Goal: Task Accomplishment & Management: Manage account settings

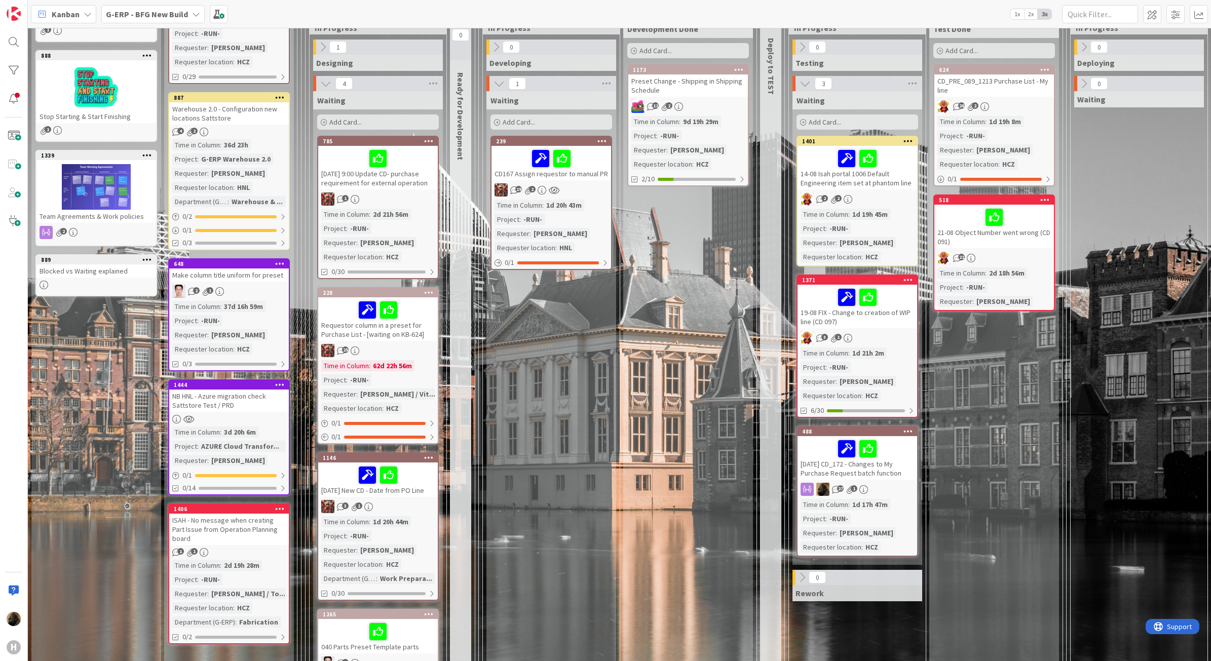
scroll to position [63, 0]
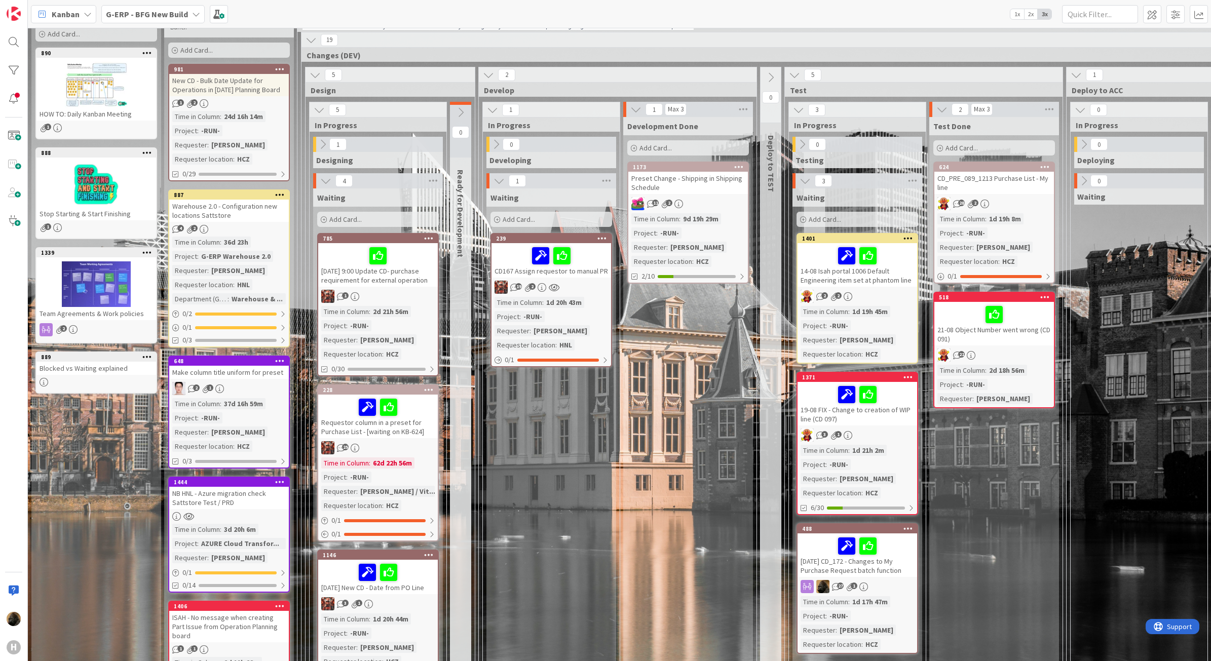
click at [241, 213] on div "Warehouse 2.0 - Configuration new locations Sattstore" at bounding box center [229, 211] width 120 height 22
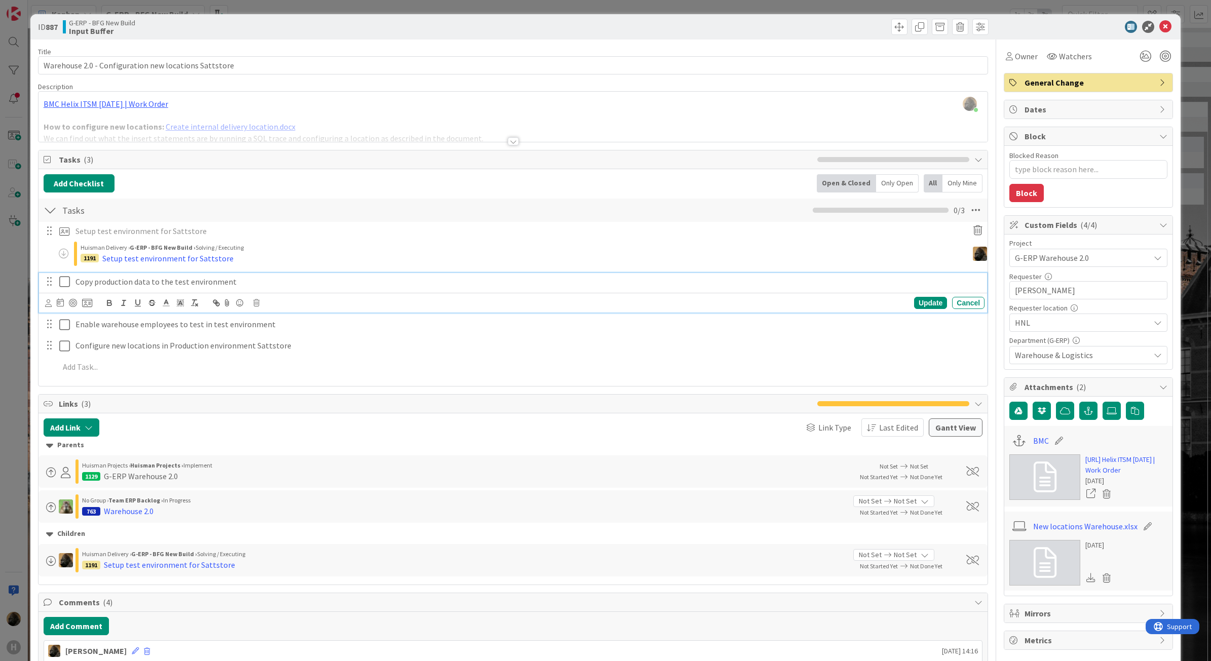
click at [64, 285] on icon at bounding box center [66, 282] width 15 height 12
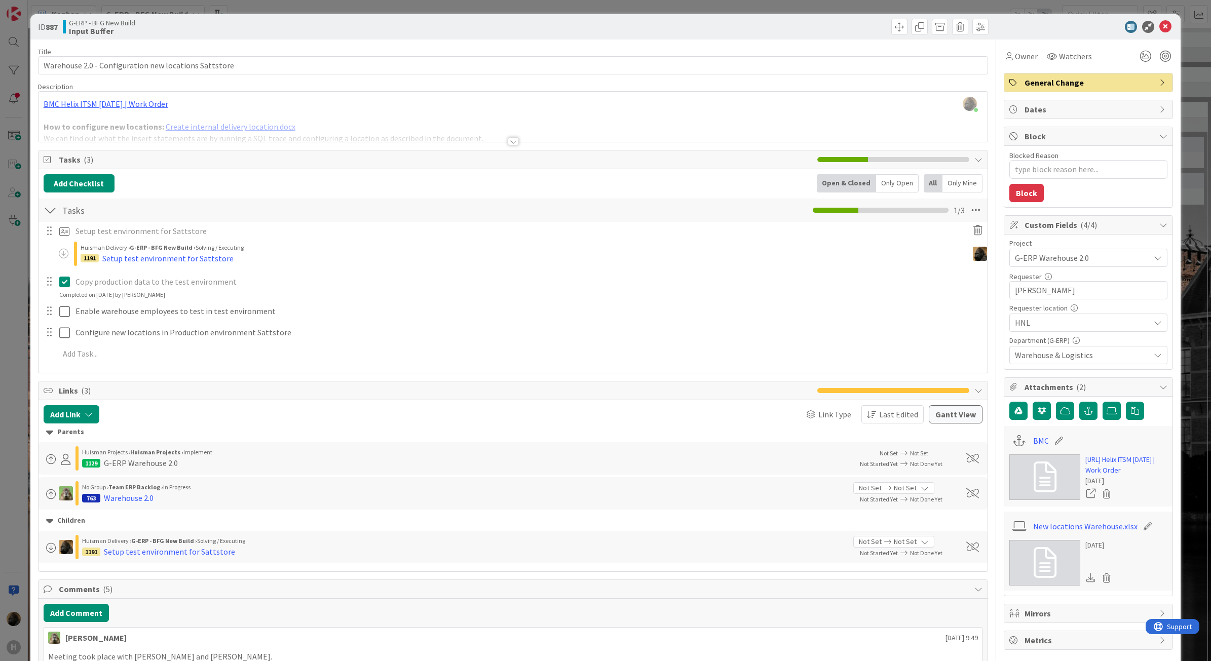
type textarea "x"
click at [1160, 28] on icon at bounding box center [1165, 27] width 12 height 12
click at [1159, 25] on icon at bounding box center [1165, 27] width 12 height 12
click at [1159, 28] on icon at bounding box center [1165, 27] width 12 height 12
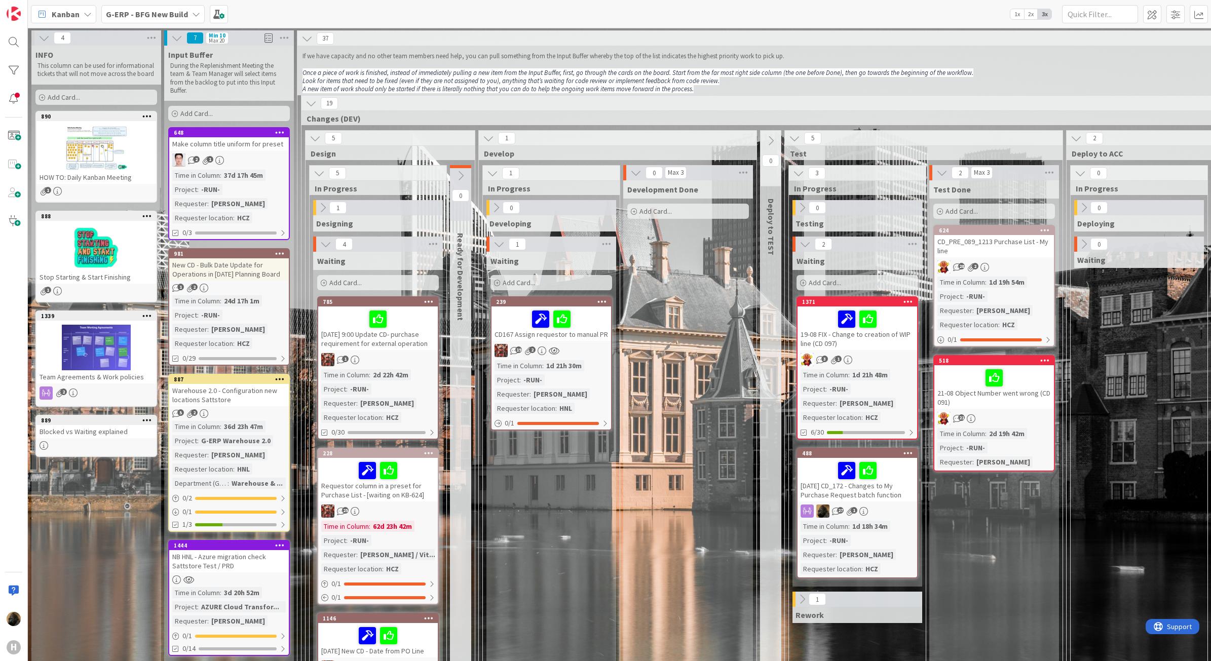
click at [137, 5] on div "G-ERP - BFG New Build" at bounding box center [152, 14] width 103 height 18
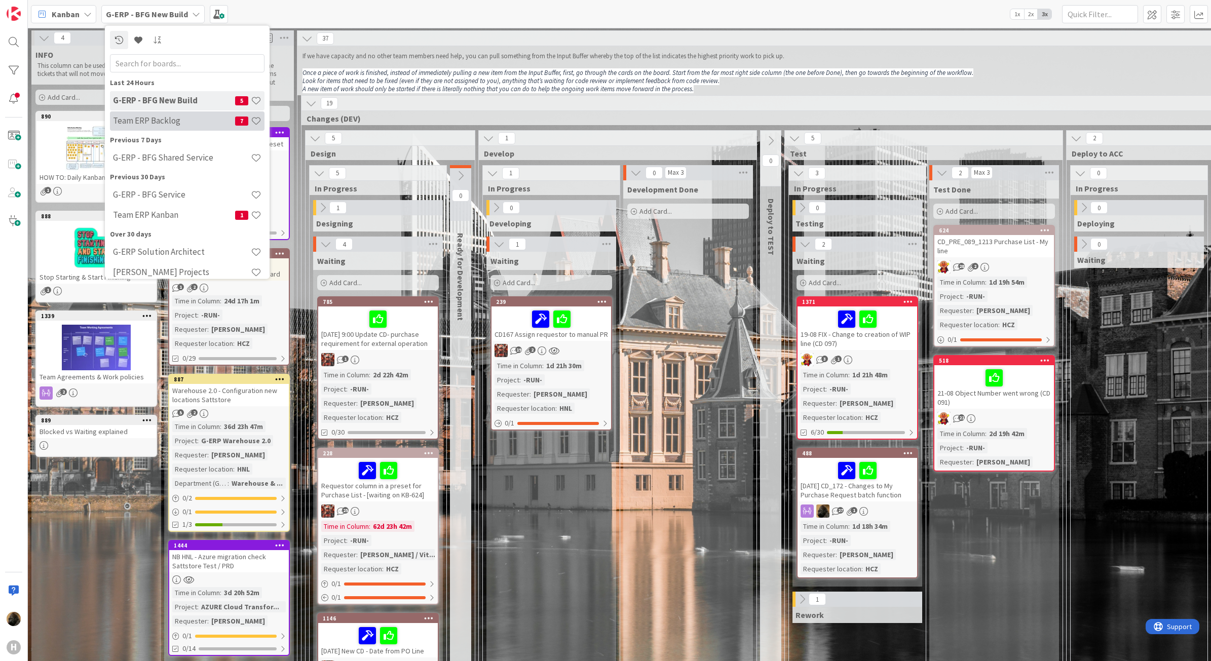
click at [174, 120] on h4 "Team ERP Backlog" at bounding box center [174, 121] width 122 height 10
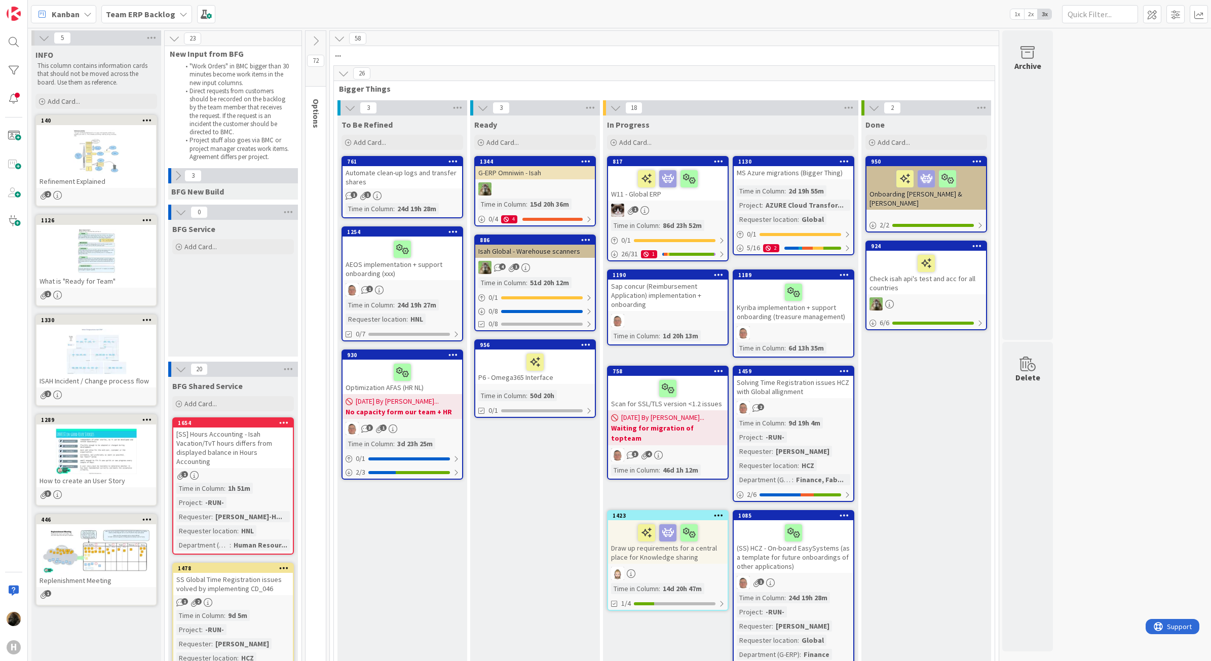
click at [183, 210] on icon at bounding box center [180, 212] width 11 height 11
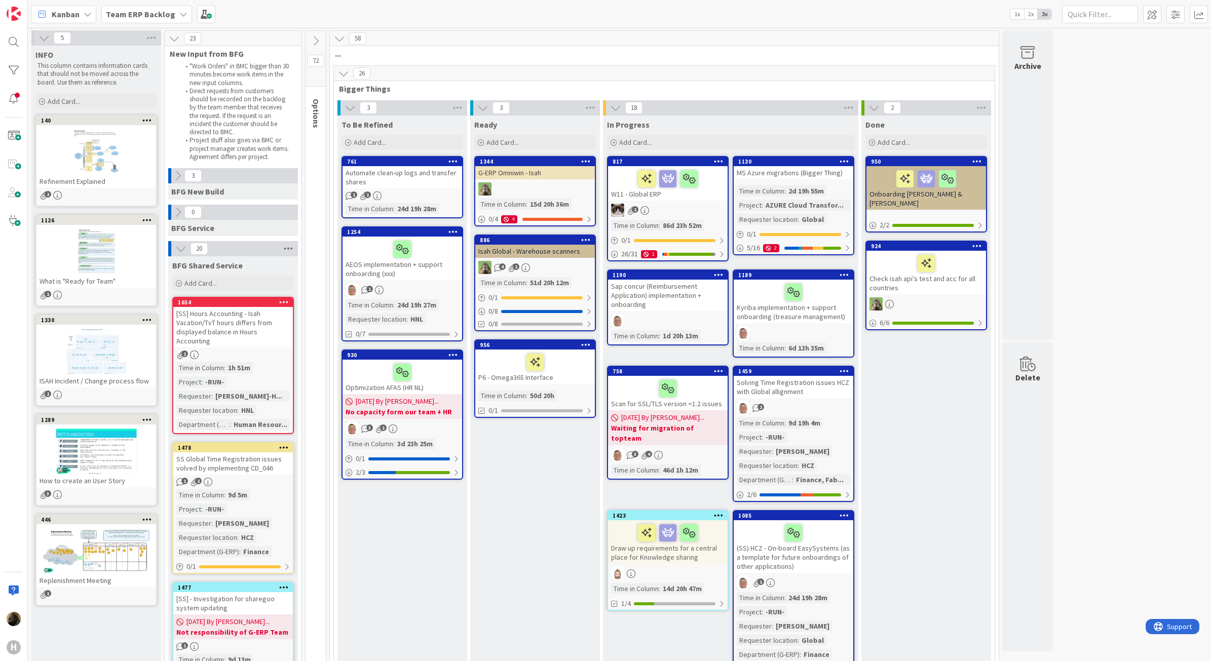
click at [284, 252] on icon at bounding box center [288, 248] width 13 height 15
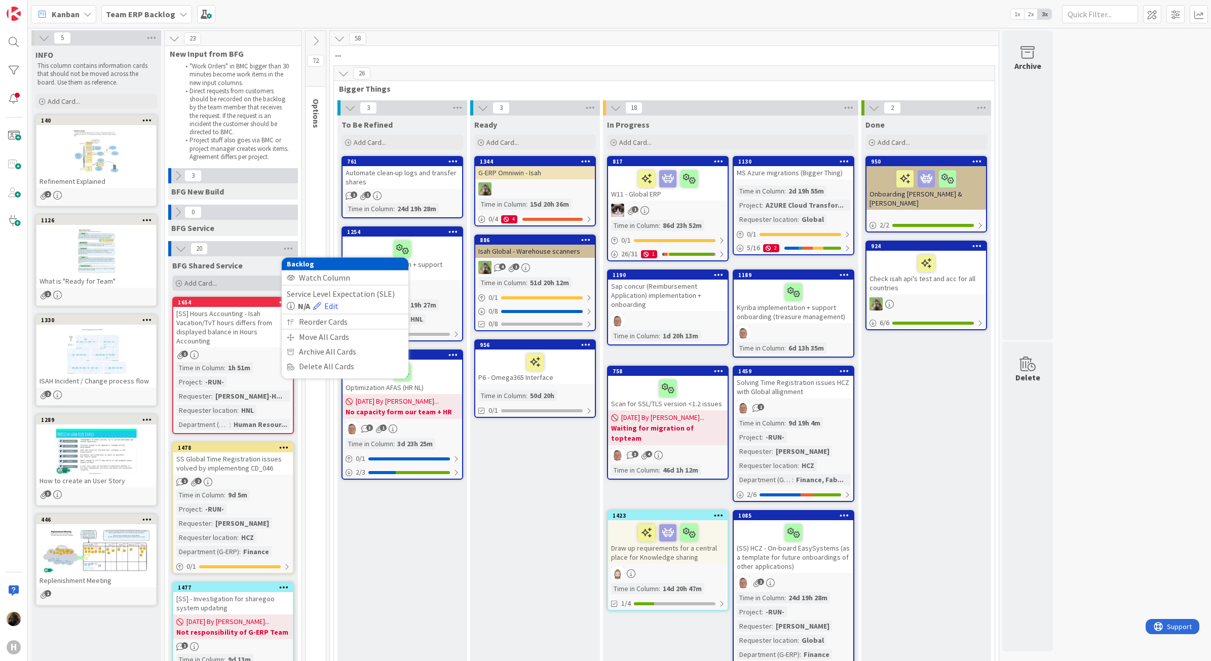
click at [214, 282] on span "Add Card..." at bounding box center [200, 283] width 32 height 9
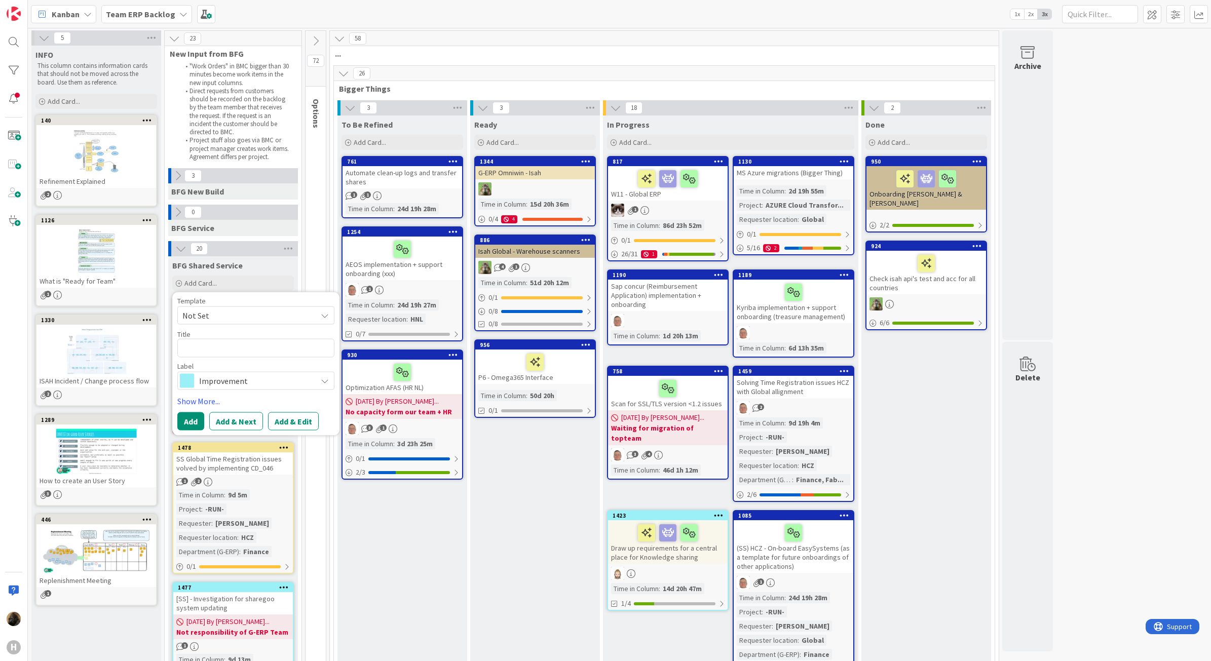
click at [254, 384] on span "Improvement" at bounding box center [255, 380] width 112 height 14
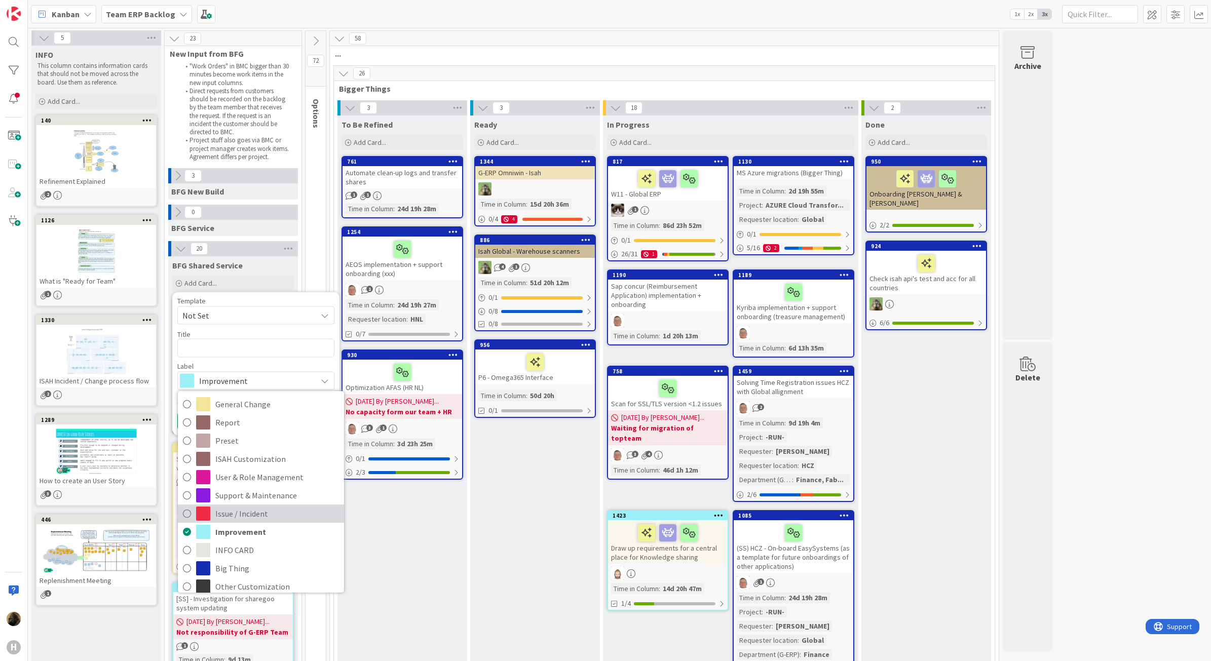
click at [283, 509] on span "Issue / Incident" at bounding box center [277, 513] width 124 height 15
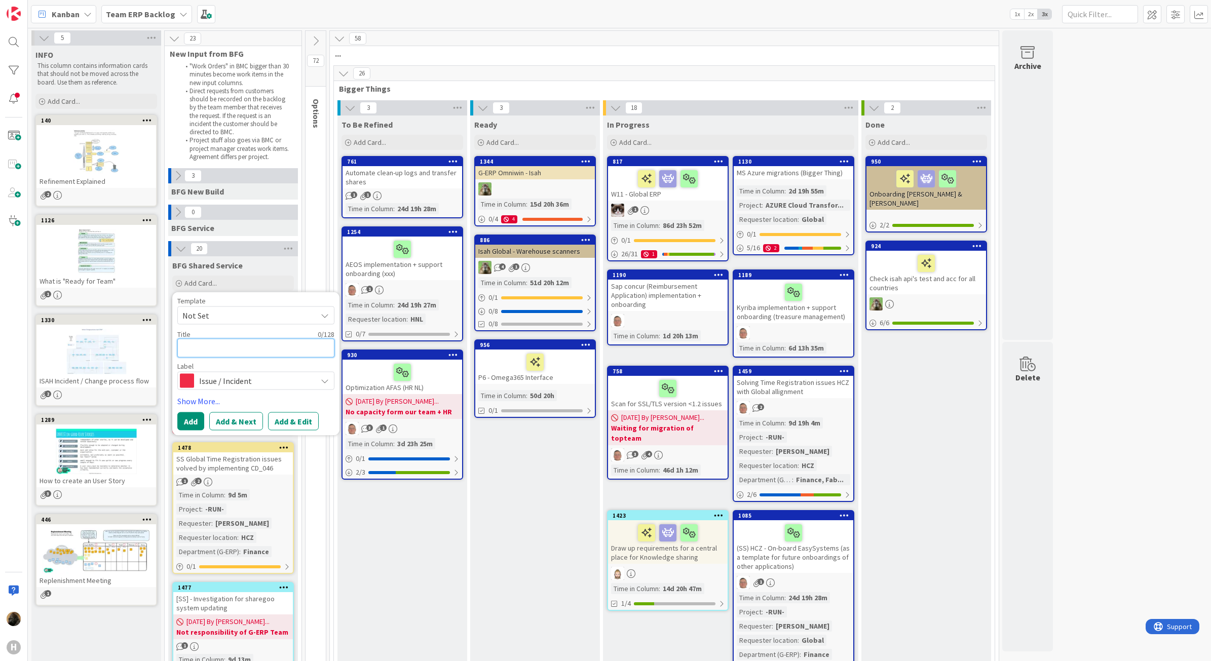
click at [249, 341] on textarea at bounding box center [255, 348] width 157 height 19
type textarea "x"
type textarea "P"
type textarea "x"
type textarea "Pu"
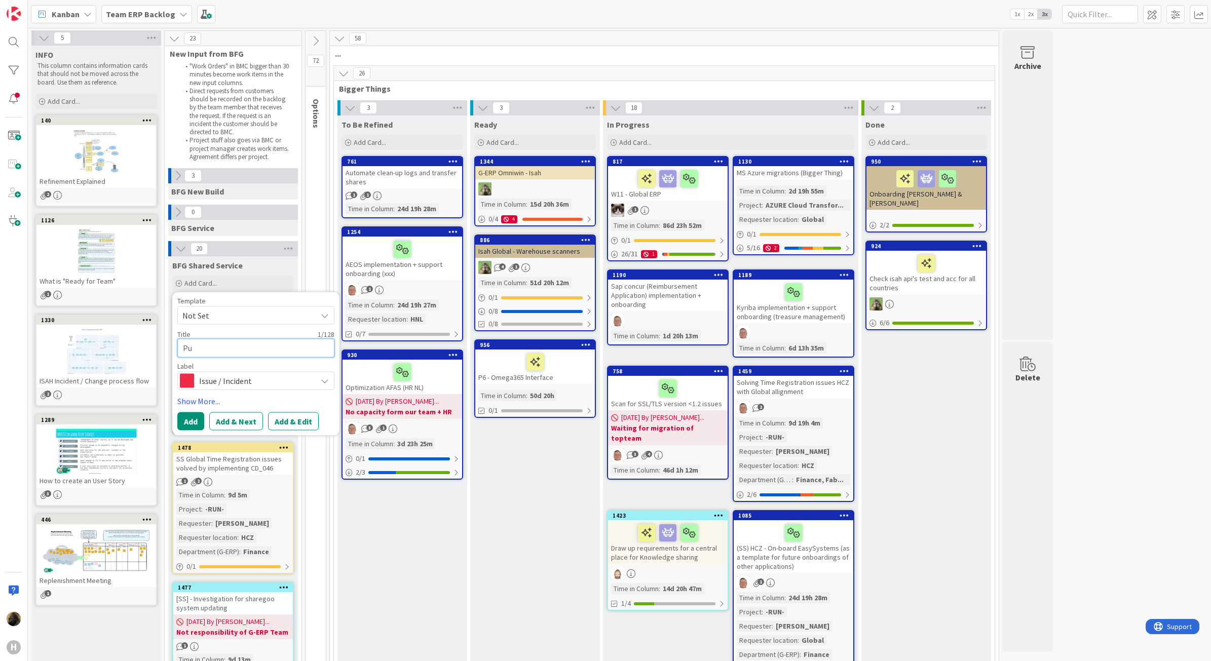
type textarea "x"
type textarea "Pur"
type textarea "x"
type textarea "Purh"
type textarea "x"
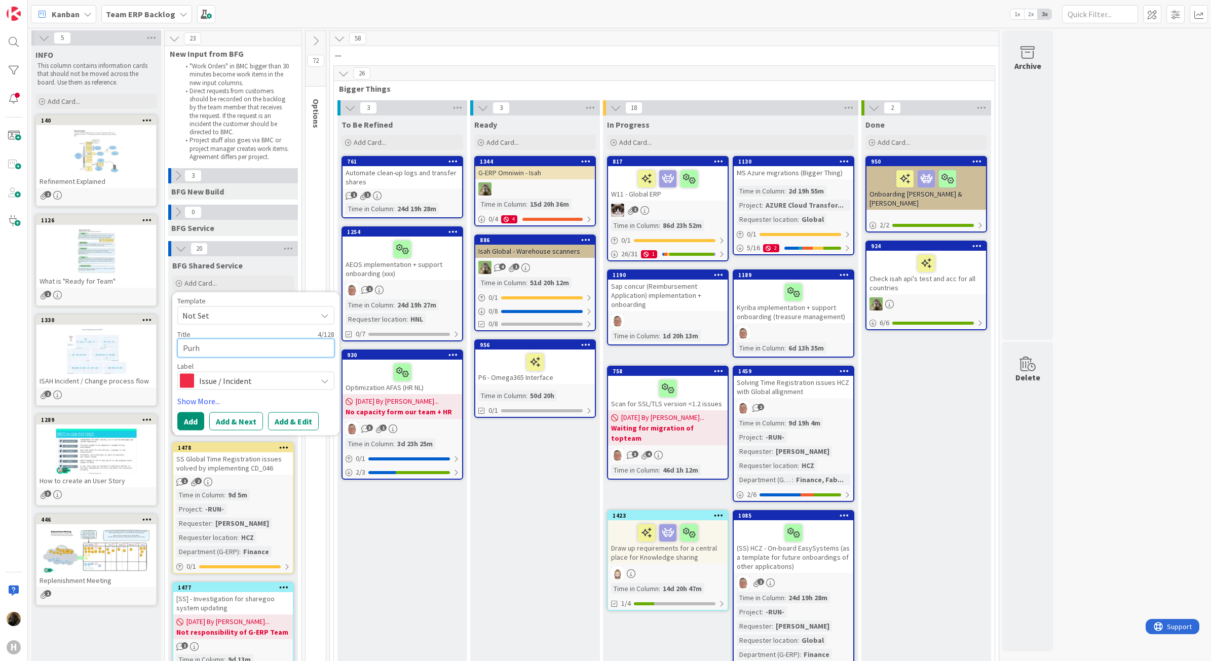
type textarea "Pur"
type textarea "x"
type textarea "Purc"
type textarea "x"
type textarea "Purch"
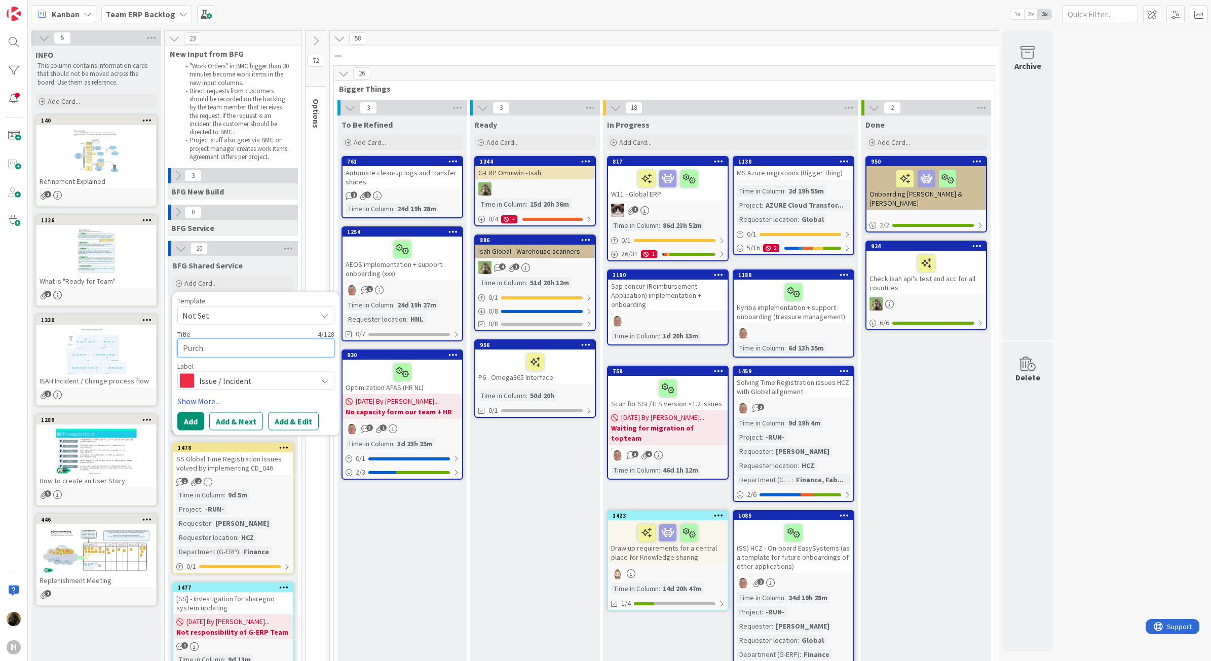
type textarea "x"
type textarea "Purcha"
type textarea "x"
type textarea "Purchase"
type textarea "x"
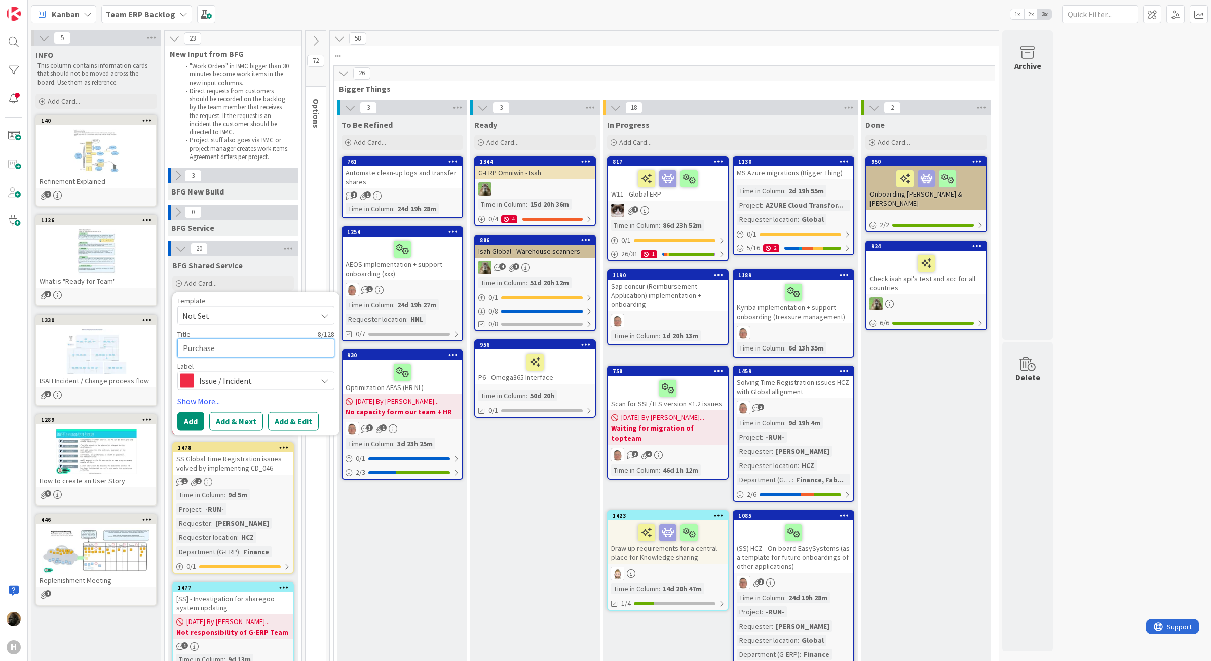
type textarea "Purchase"
type textarea "x"
type textarea "Purchase i"
type textarea "x"
type textarea "Purchase in"
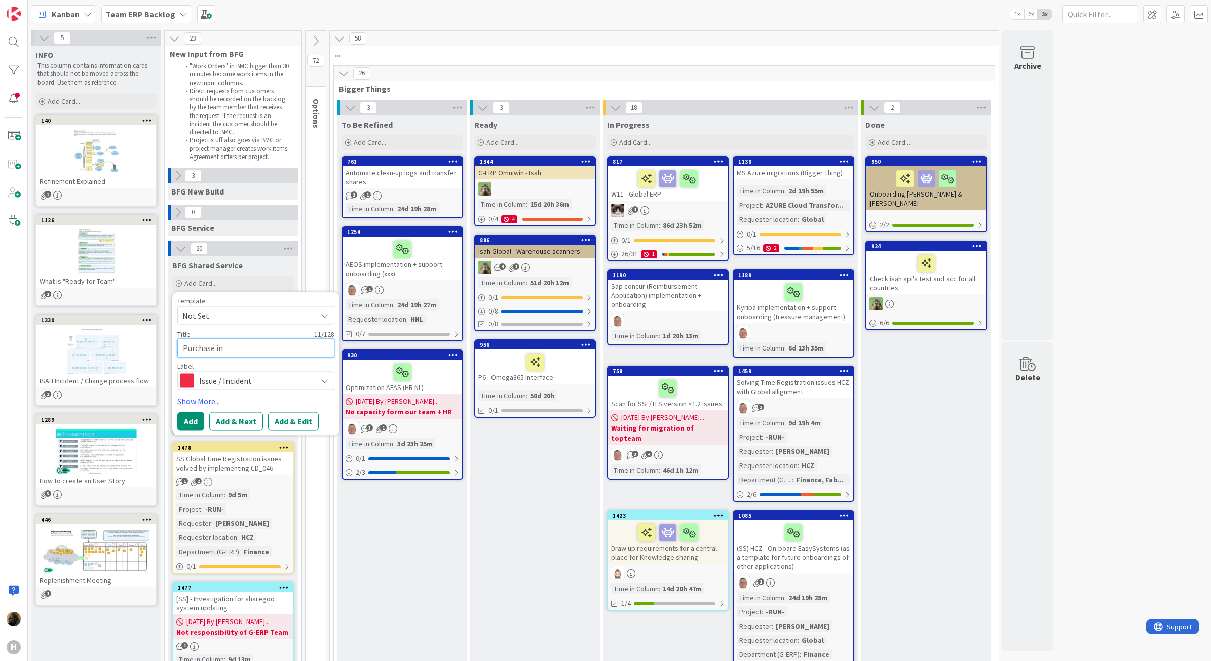
type textarea "x"
type textarea "Purchase inv"
type textarea "x"
type textarea "Purchase invo"
type textarea "x"
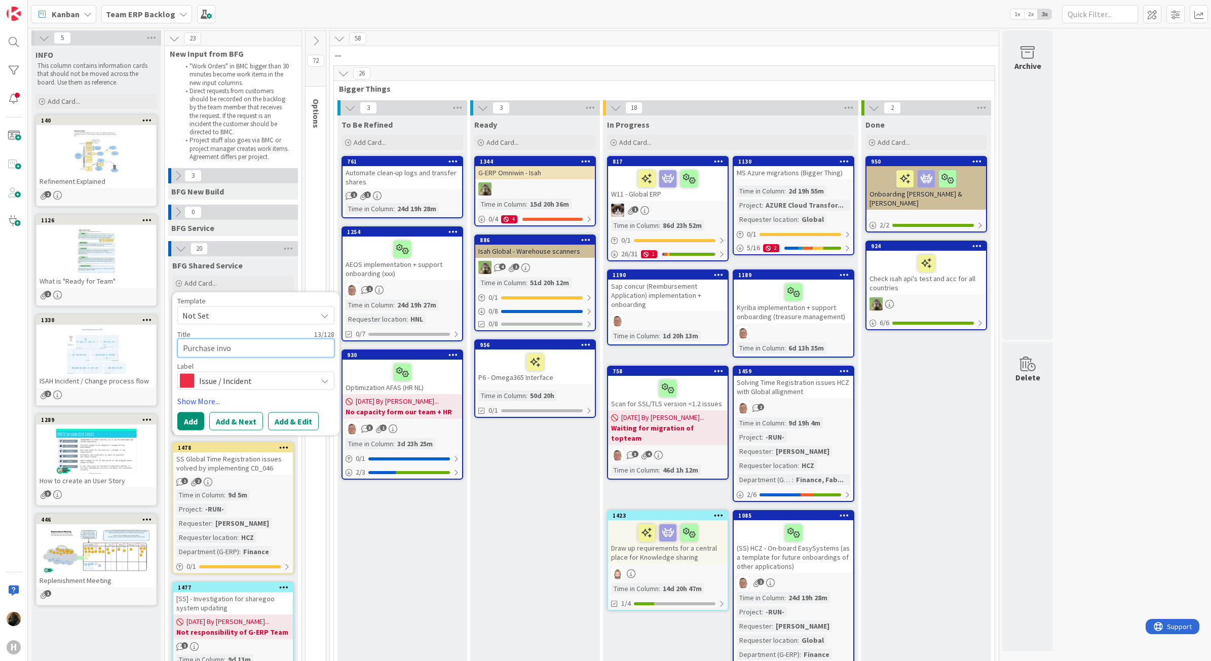
type textarea "Purchase invoi"
type textarea "x"
type textarea "Purchase invoic"
type textarea "x"
type textarea "Purchase invoice"
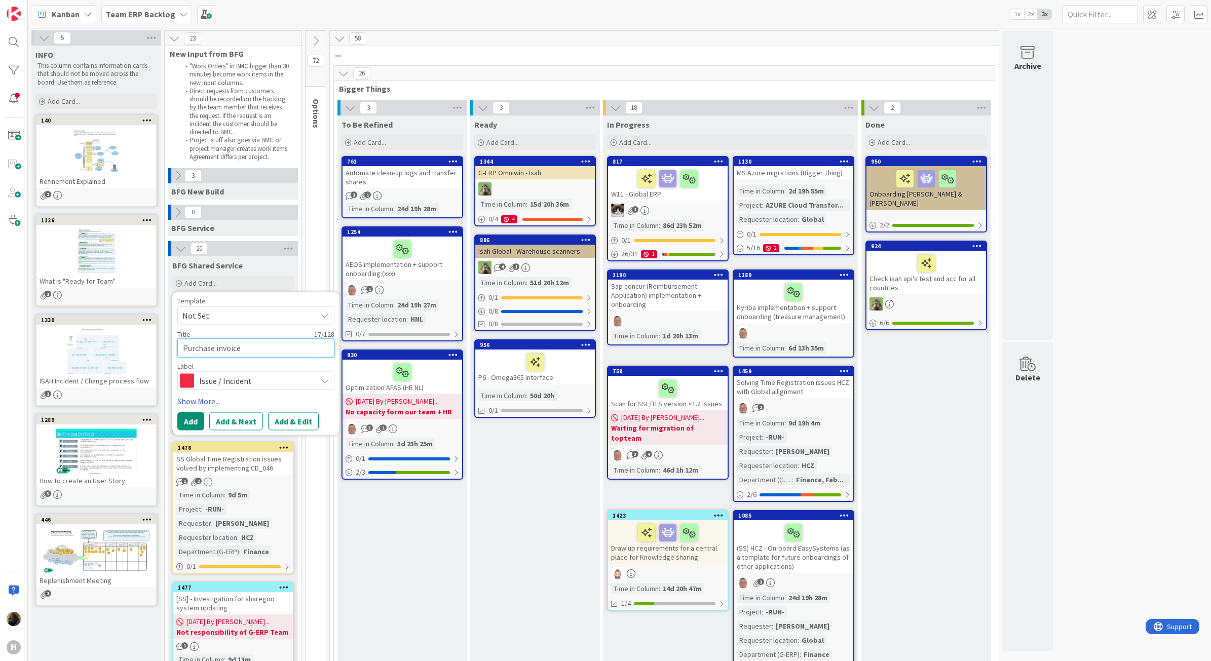
type textarea "x"
type textarea "Purchase invoice"
type textarea "x"
type textarea "Purchase invoice o"
type textarea "x"
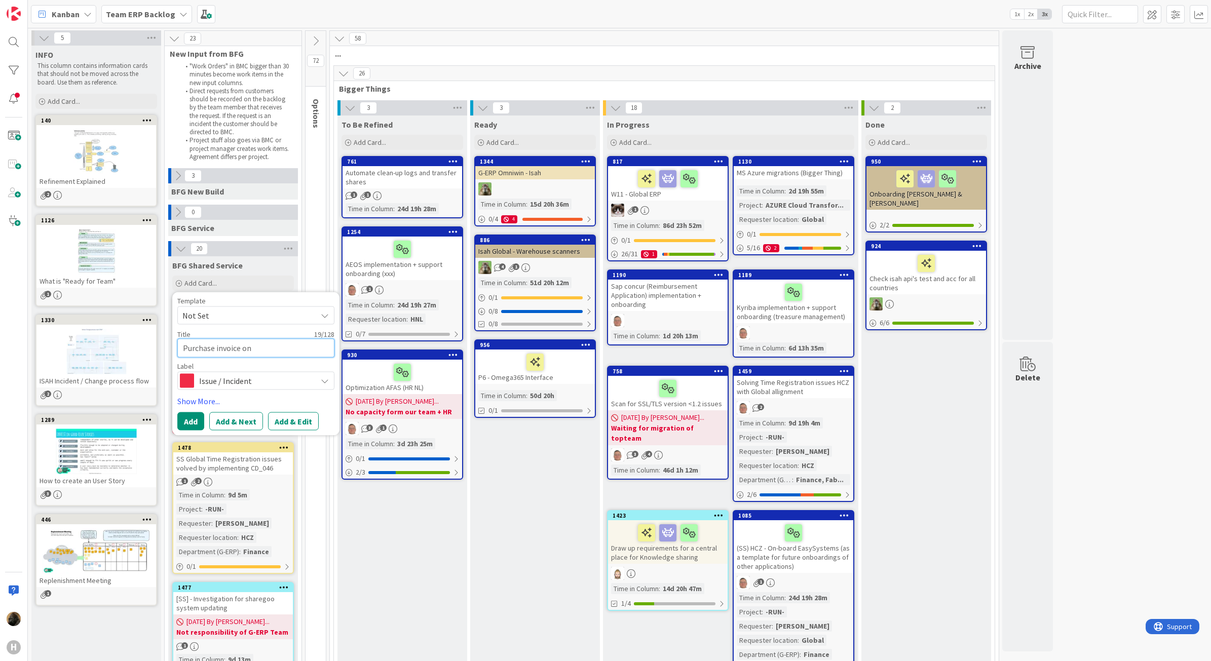
type textarea "Purchase invoice on"
type textarea "x"
type textarea "Purchase invoice on w"
type textarea "x"
type textarea "Purchase invoice on wr"
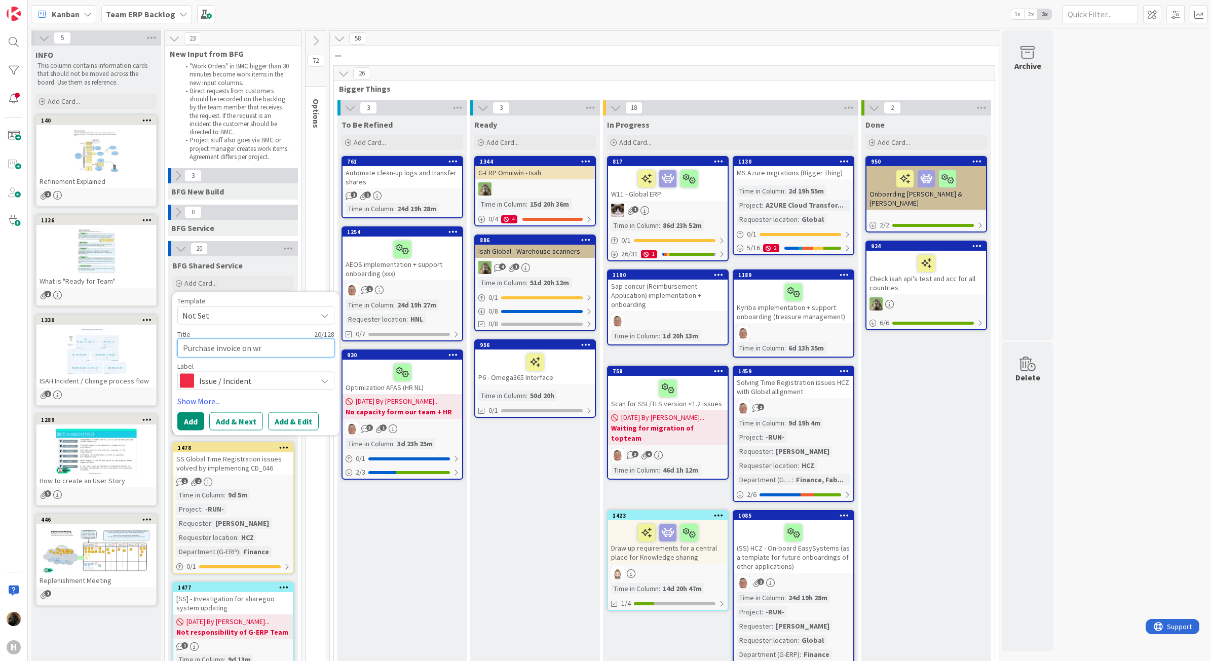
type textarea "x"
type textarea "Purchase invoice on wro"
type textarea "x"
type textarea "Purchase invoice on wron"
type textarea "x"
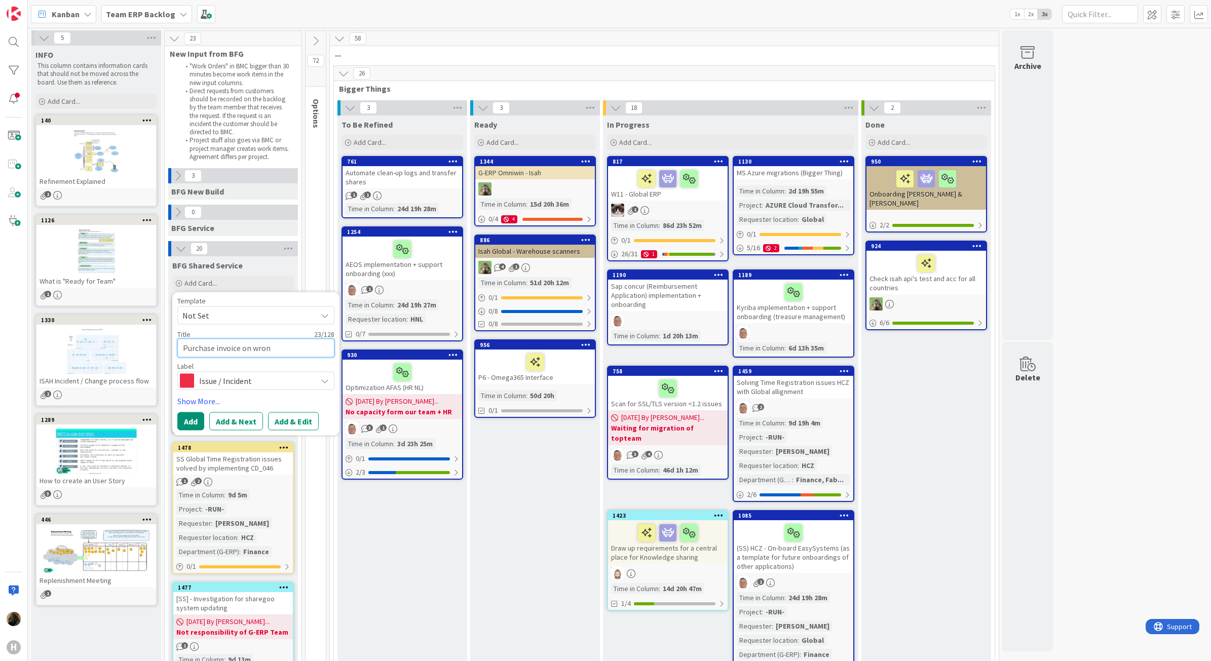
type textarea "Purchase invoice on wrong"
type textarea "x"
type textarea "Purchase invoice on wrong"
type textarea "x"
type textarea "Purchase invoice on wrong l"
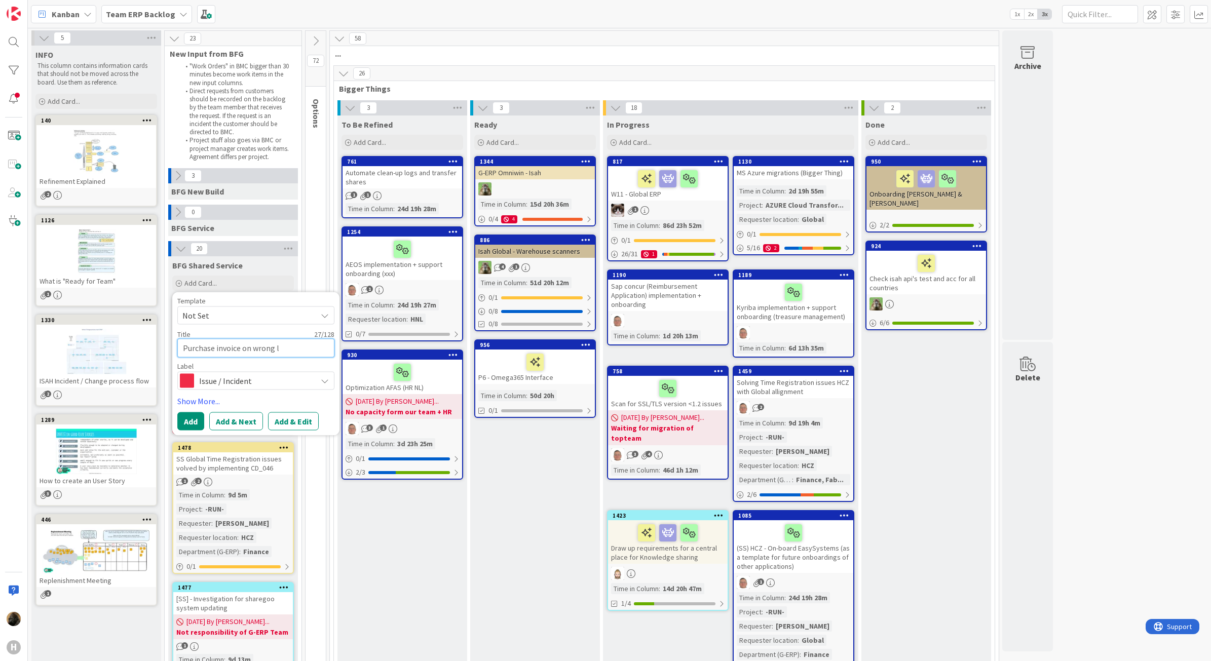
type textarea "x"
type textarea "Purchase invoice on wrong le"
type textarea "x"
type textarea "Purchase invoice on wrong led"
type textarea "x"
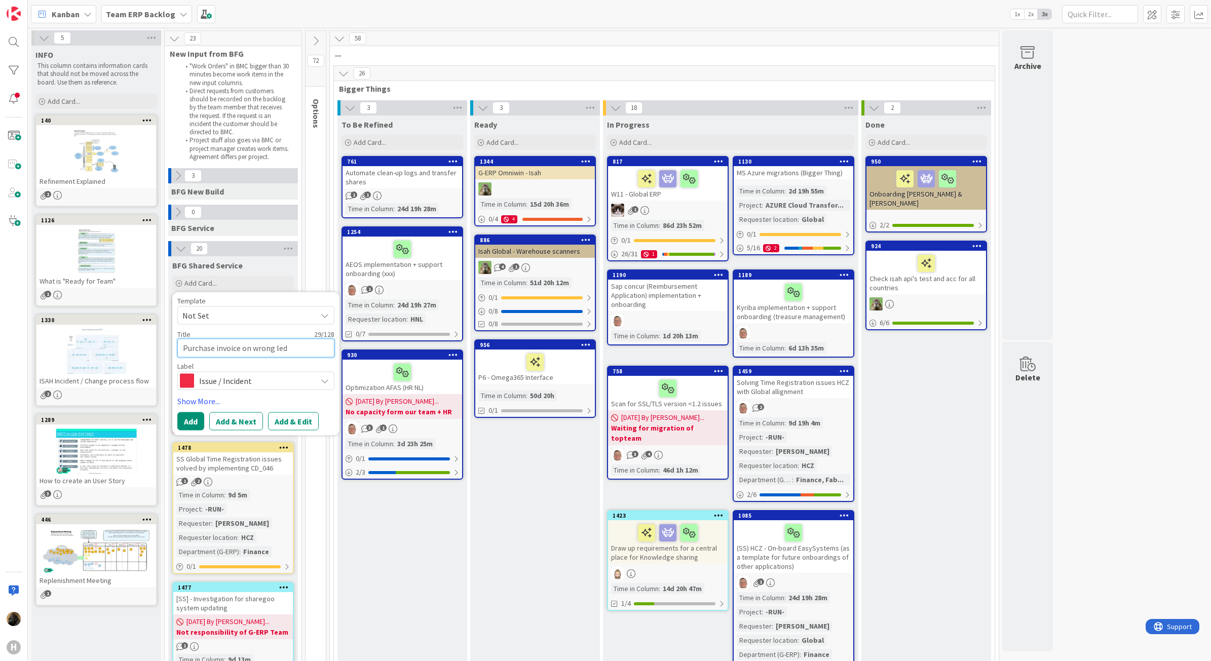
type textarea "Purchase invoice on wrong ledg"
type textarea "x"
type textarea "Purchase invoice on wrong ledge"
type textarea "x"
type textarea "Purchase invoice on wrong ledger"
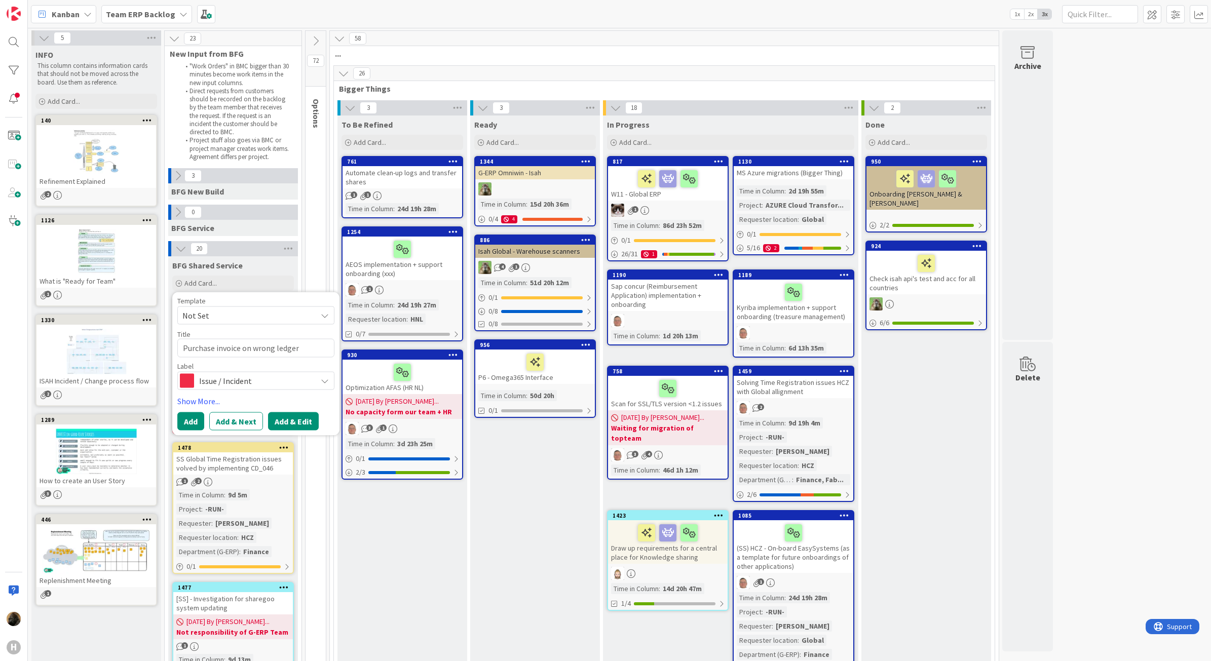
click at [295, 425] on button "Add & Edit" at bounding box center [293, 421] width 51 height 18
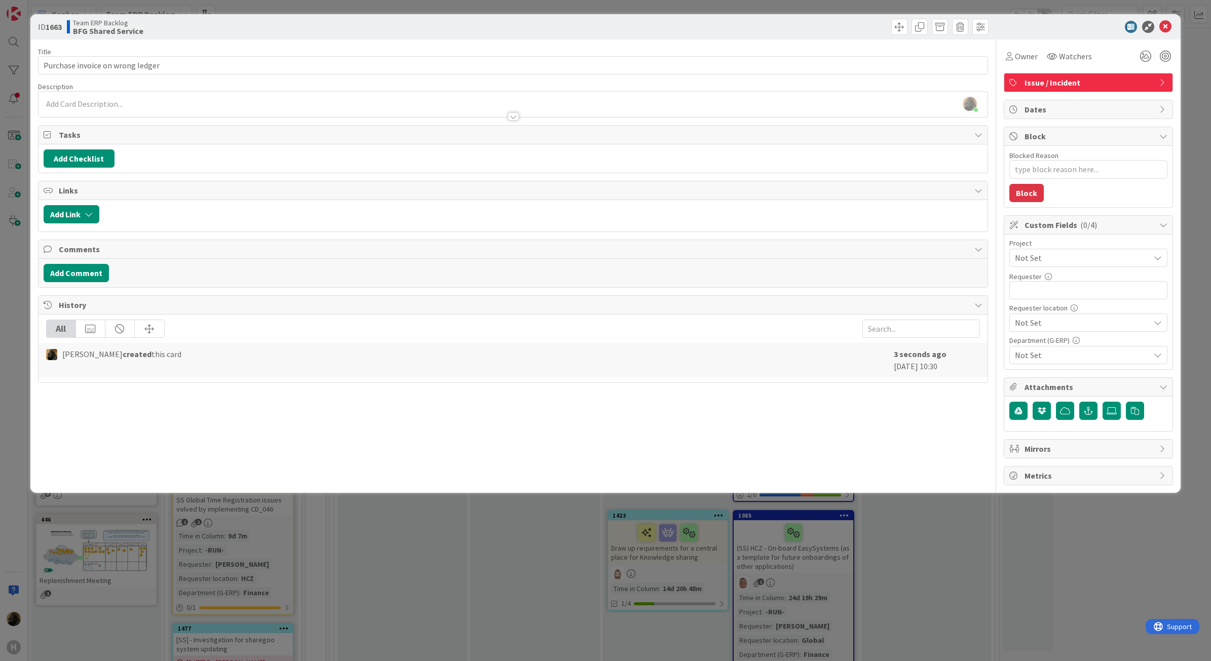
click at [181, 110] on div at bounding box center [514, 111] width 950 height 11
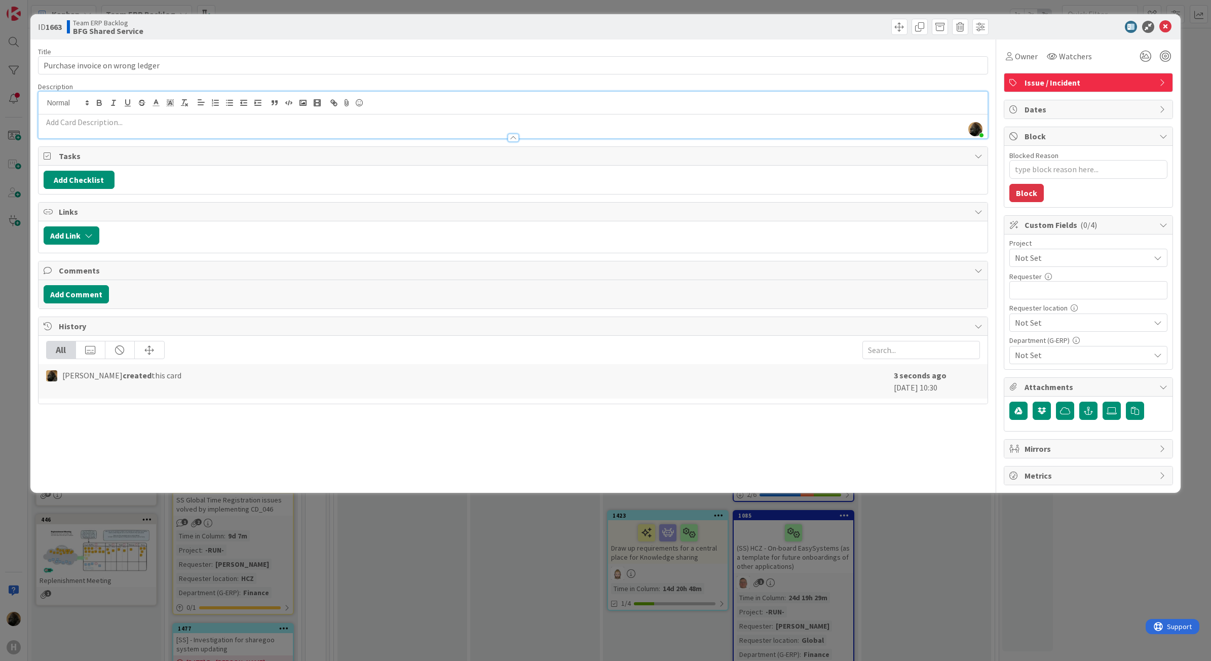
click at [175, 128] on div at bounding box center [514, 133] width 950 height 11
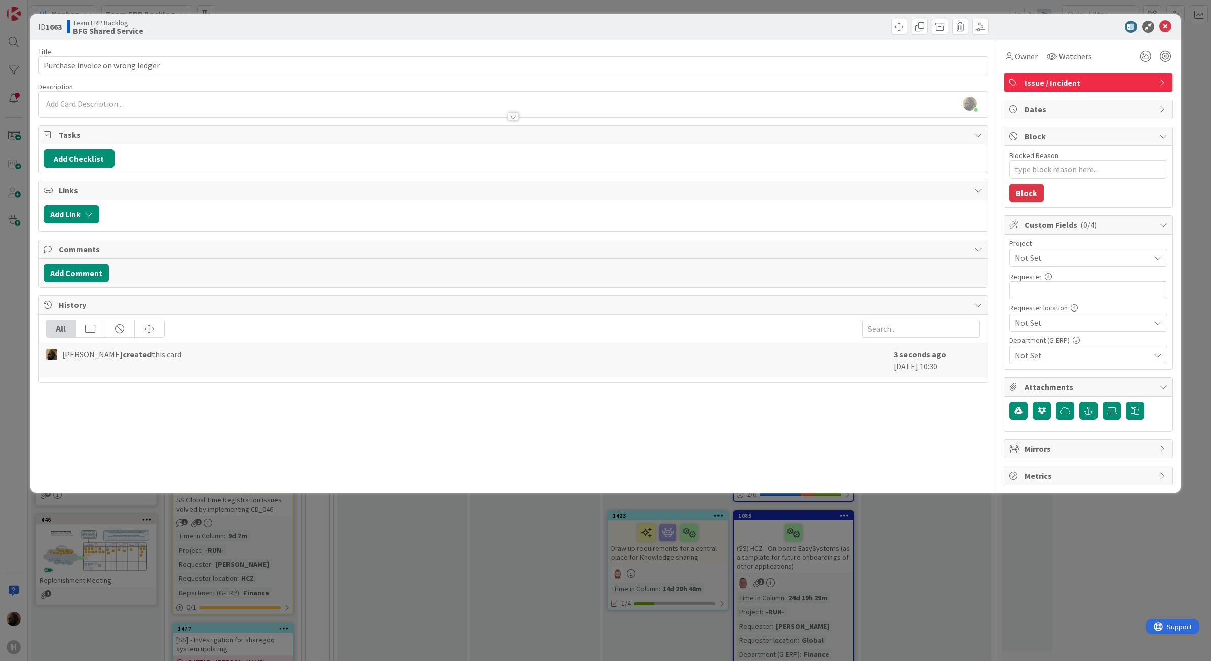
click at [170, 113] on div at bounding box center [514, 111] width 950 height 11
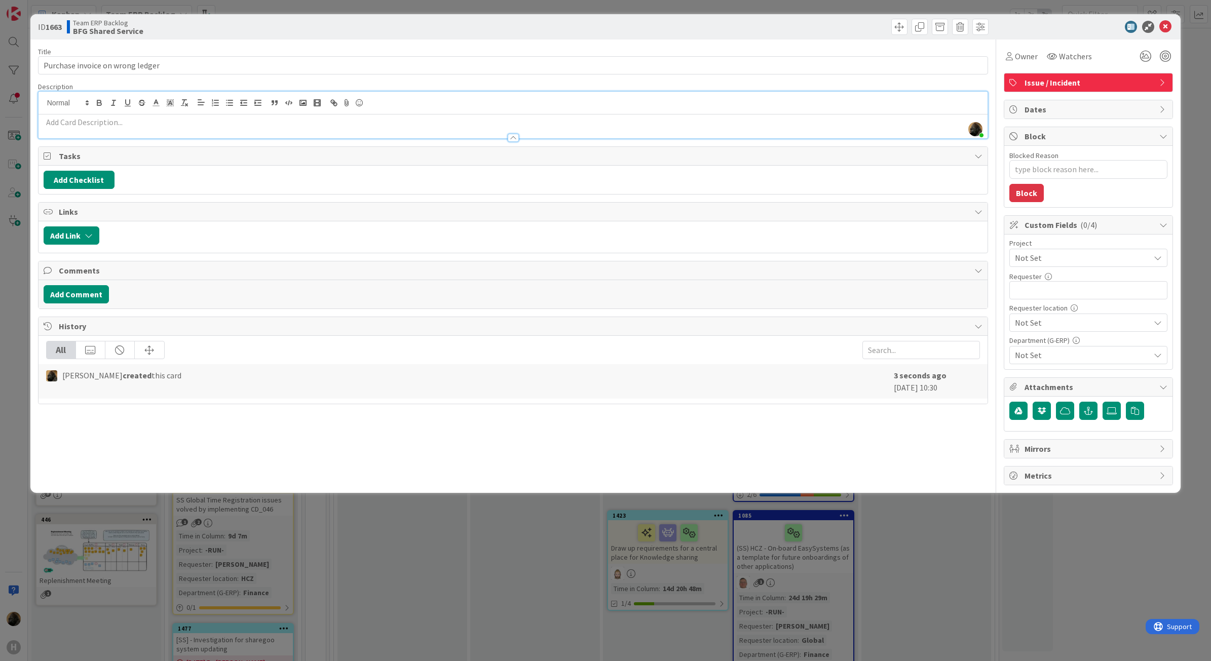
click at [86, 120] on p at bounding box center [514, 123] width 940 height 12
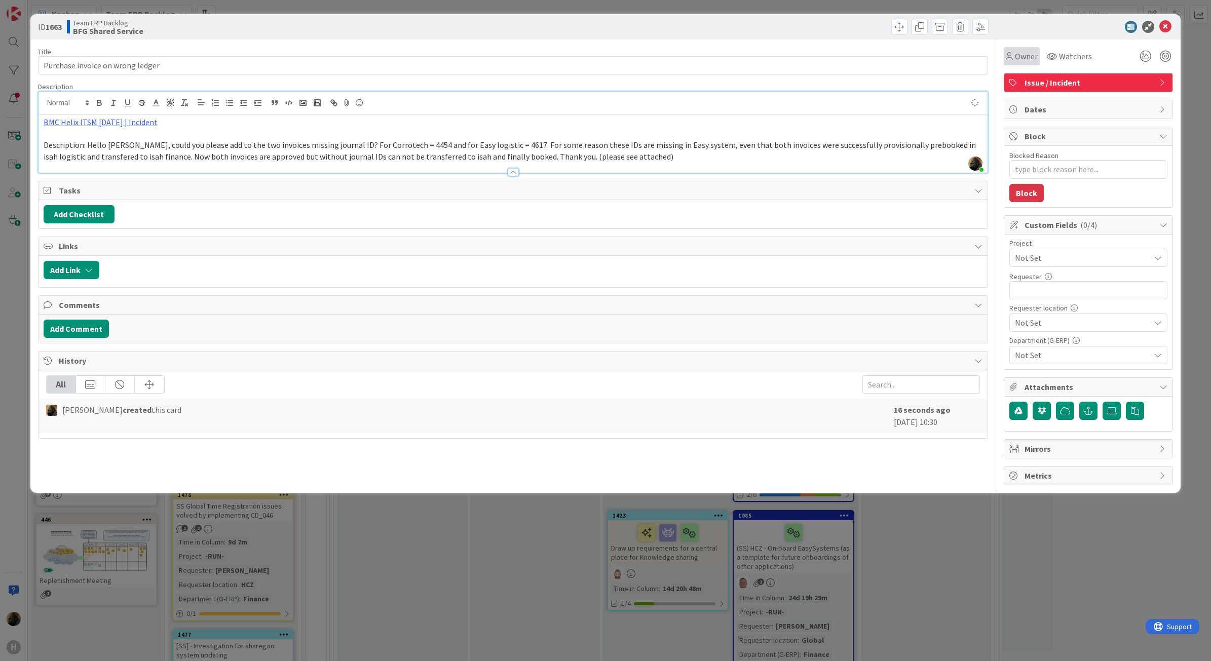
click at [1019, 64] on div "Owner" at bounding box center [1022, 56] width 36 height 18
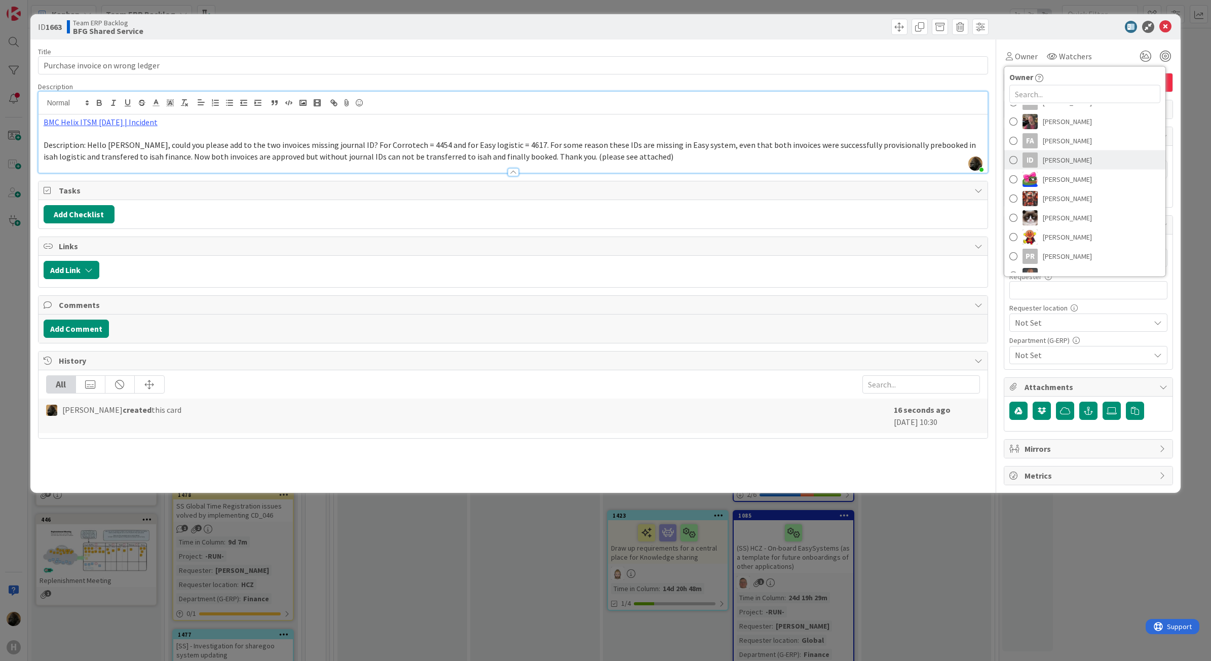
scroll to position [127, 0]
click at [1064, 196] on span "[PERSON_NAME]" at bounding box center [1067, 192] width 49 height 15
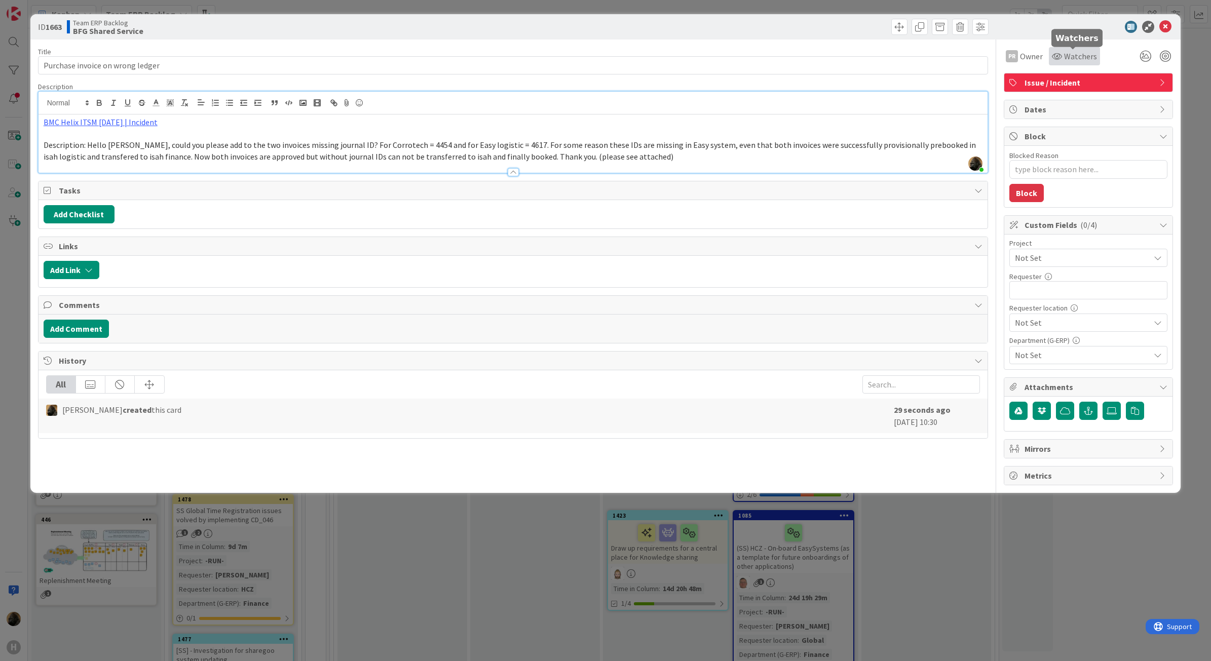
click at [1067, 57] on span "Watchers" at bounding box center [1080, 56] width 33 height 12
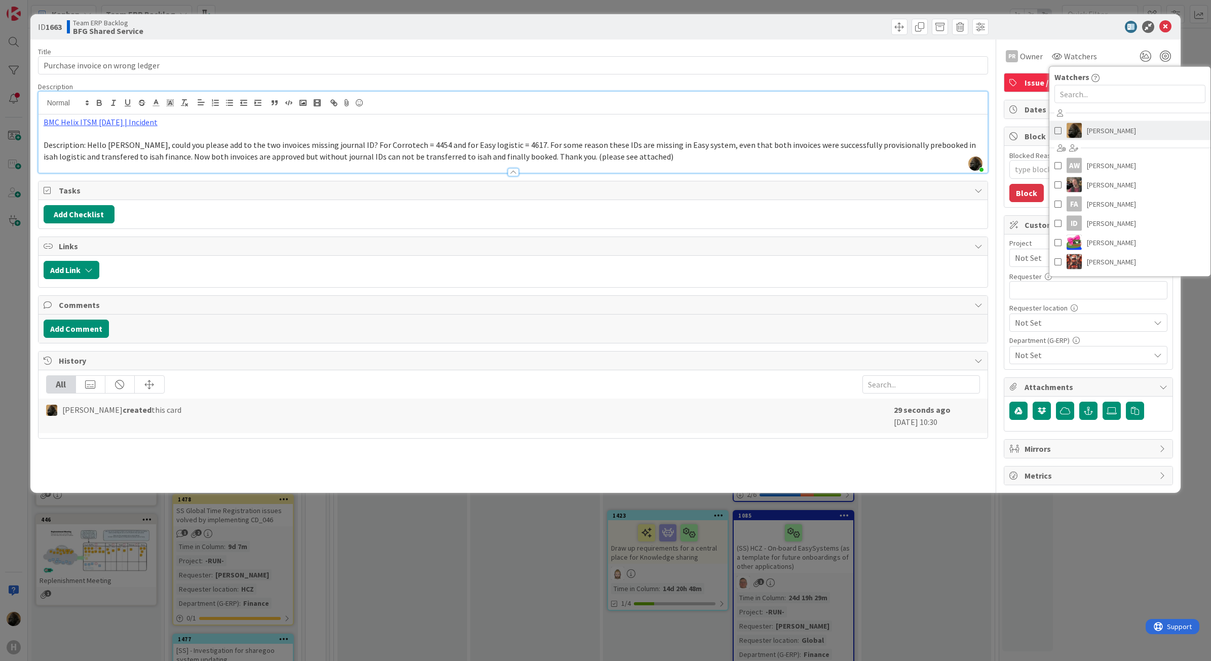
click at [1091, 136] on span "[PERSON_NAME]" at bounding box center [1111, 130] width 49 height 15
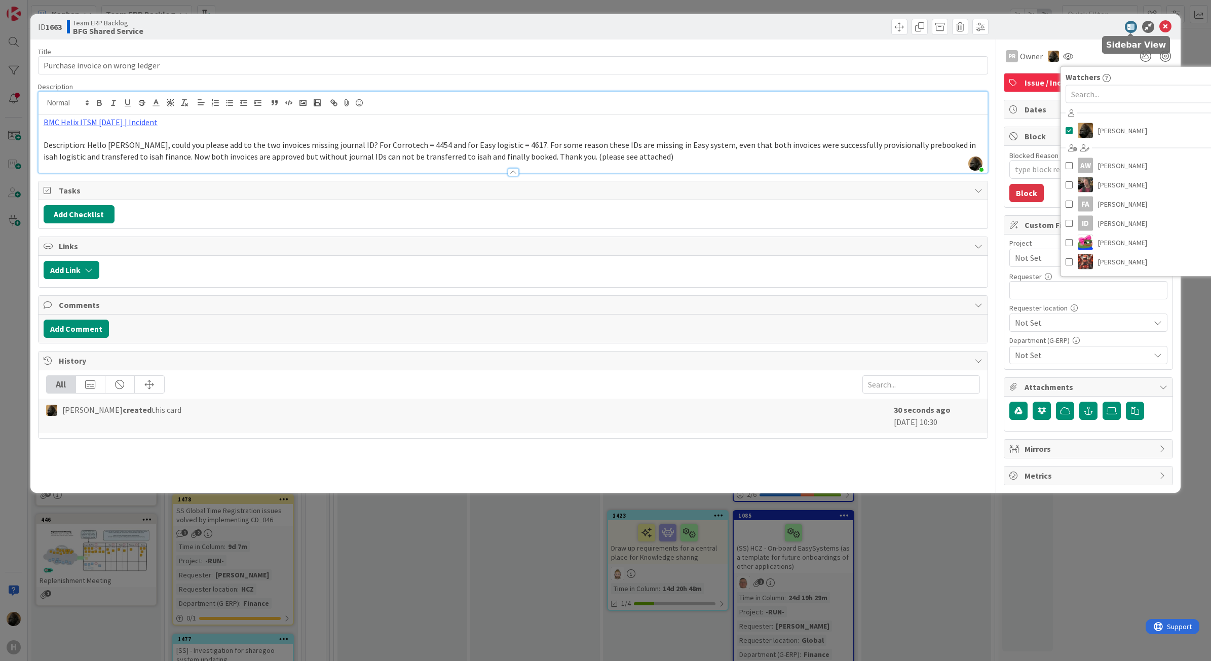
click at [1068, 30] on div at bounding box center [1083, 27] width 179 height 12
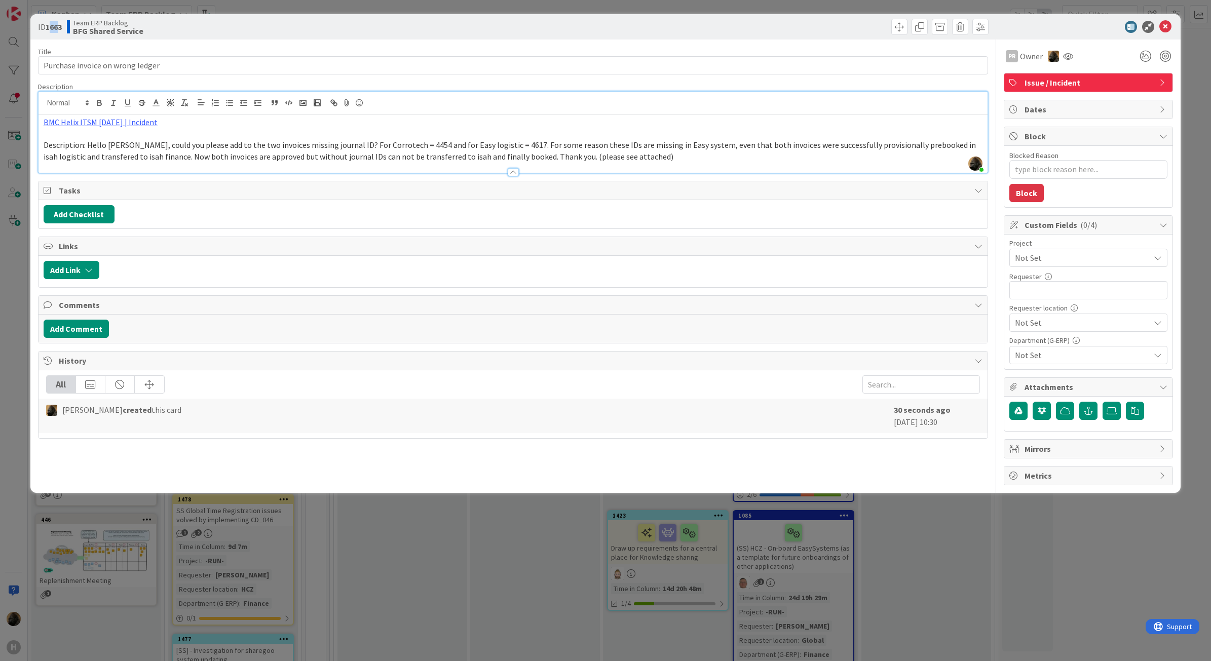
drag, startPoint x: 49, startPoint y: 26, endPoint x: 60, endPoint y: 26, distance: 11.1
click at [60, 26] on b "1663" at bounding box center [54, 27] width 16 height 10
drag, startPoint x: 60, startPoint y: 26, endPoint x: 49, endPoint y: 25, distance: 10.7
click at [49, 25] on b "1663" at bounding box center [54, 27] width 16 height 10
drag, startPoint x: 48, startPoint y: 24, endPoint x: 62, endPoint y: 24, distance: 13.7
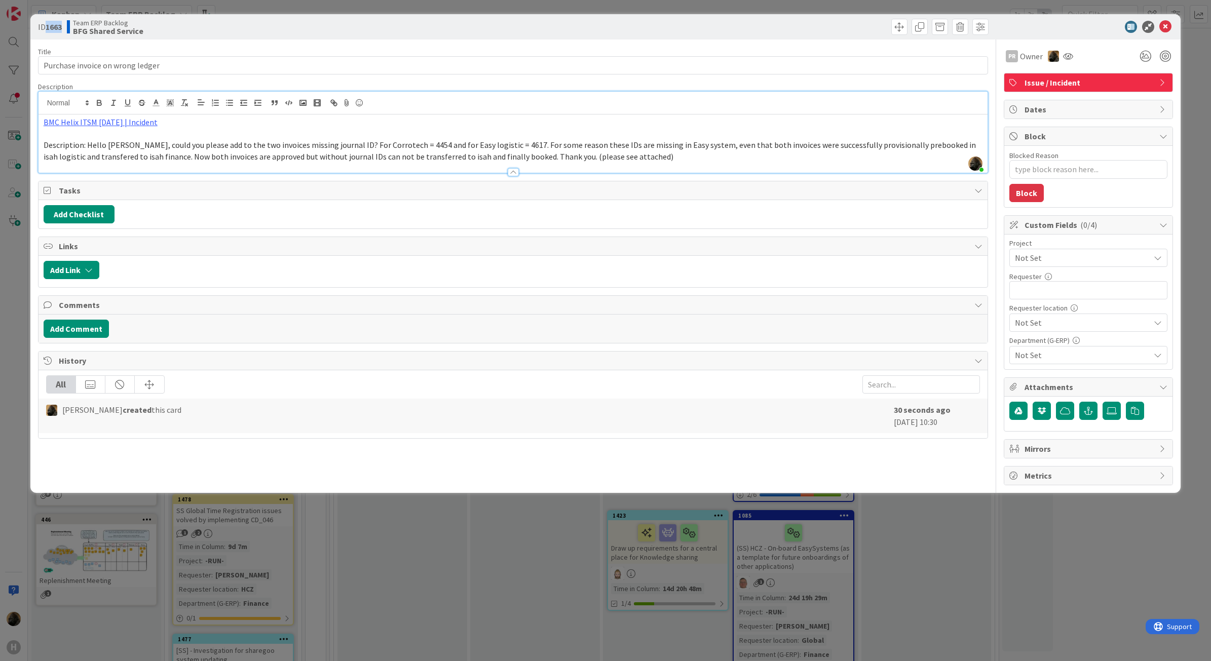
click at [62, 24] on b "1663" at bounding box center [54, 27] width 16 height 10
click at [189, 129] on p at bounding box center [514, 134] width 940 height 12
drag, startPoint x: 181, startPoint y: 122, endPoint x: 17, endPoint y: 123, distance: 164.7
click at [17, 123] on div "ID 1663 Team ERP Backlog BFG Shared Service Title 32 / 128 Purchase invoice on …" at bounding box center [605, 330] width 1211 height 661
click at [177, 125] on p "BMC Helix ITSM [DATE] | Incident" at bounding box center [514, 123] width 940 height 12
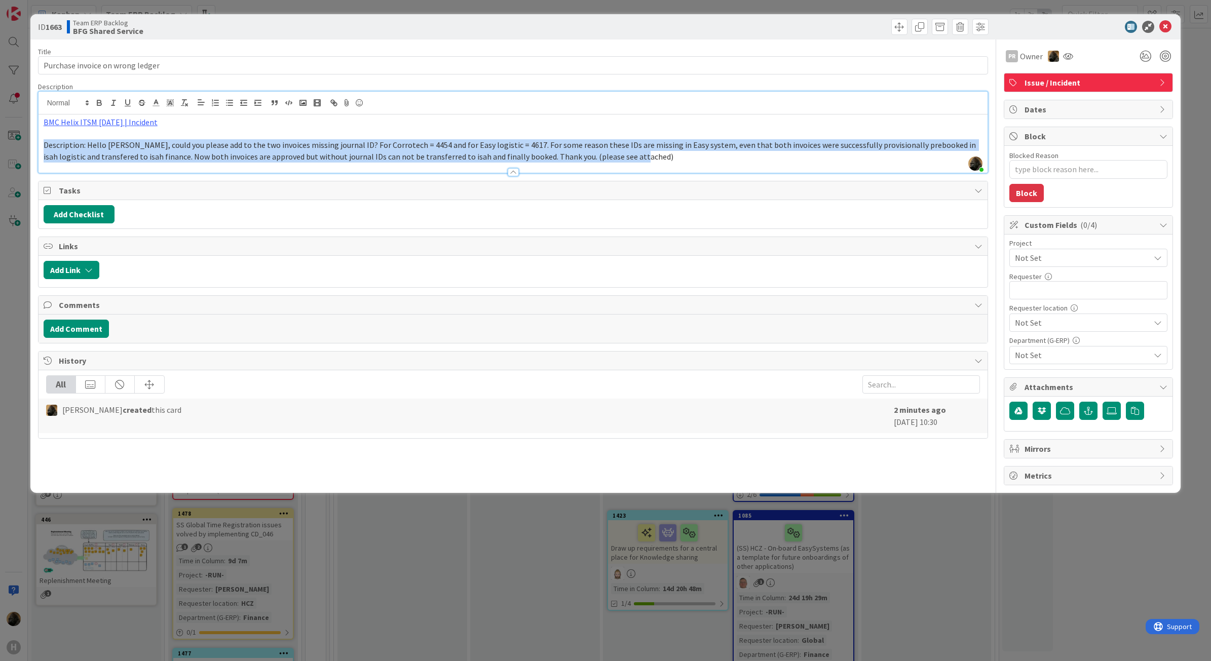
drag, startPoint x: 619, startPoint y: 156, endPoint x: -3, endPoint y: 142, distance: 621.4
click at [0, 142] on html "H Kanban Team ERP Backlog 1x 2x 3x 5 INFO This column contains information card…" at bounding box center [605, 330] width 1211 height 661
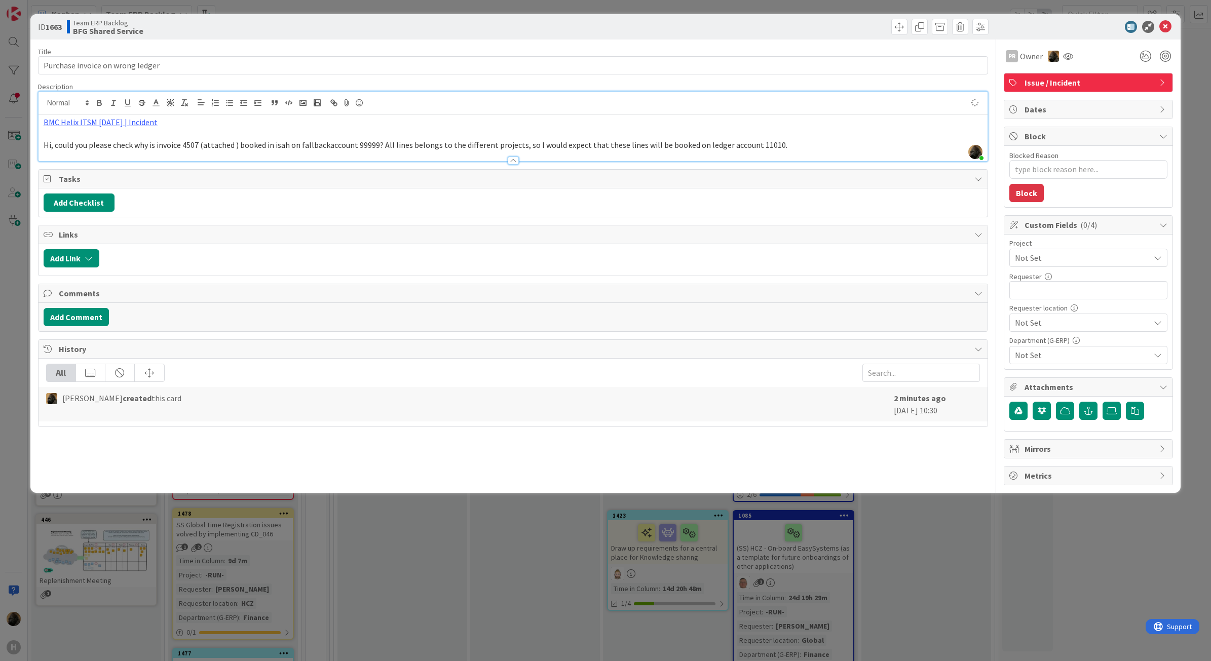
type textarea "x"
click at [452, 474] on div "Title 32 / 128 Purchase invoice on wrong ledger Description Noah Dezaire joined…" at bounding box center [513, 263] width 951 height 446
click at [512, 159] on div at bounding box center [513, 161] width 11 height 8
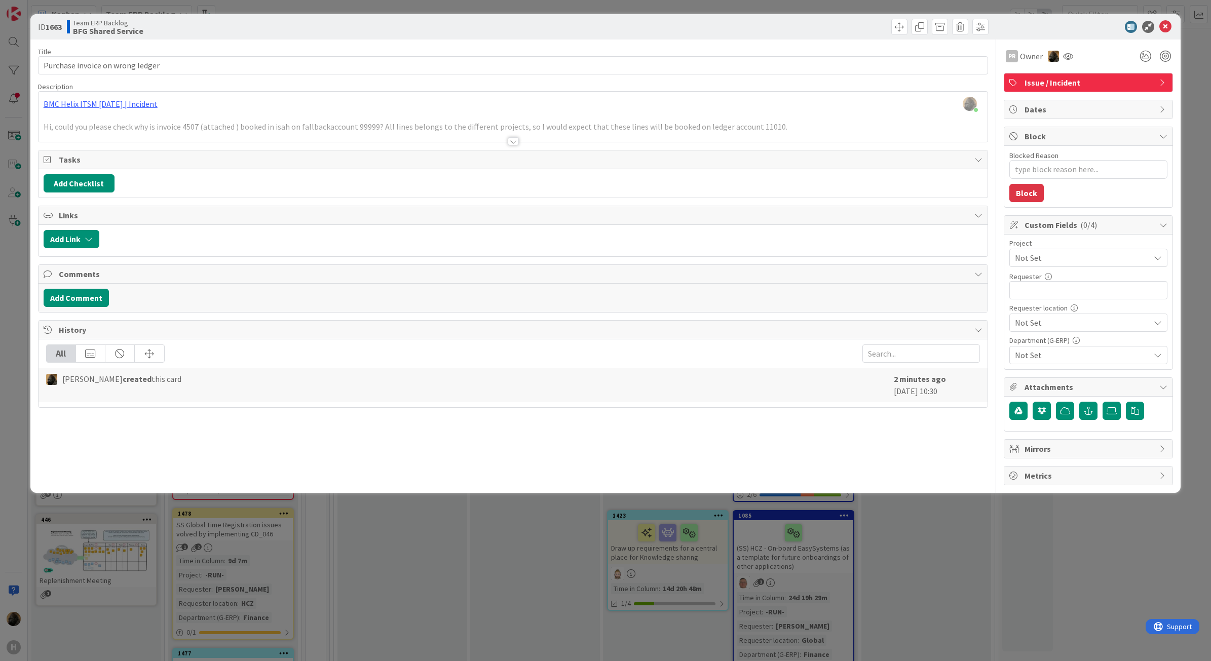
click at [502, 46] on div "Title 32 / 128 Purchase invoice on wrong ledger Description Noah Dezaire joined…" at bounding box center [513, 263] width 951 height 446
click at [1159, 30] on icon at bounding box center [1165, 27] width 12 height 12
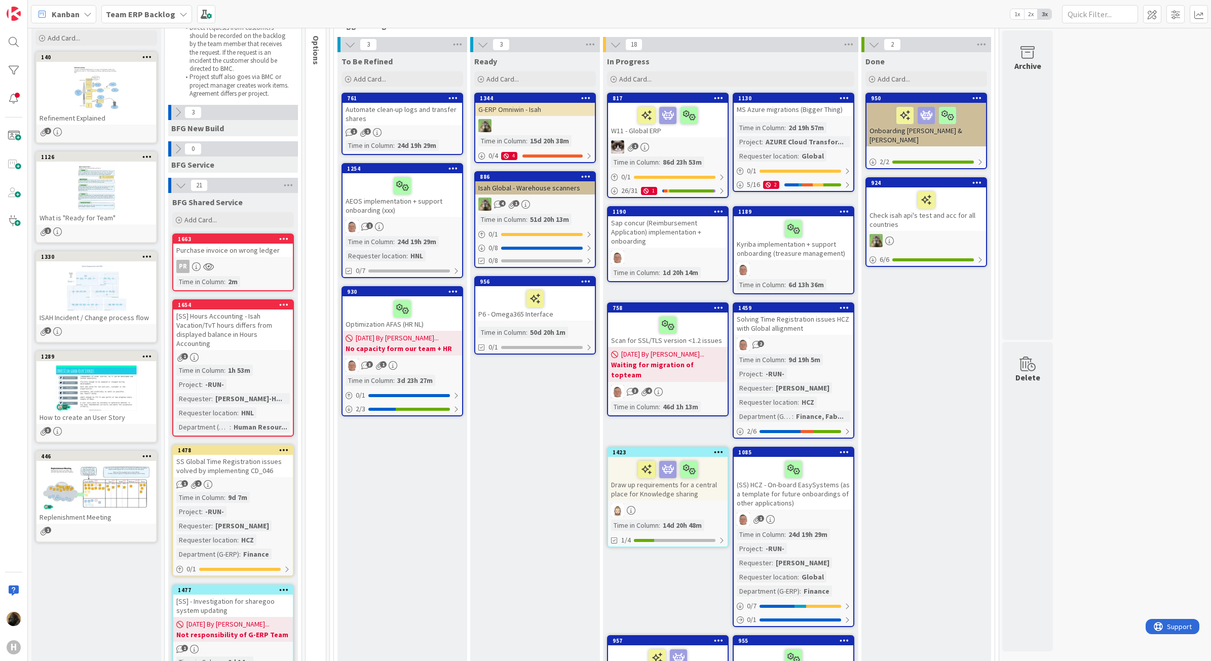
click at [284, 239] on icon at bounding box center [284, 238] width 10 height 7
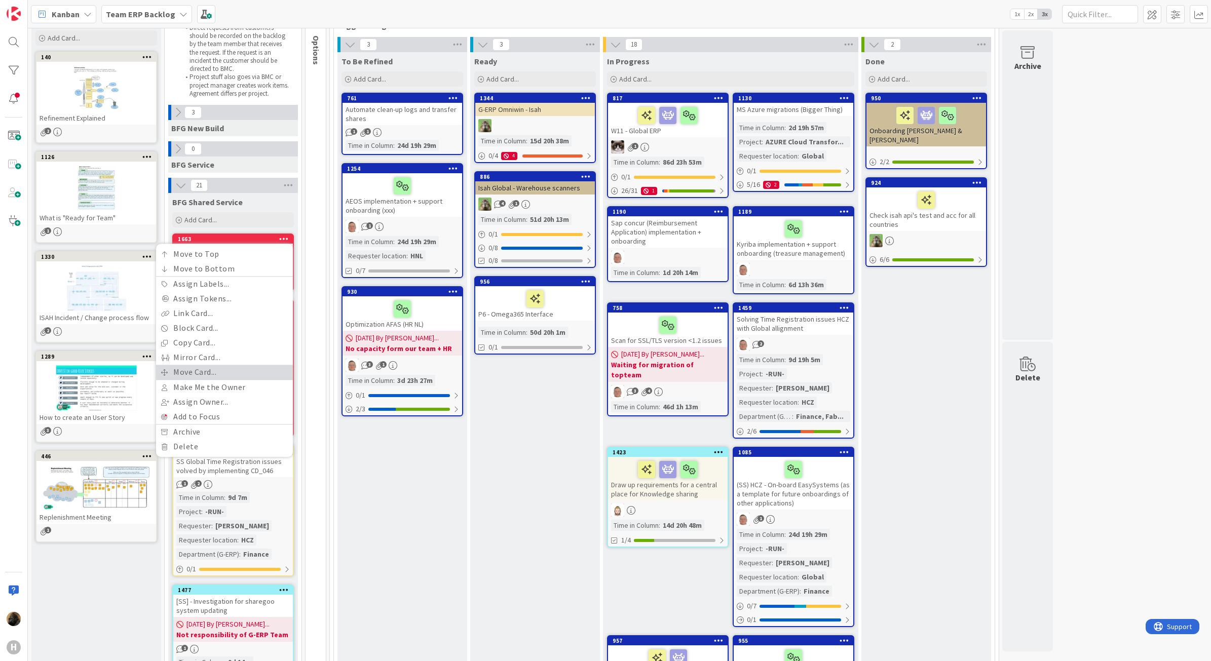
click at [205, 368] on link "Move Card..." at bounding box center [224, 372] width 137 height 15
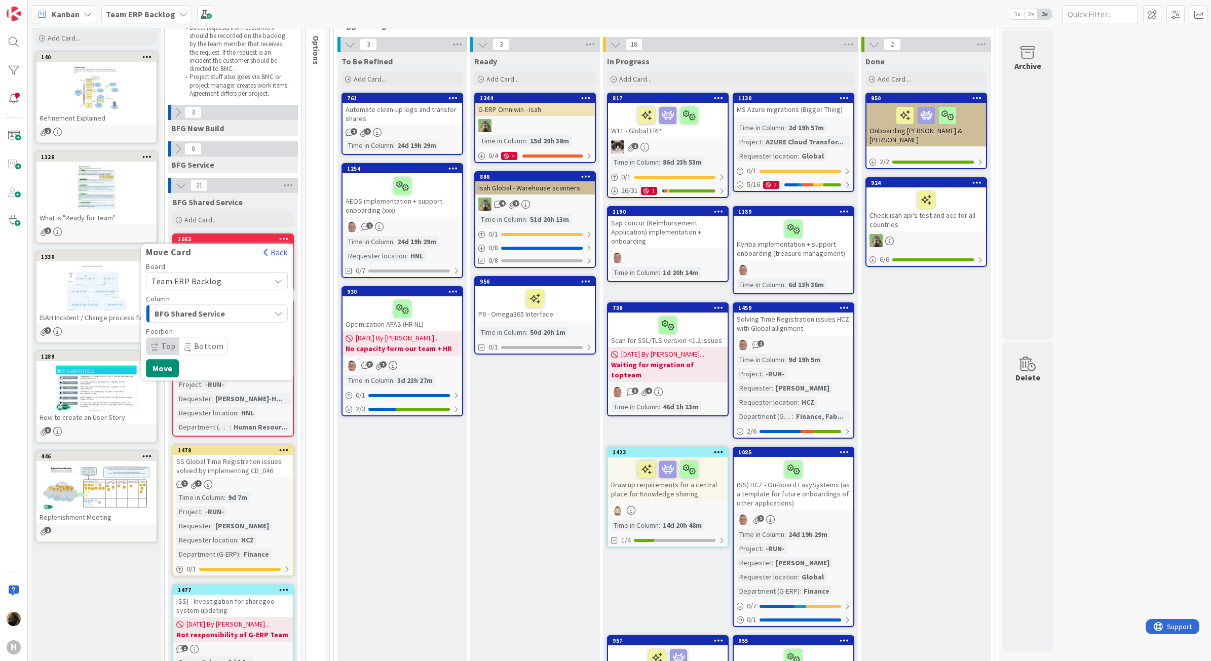
click at [219, 319] on span "BFG Shared Service" at bounding box center [193, 313] width 76 height 13
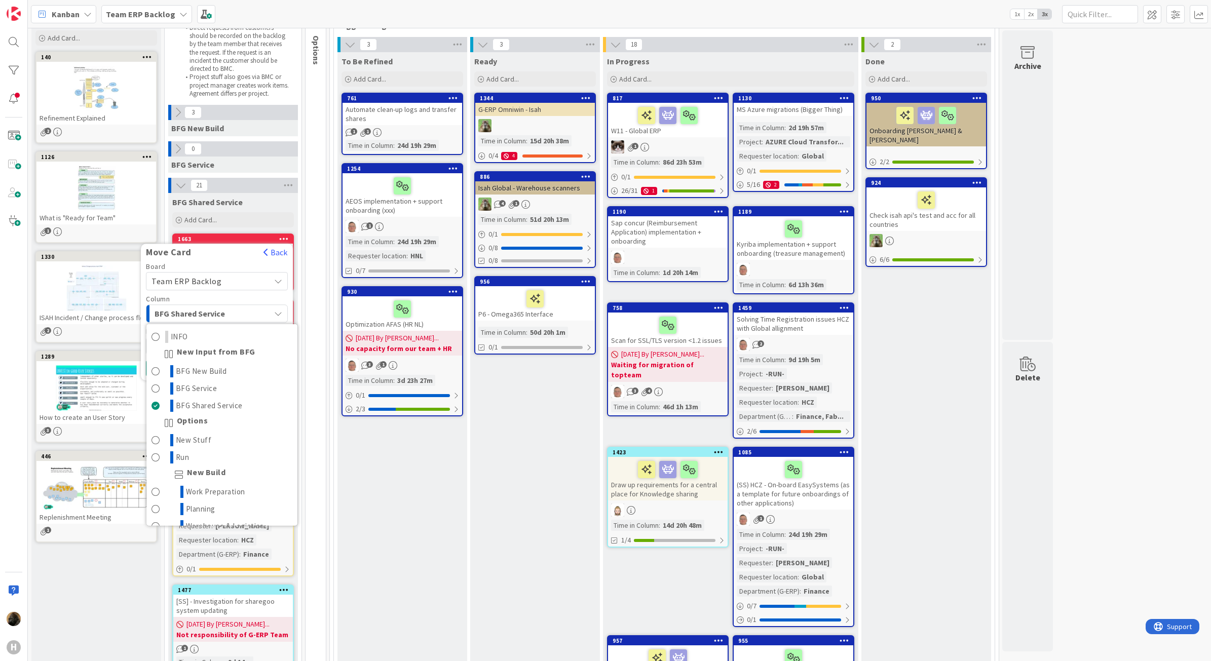
click at [219, 285] on span "Team ERP Backlog" at bounding box center [209, 281] width 114 height 14
click at [220, 280] on span "Team ERP Backlog" at bounding box center [209, 281] width 114 height 14
click at [219, 310] on span "BFG Shared Service" at bounding box center [193, 313] width 76 height 13
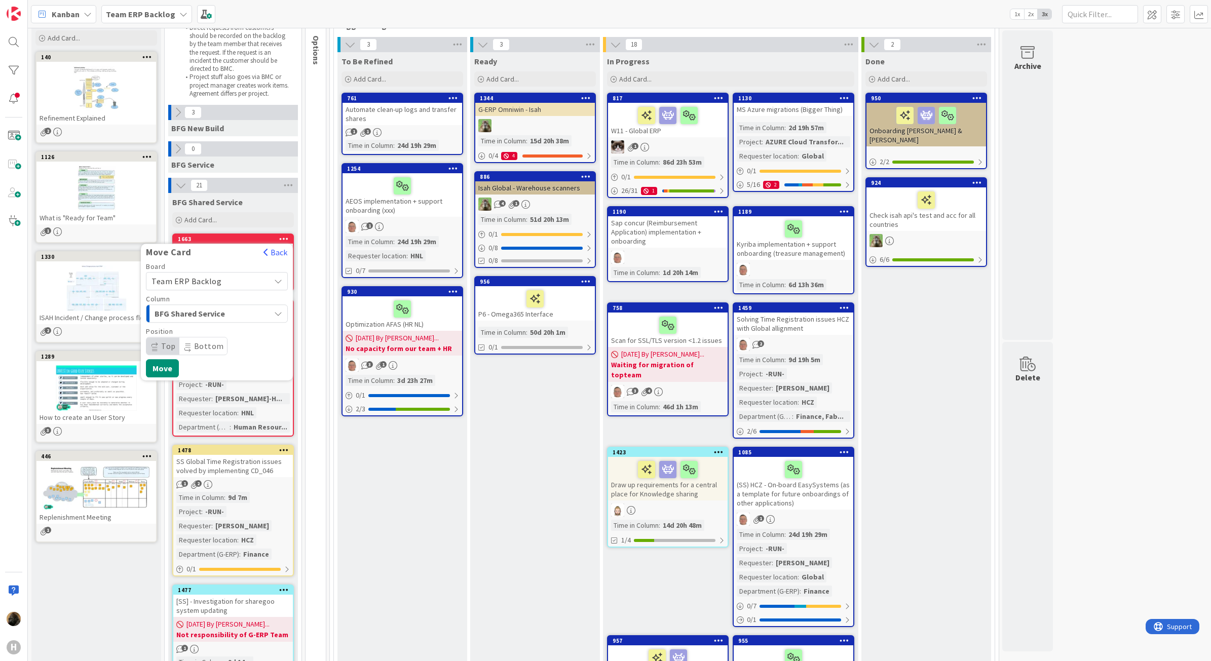
click at [219, 264] on div "Board" at bounding box center [217, 266] width 142 height 7
click at [217, 277] on span "Team ERP Backlog" at bounding box center [187, 281] width 70 height 10
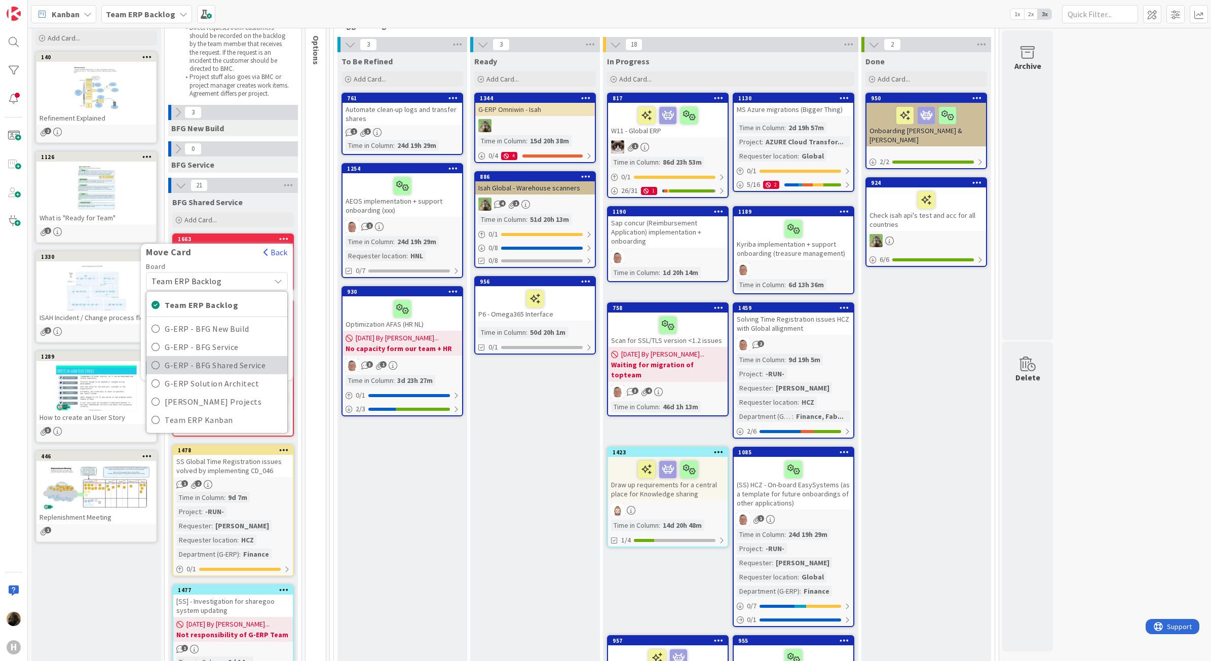
click at [219, 367] on span "G-ERP - BFG Shared Service" at bounding box center [224, 365] width 118 height 15
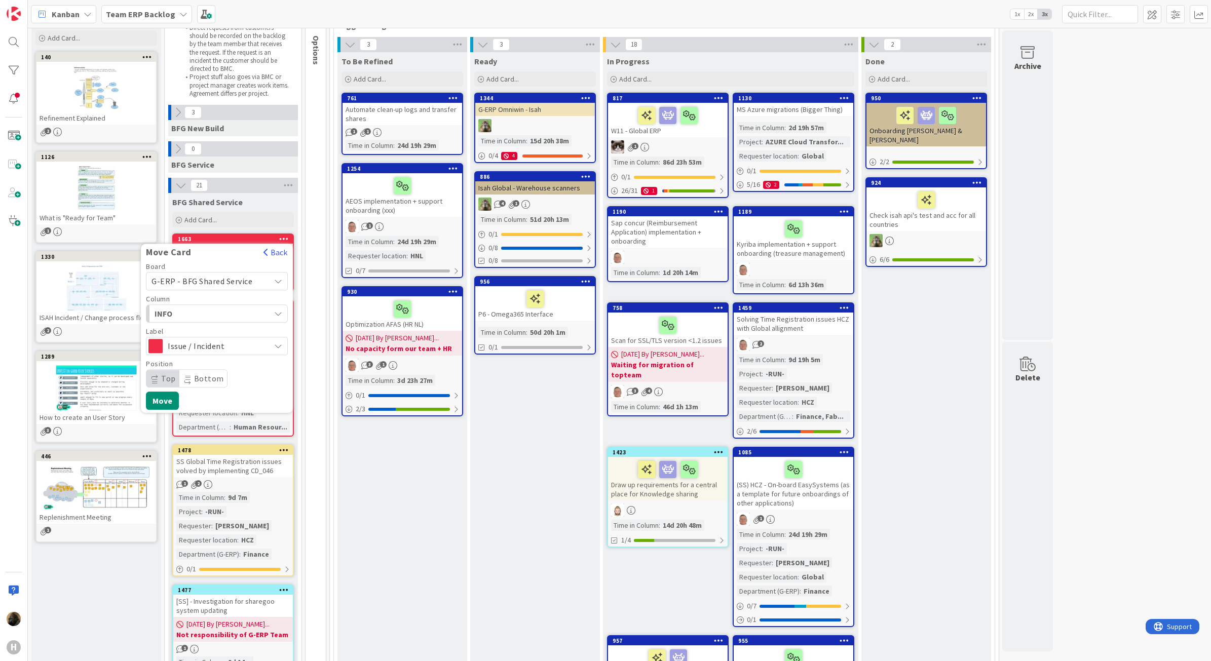
click at [211, 315] on span "INFO" at bounding box center [193, 313] width 76 height 13
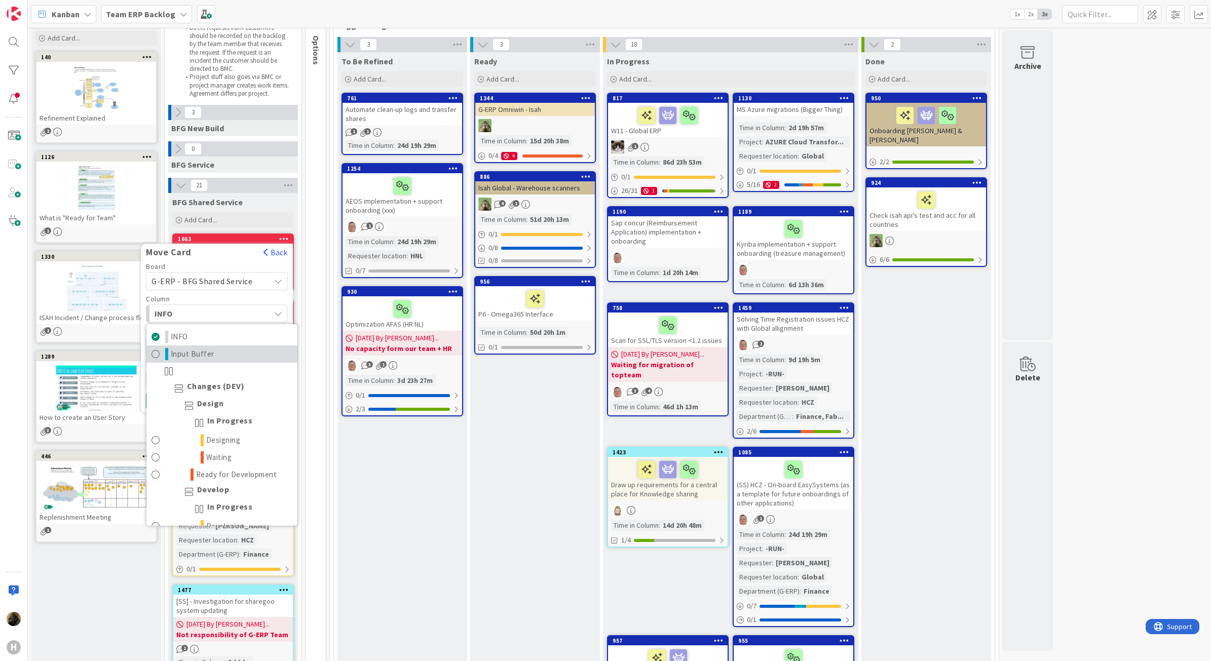
click at [224, 358] on link "Input Buffer" at bounding box center [221, 354] width 151 height 17
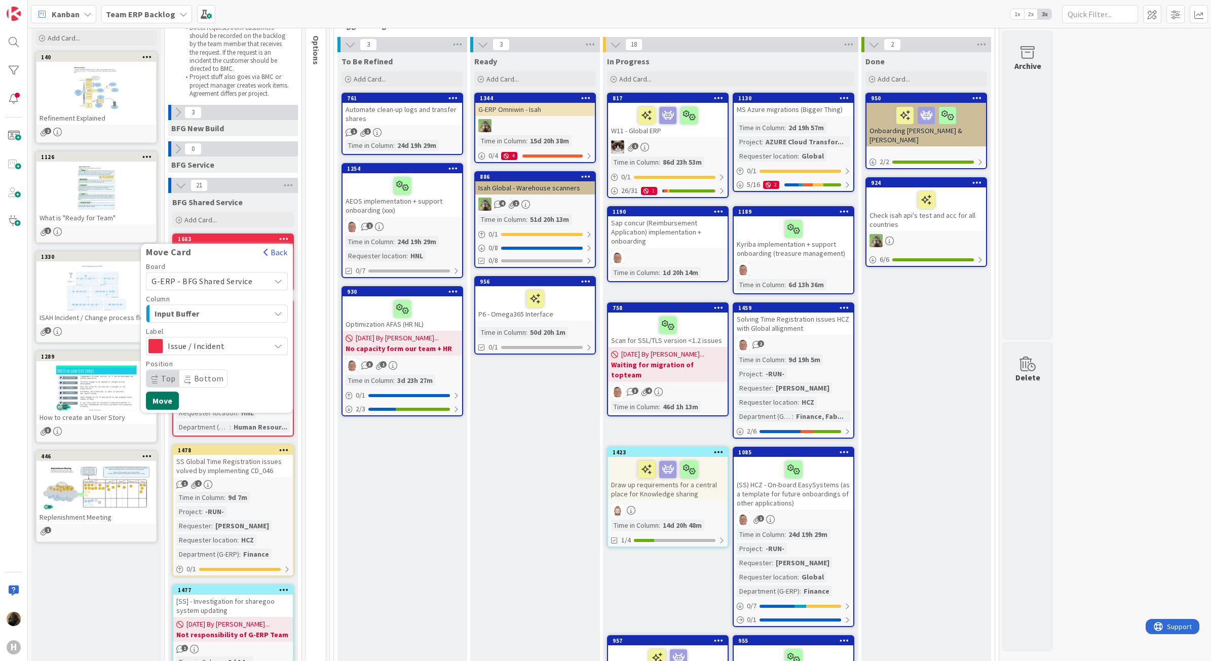
click at [170, 397] on button "Move" at bounding box center [162, 401] width 33 height 18
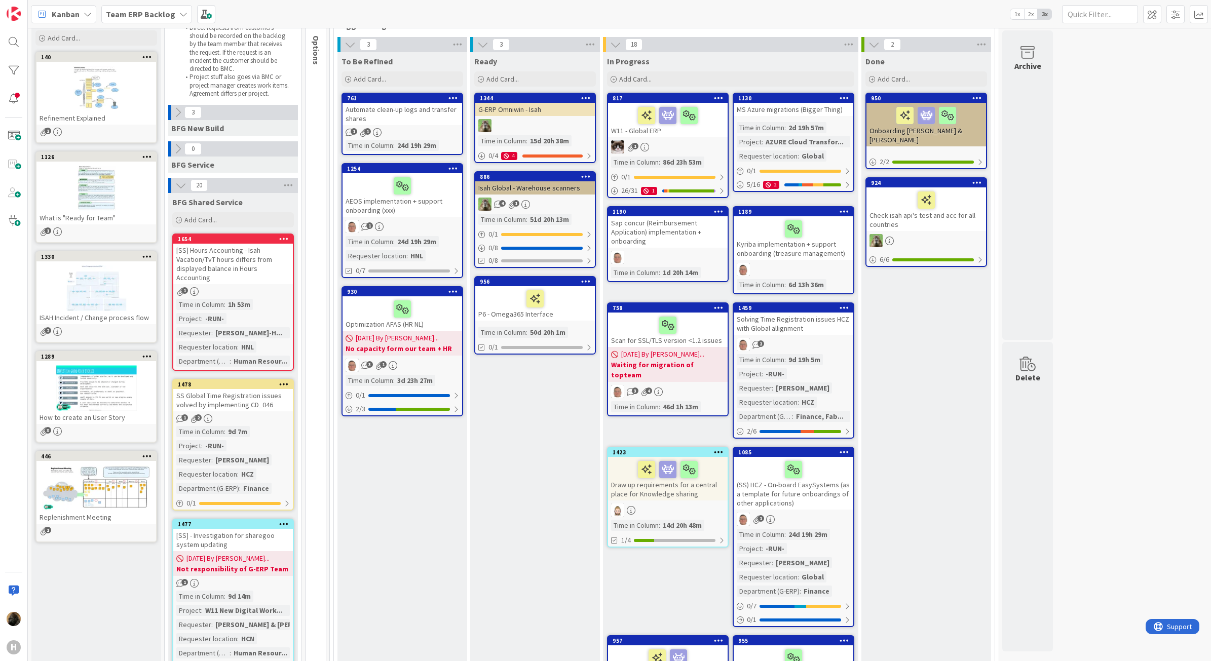
click at [117, 18] on b "Team ERP Backlog" at bounding box center [140, 14] width 69 height 10
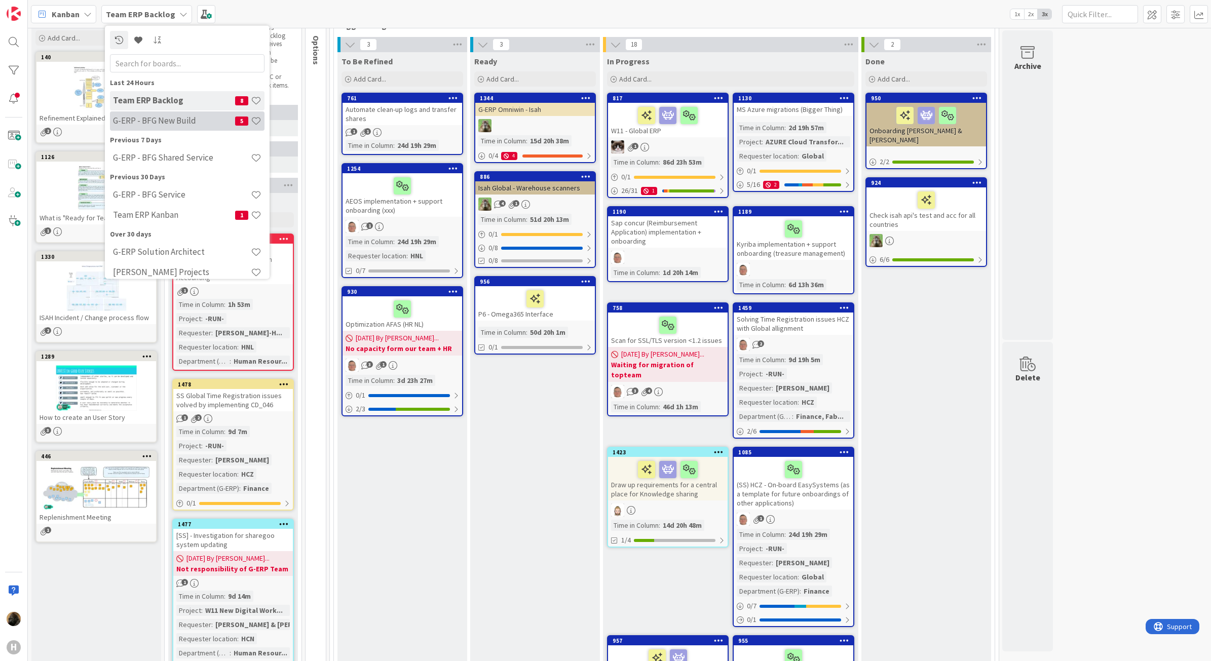
click at [146, 126] on div "G-ERP - BFG New Build 5" at bounding box center [187, 120] width 155 height 19
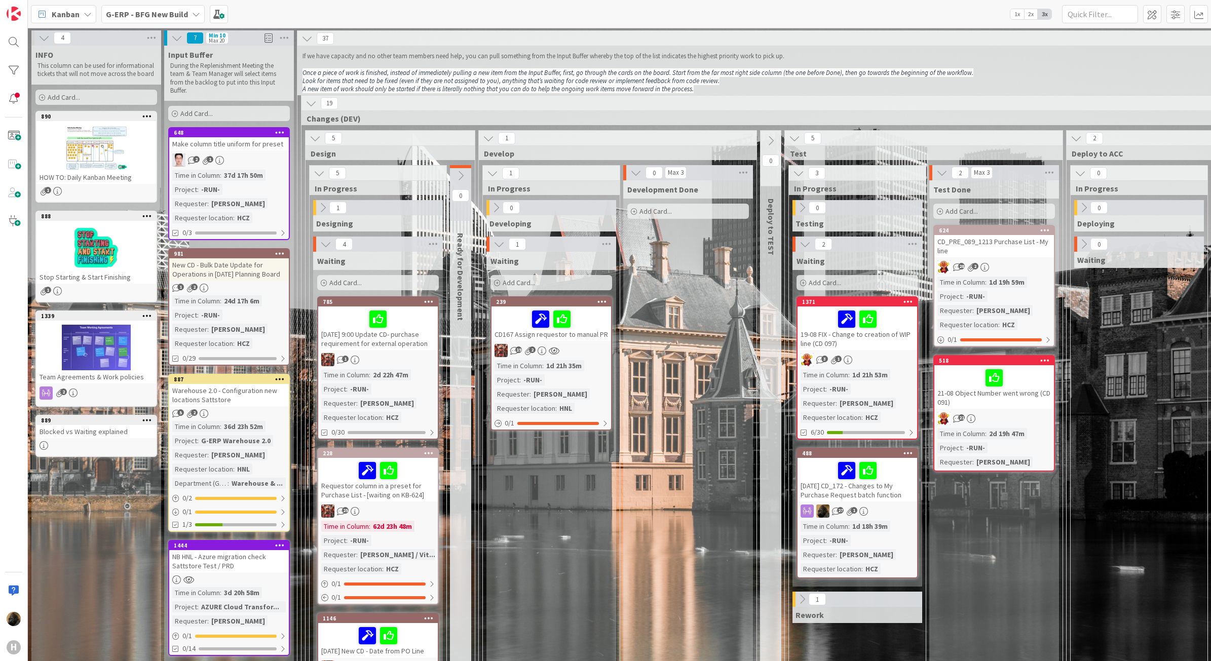
click at [166, 5] on div "G-ERP - BFG New Build" at bounding box center [152, 14] width 103 height 18
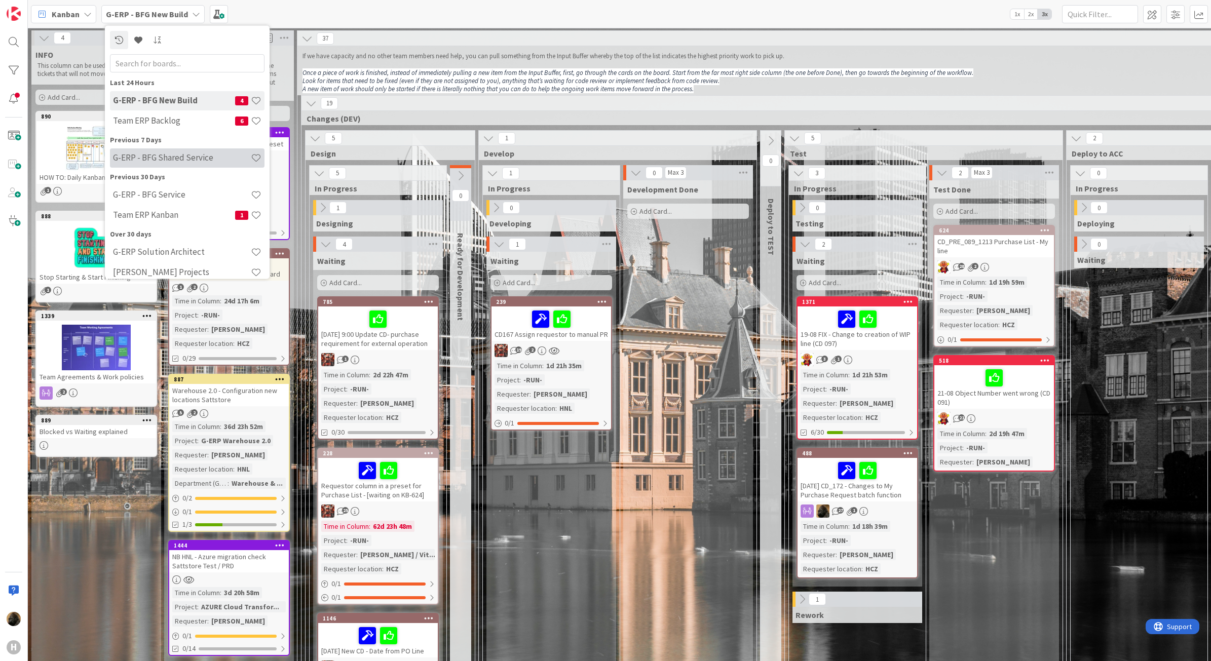
click at [181, 160] on h4 "G-ERP - BFG Shared Service" at bounding box center [182, 158] width 138 height 10
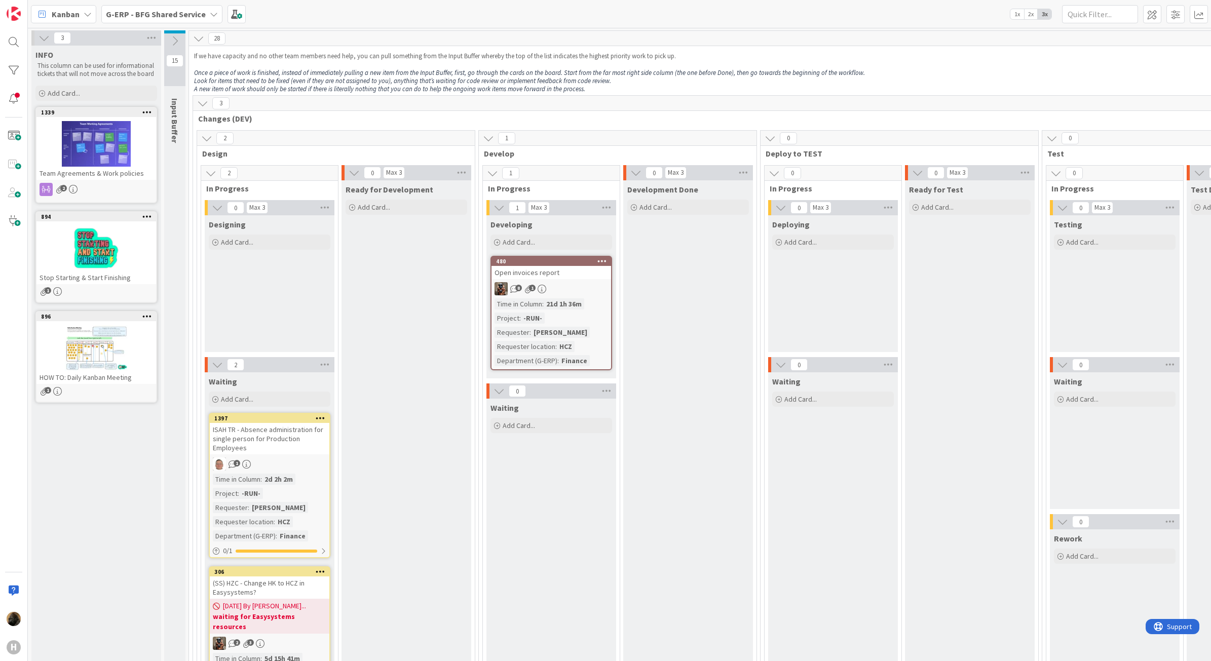
click at [180, 39] on button at bounding box center [174, 40] width 21 height 15
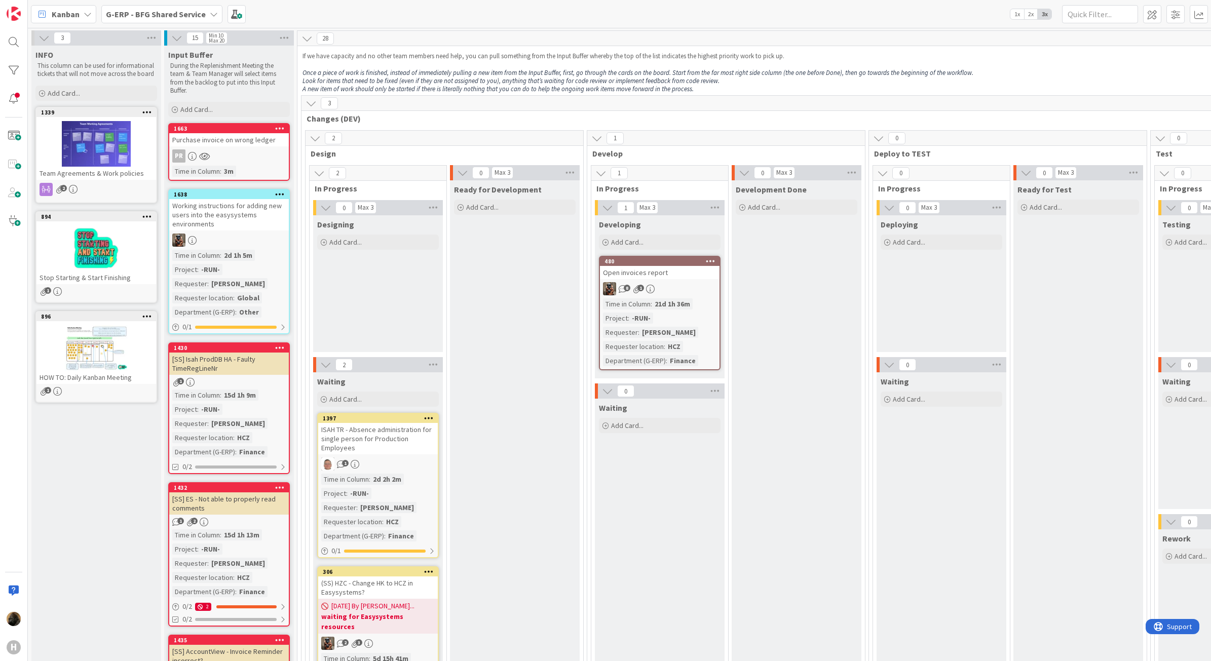
click at [246, 142] on div "Purchase invoice on wrong ledger" at bounding box center [229, 139] width 120 height 13
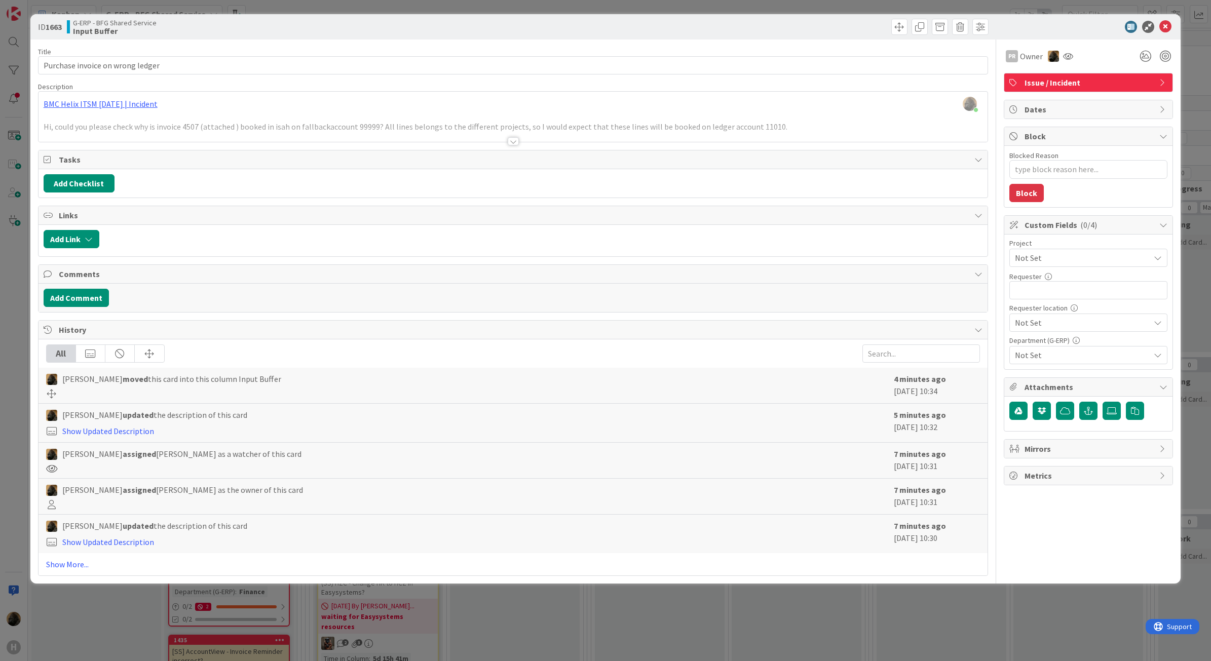
click at [242, 142] on div at bounding box center [514, 129] width 950 height 26
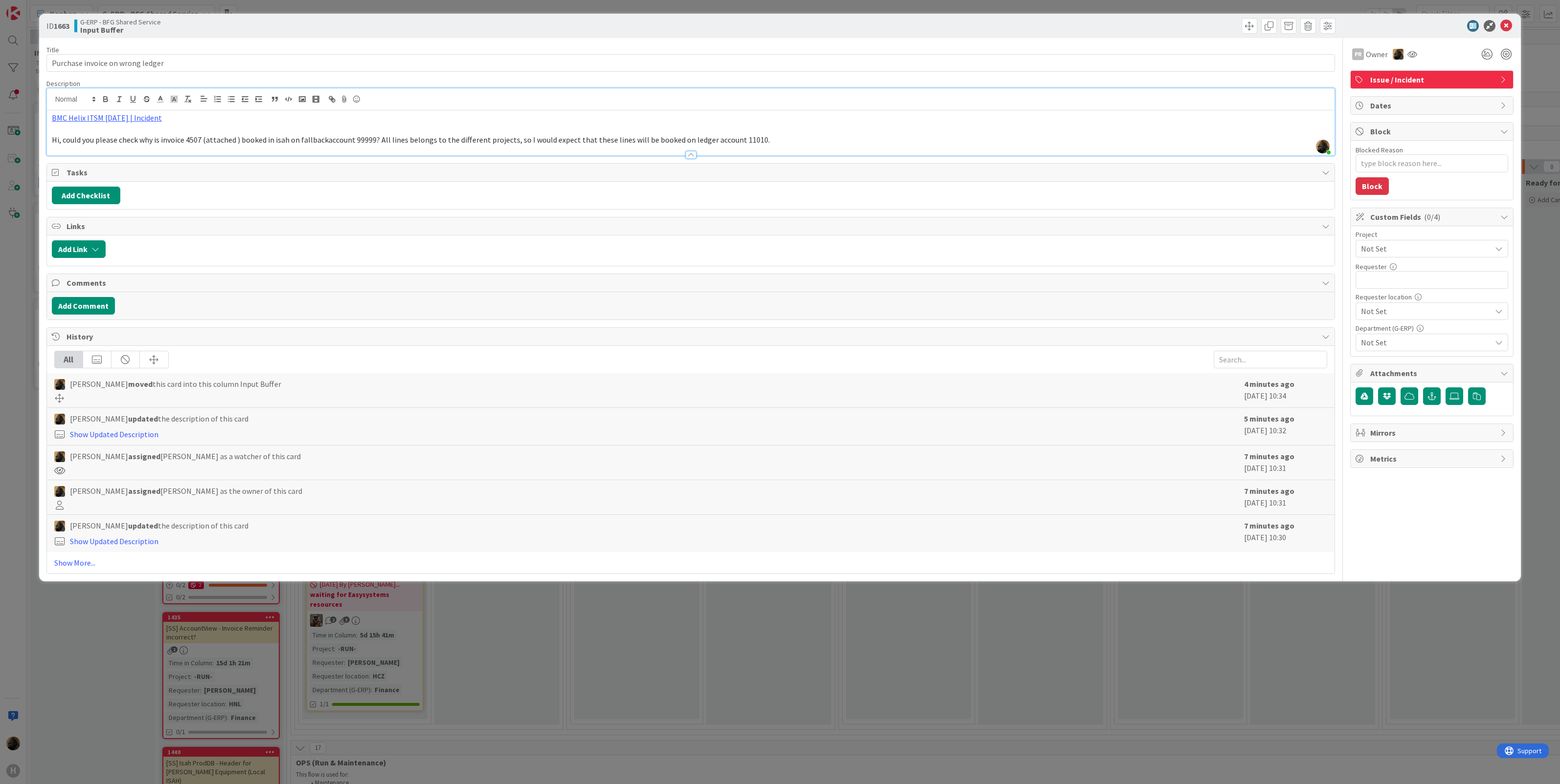
click at [319, 626] on div "ID 1663 G-ERP - BFG Shared Service Input Buffer Title 32 / 128 Purchase invoice…" at bounding box center [780, 392] width 1560 height 784
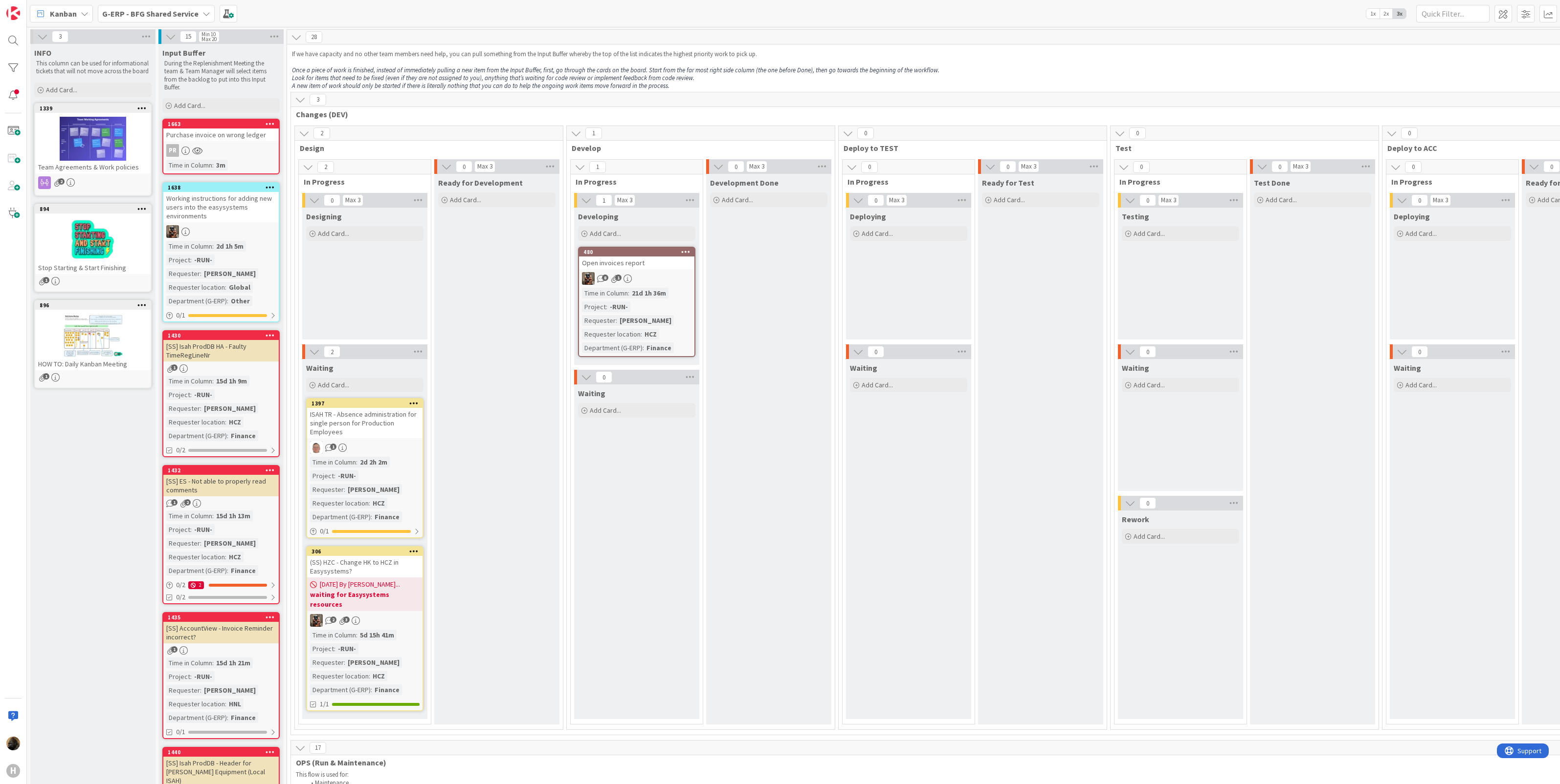
scroll to position [489, 0]
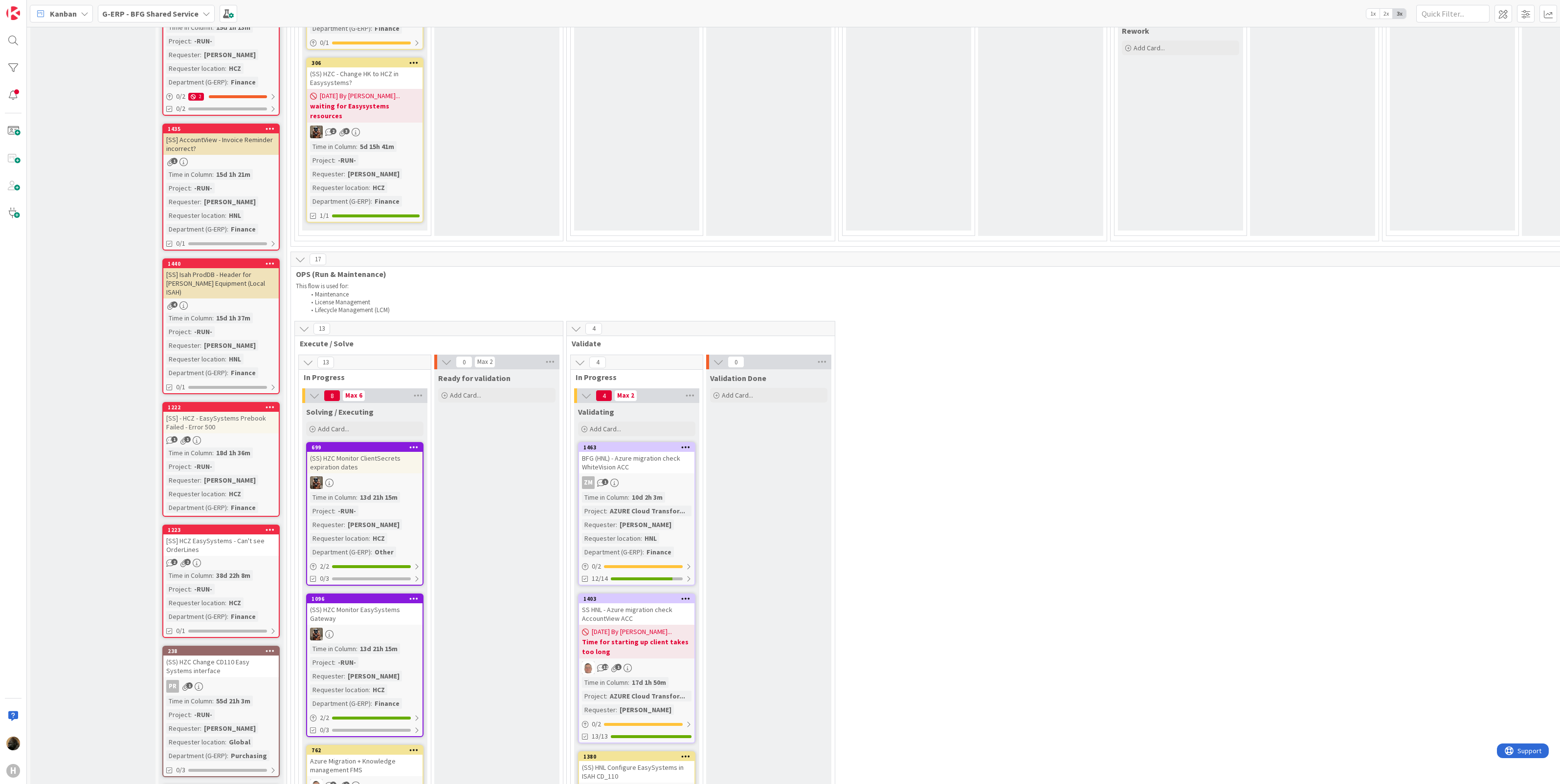
click at [172, 9] on b "G-ERP - BFG Shared Service" at bounding box center [151, 14] width 96 height 10
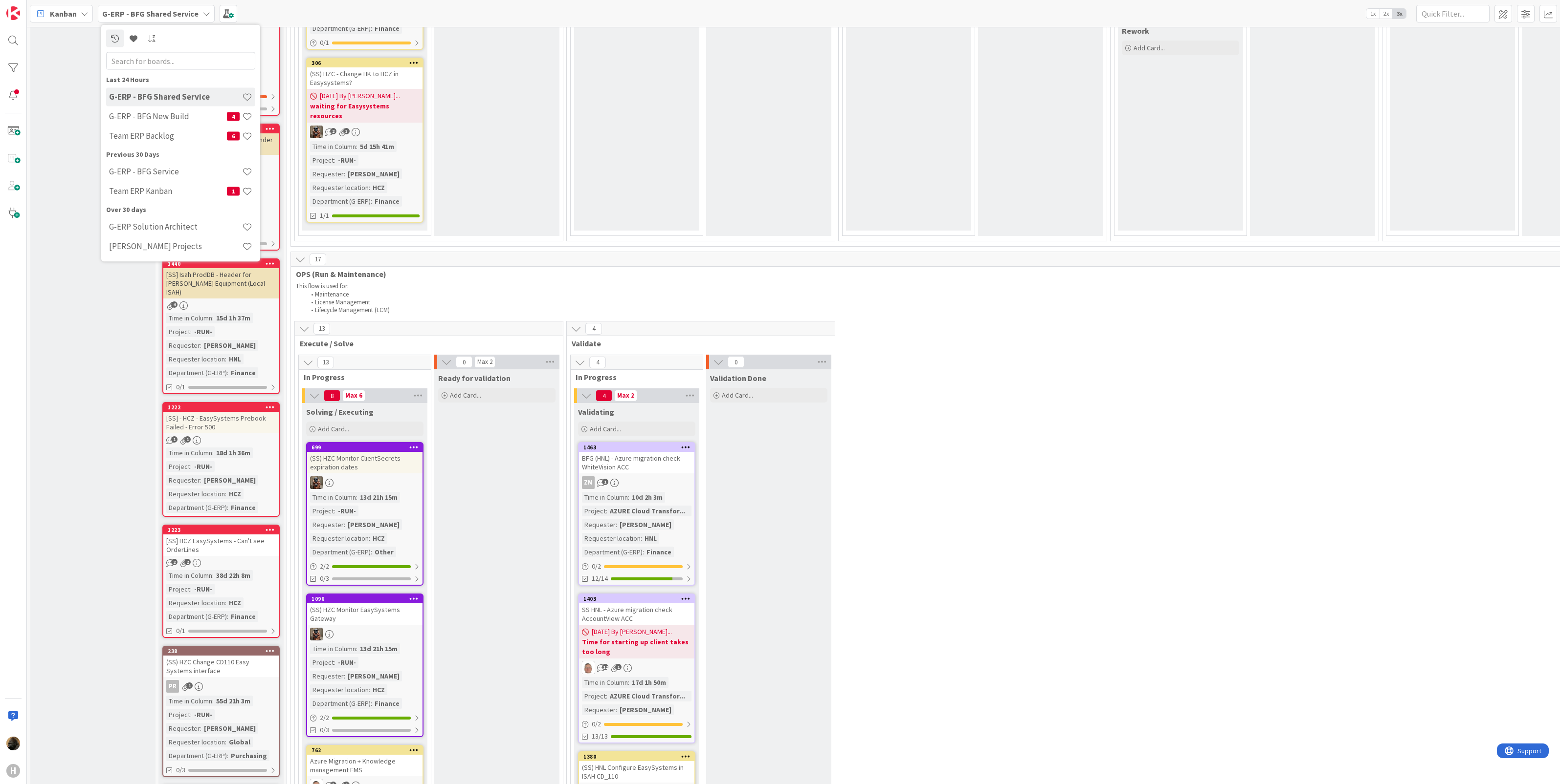
scroll to position [0, 0]
click at [159, 122] on div "G-ERP - BFG New Build 4" at bounding box center [180, 116] width 150 height 18
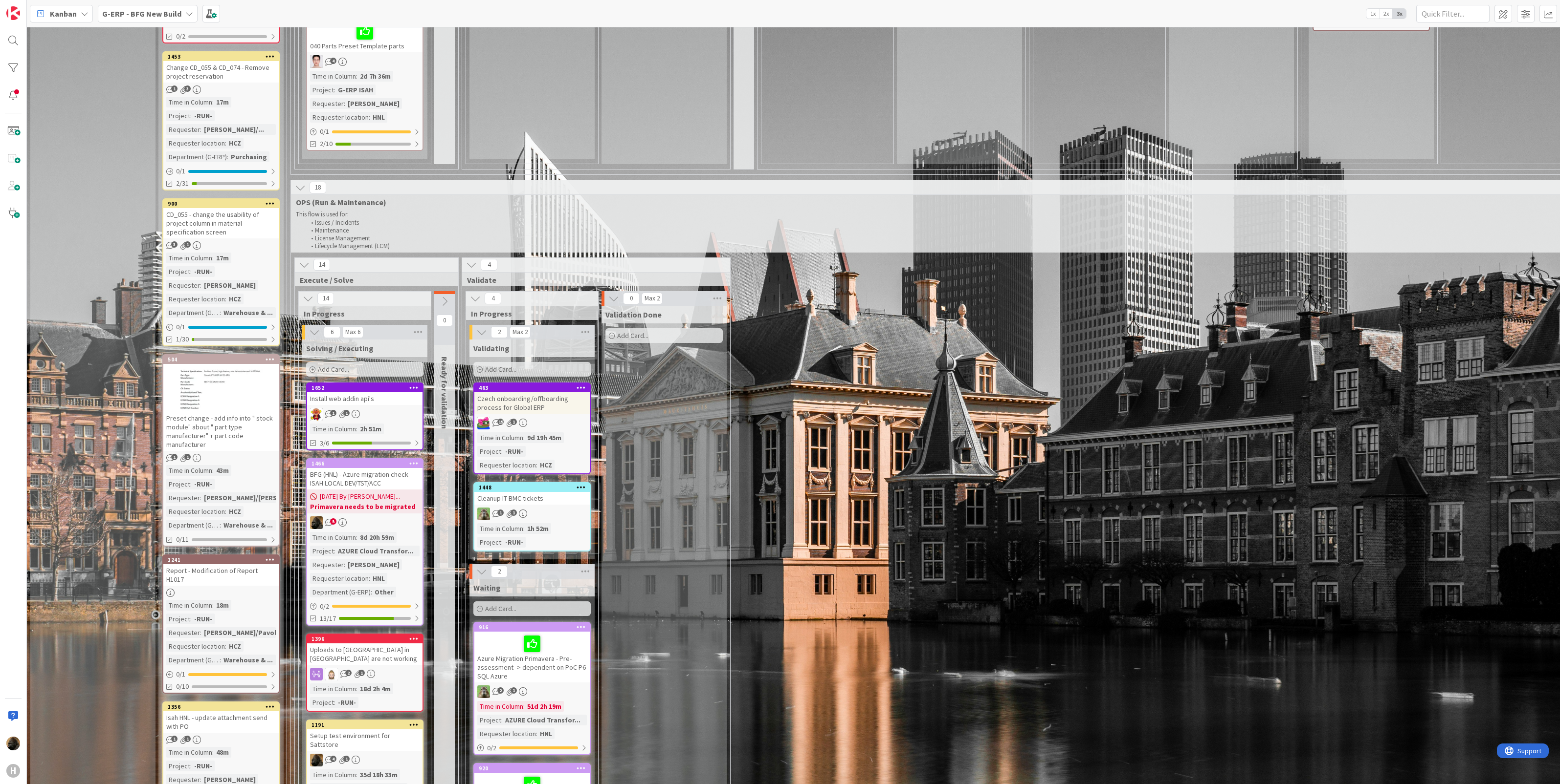
scroll to position [1039, 0]
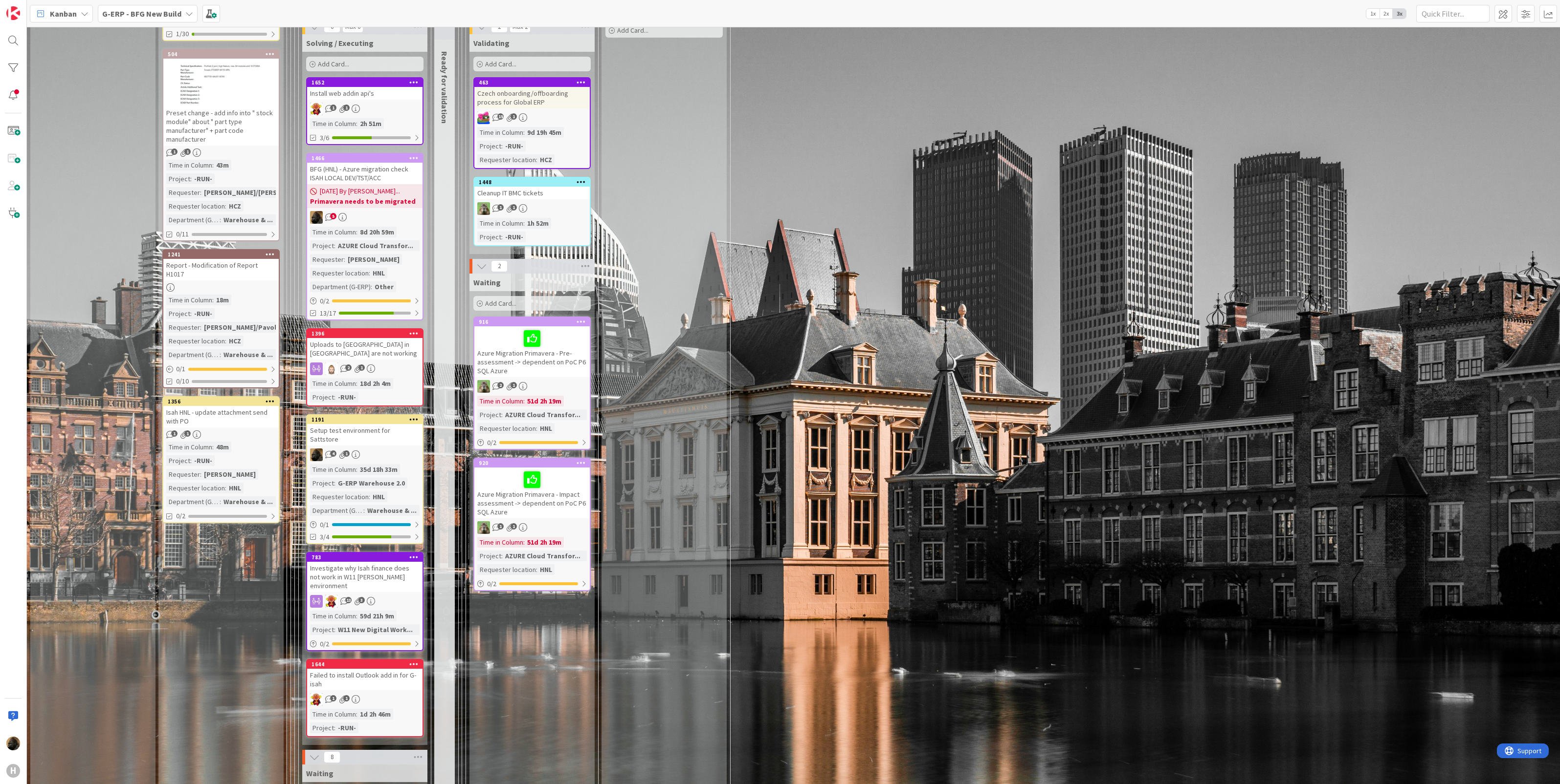
click at [361, 426] on div "Setup test environment for Sattstore" at bounding box center [365, 435] width 116 height 21
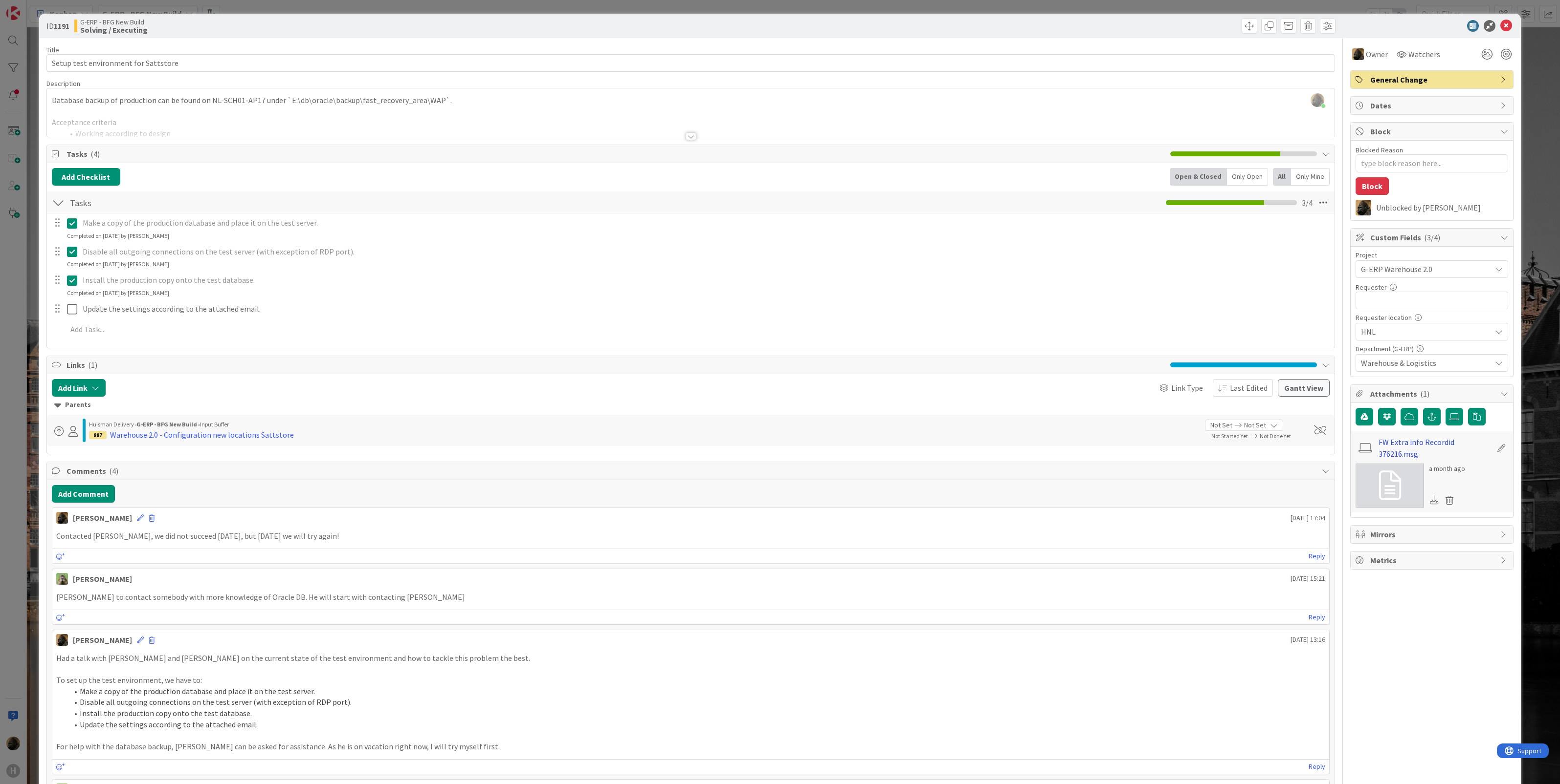
click at [1168, 452] on link "FW Extra info Recordid 376216.msg" at bounding box center [1436, 448] width 114 height 23
type textarea "x"
click at [361, 546] on div "Contacted [PERSON_NAME], we did not succeed [DATE], but [DATE] we will try agai…" at bounding box center [691, 536] width 1277 height 19
click at [16, 507] on div "ID 1191 G-ERP - BFG New Build Solving / Executing Title 36 / 128 Setup test env…" at bounding box center [780, 392] width 1560 height 784
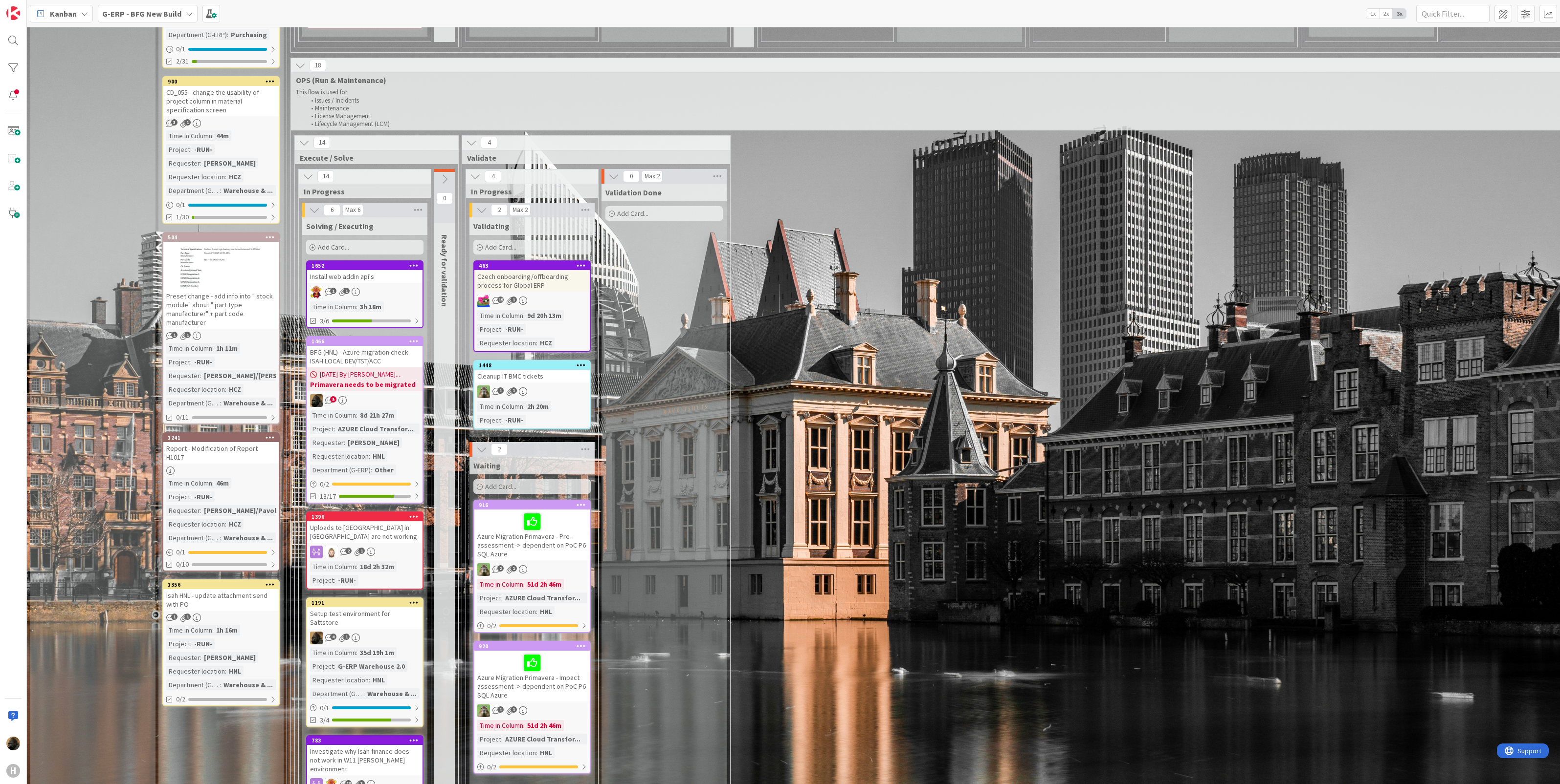
scroll to position [1222, 0]
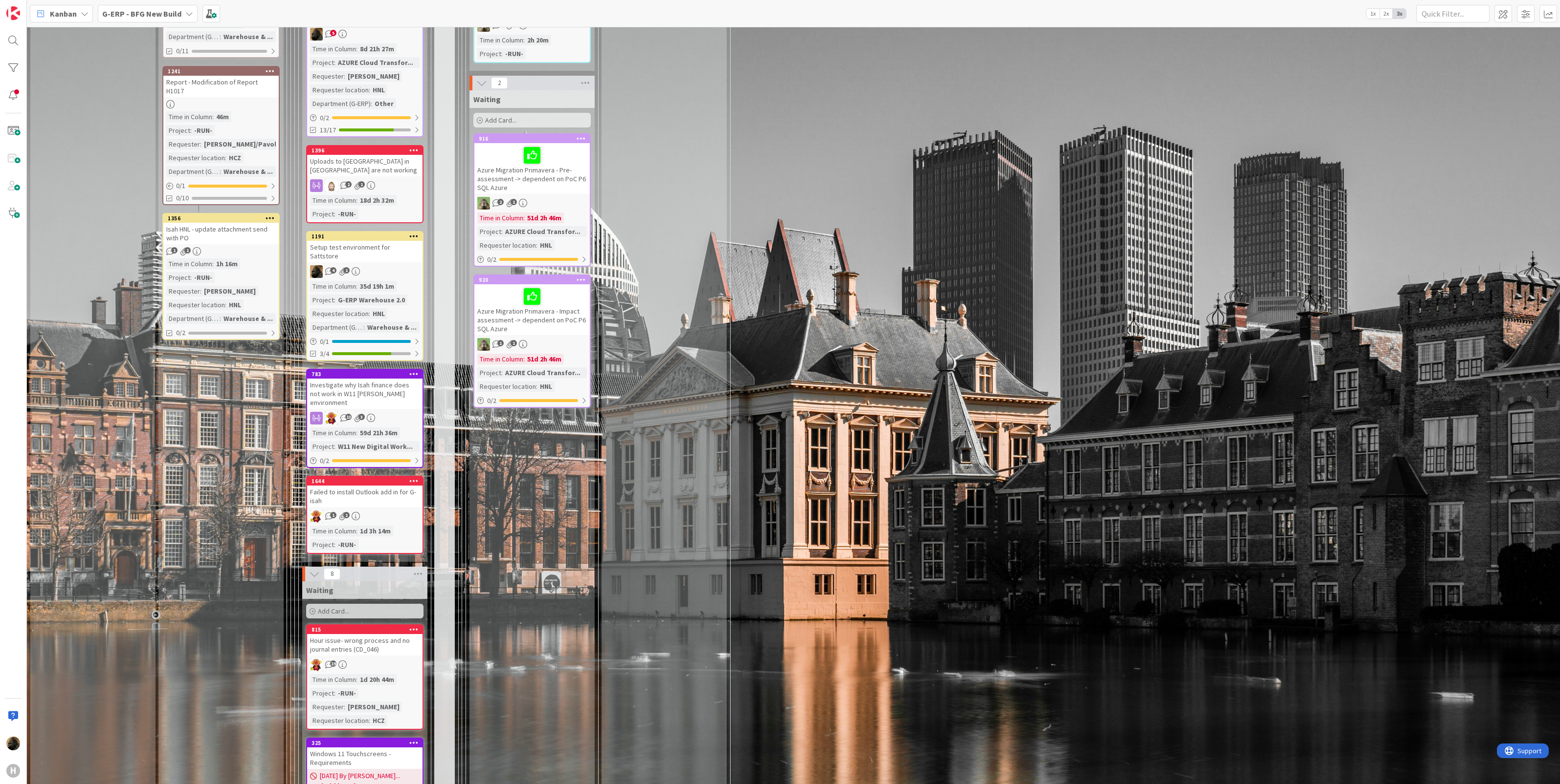
click at [372, 245] on div "Setup test environment for Sattstore" at bounding box center [365, 252] width 116 height 21
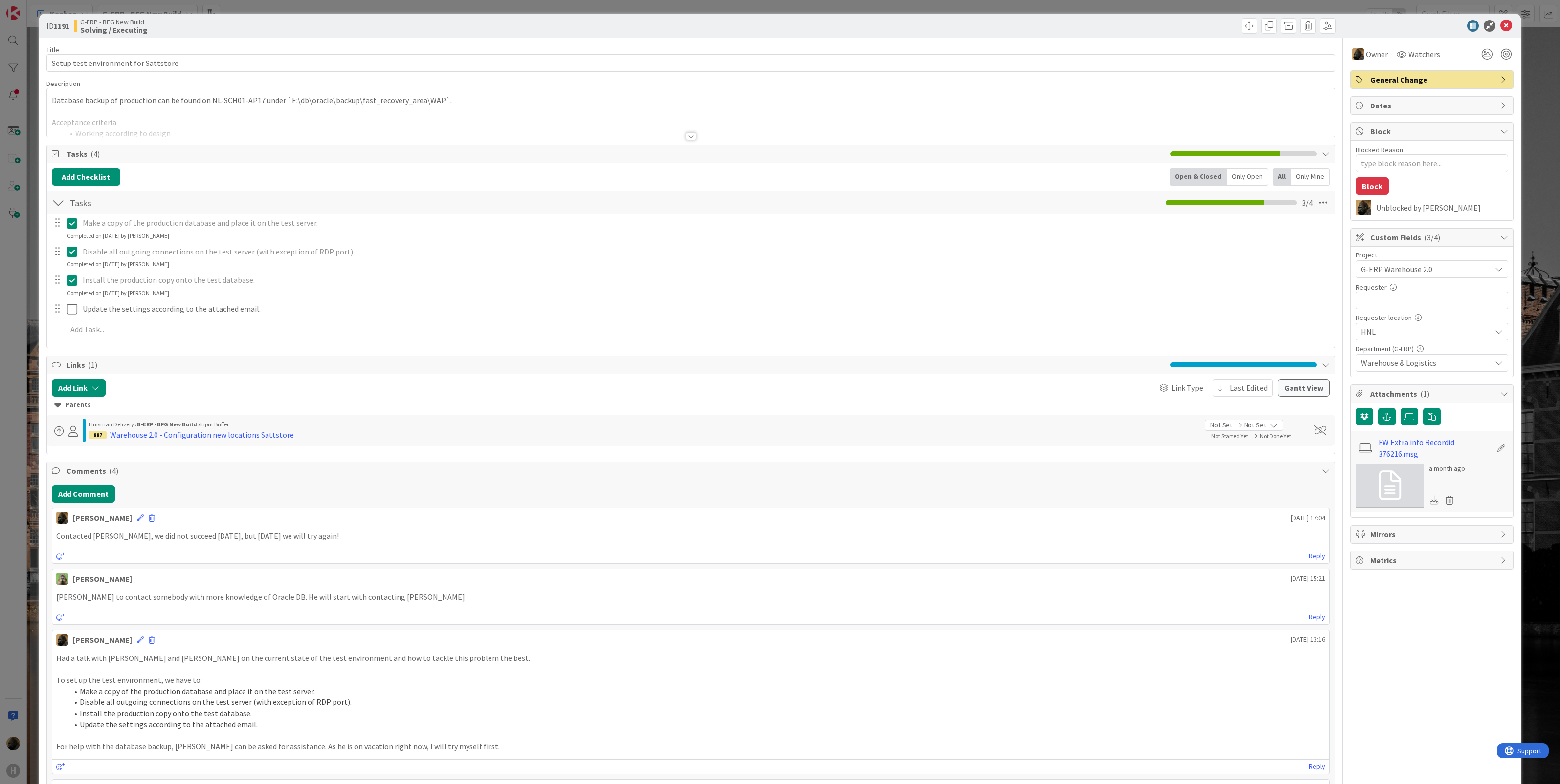
type textarea "x"
click at [87, 498] on button "Add Comment" at bounding box center [83, 494] width 63 height 17
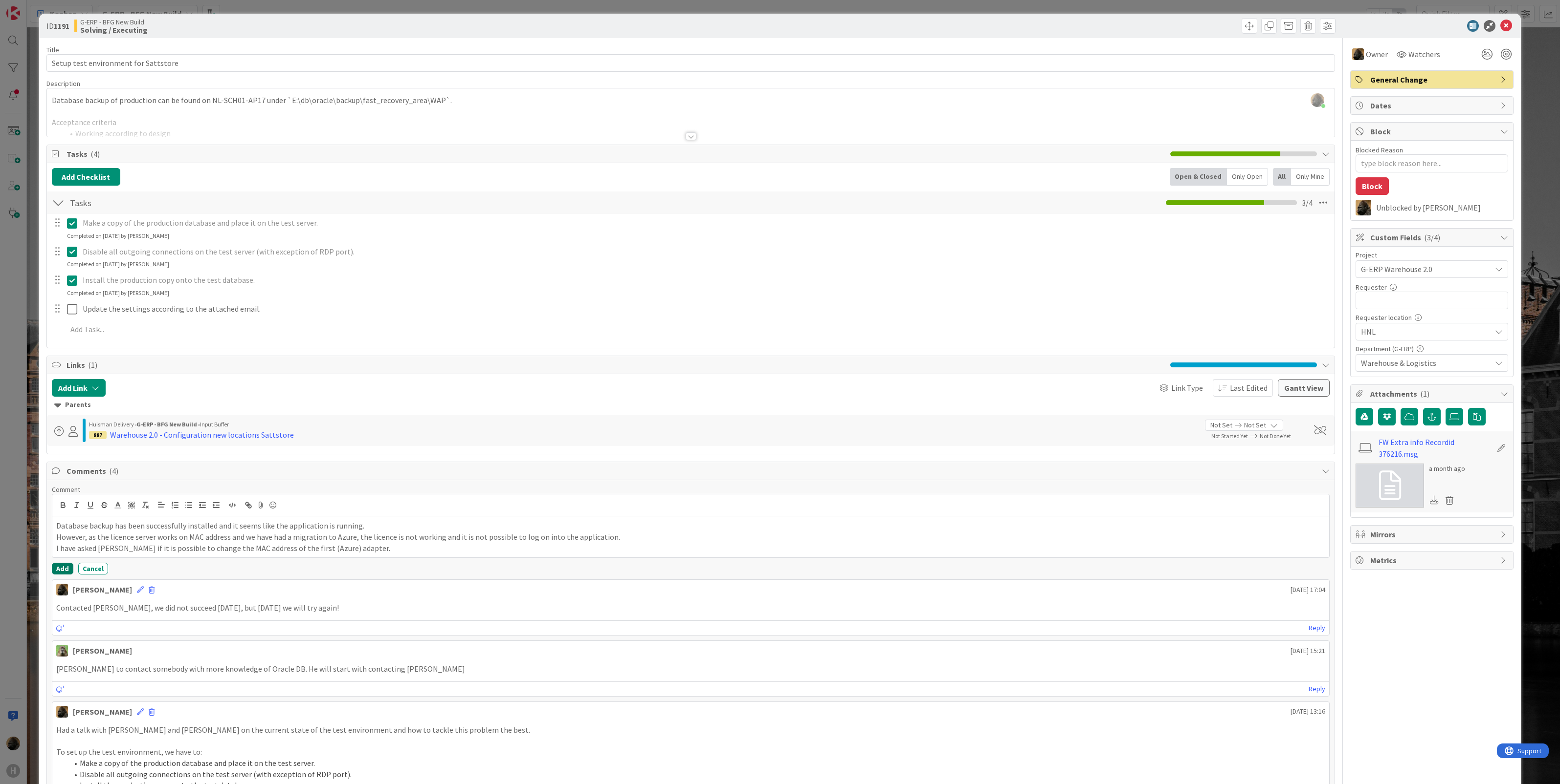
click at [64, 568] on button "Add" at bounding box center [63, 569] width 21 height 12
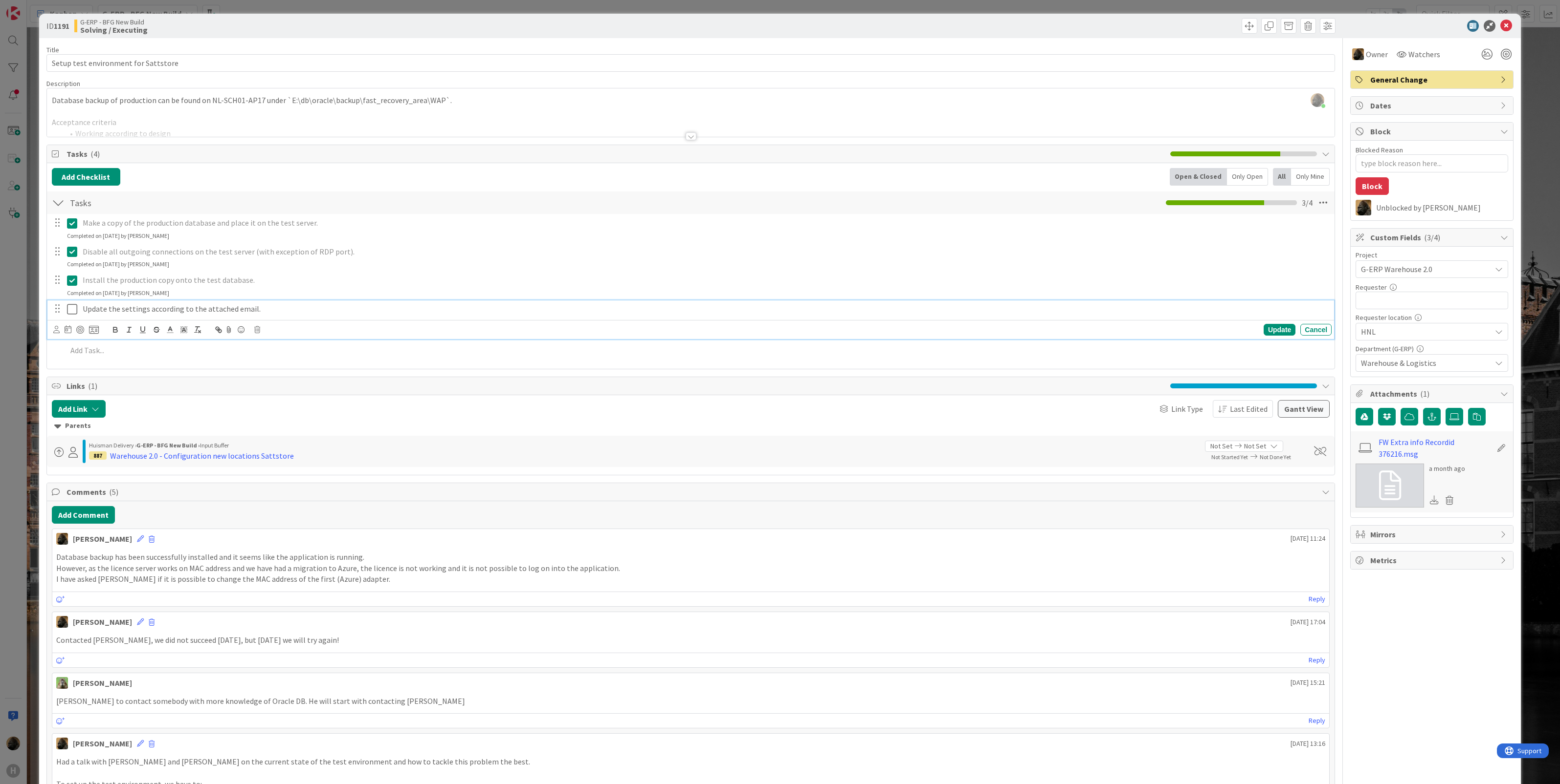
click at [74, 311] on icon at bounding box center [73, 310] width 14 height 12
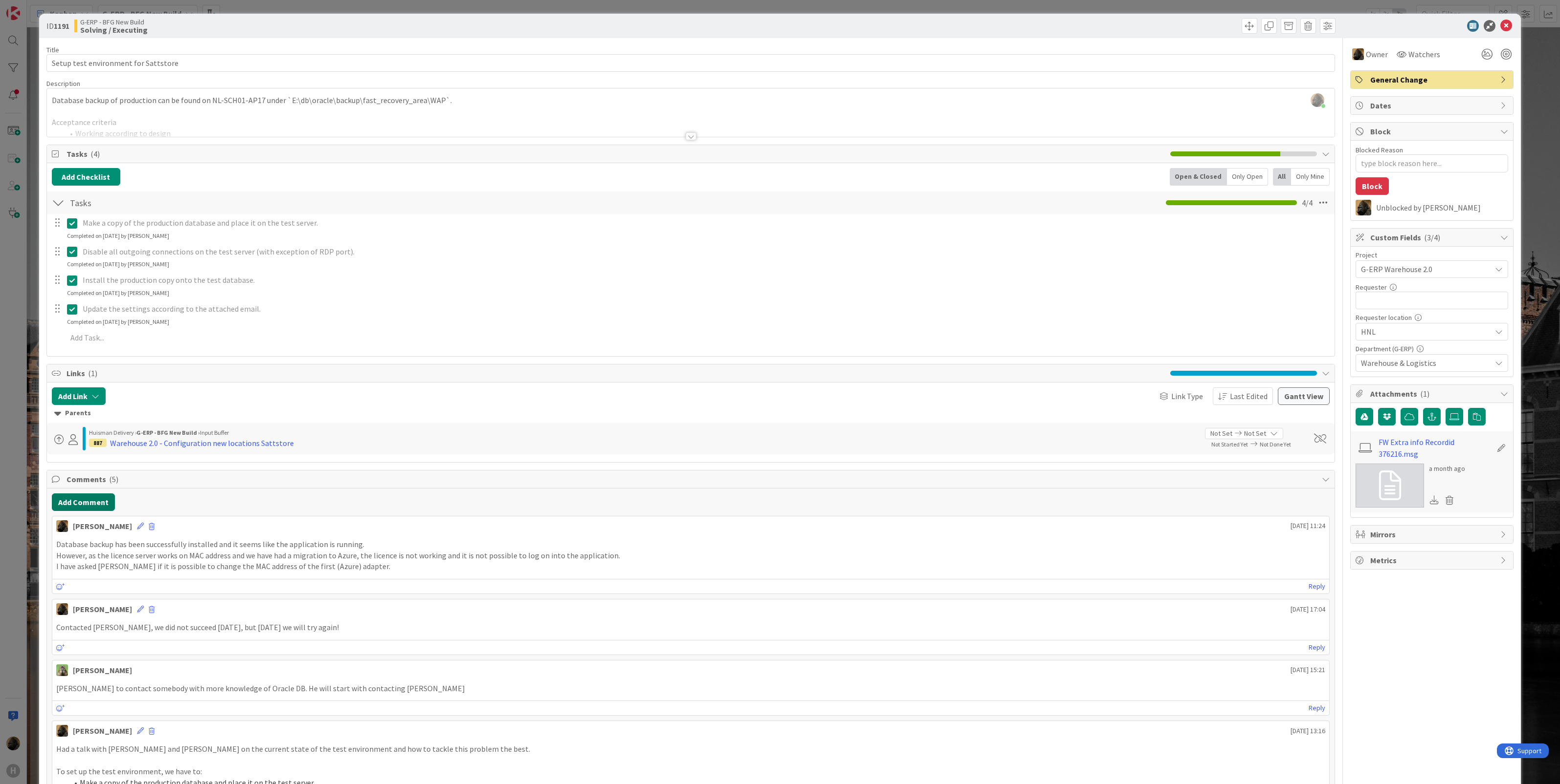
type textarea "x"
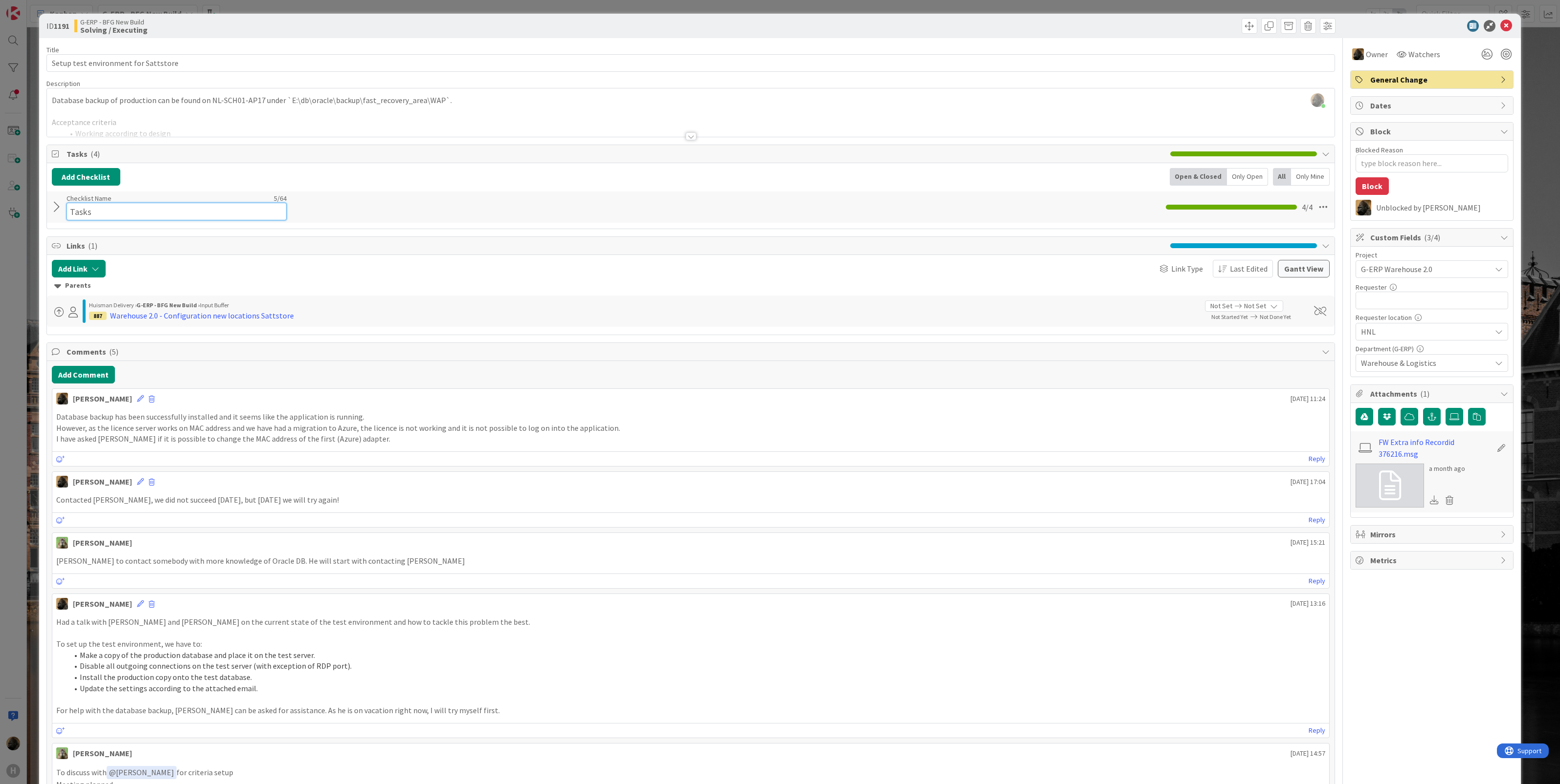
click at [74, 198] on div "Checklist Name 5 / 64 Tasks" at bounding box center [177, 206] width 220 height 26
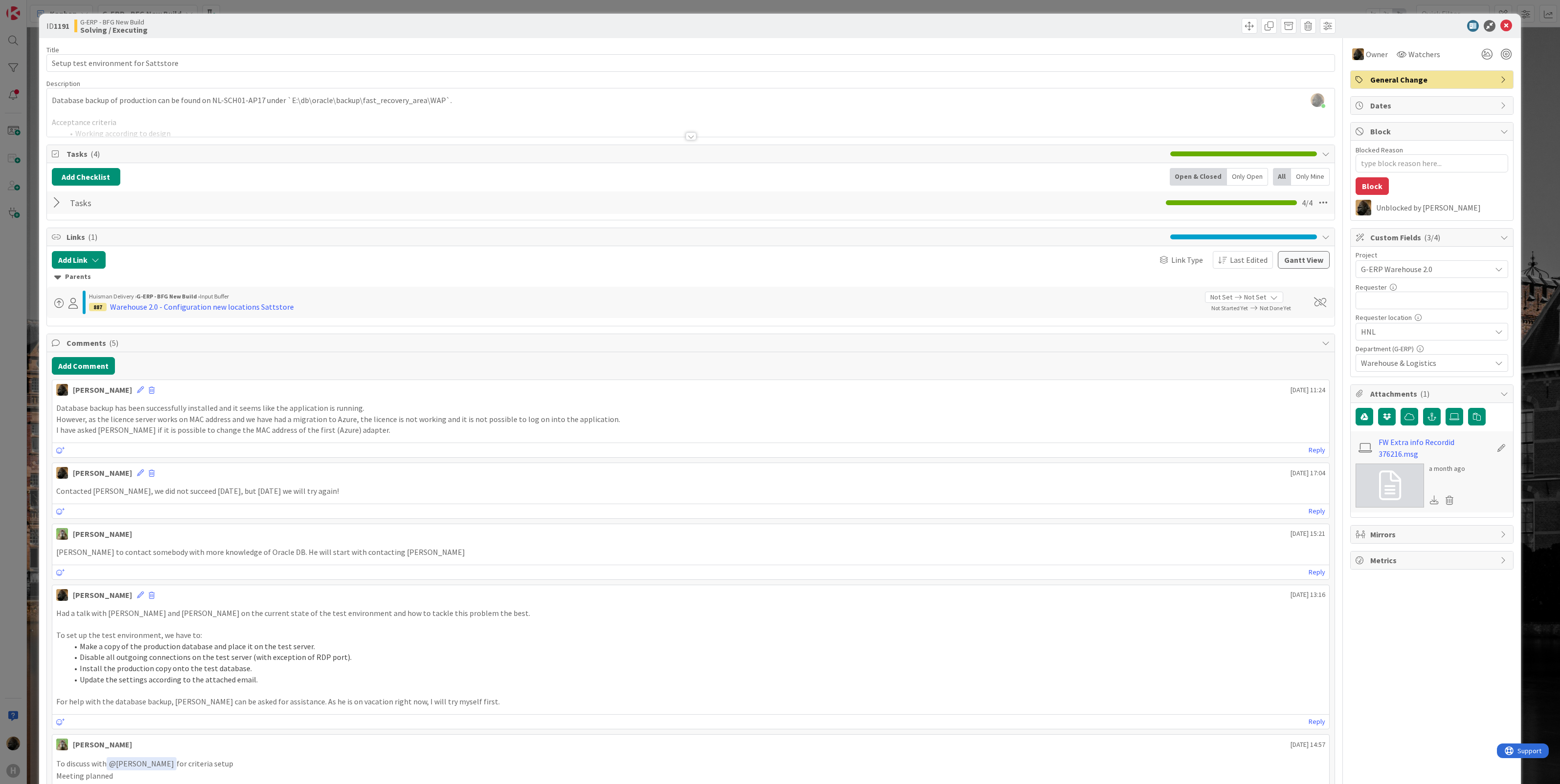
click at [58, 207] on div at bounding box center [58, 203] width 13 height 17
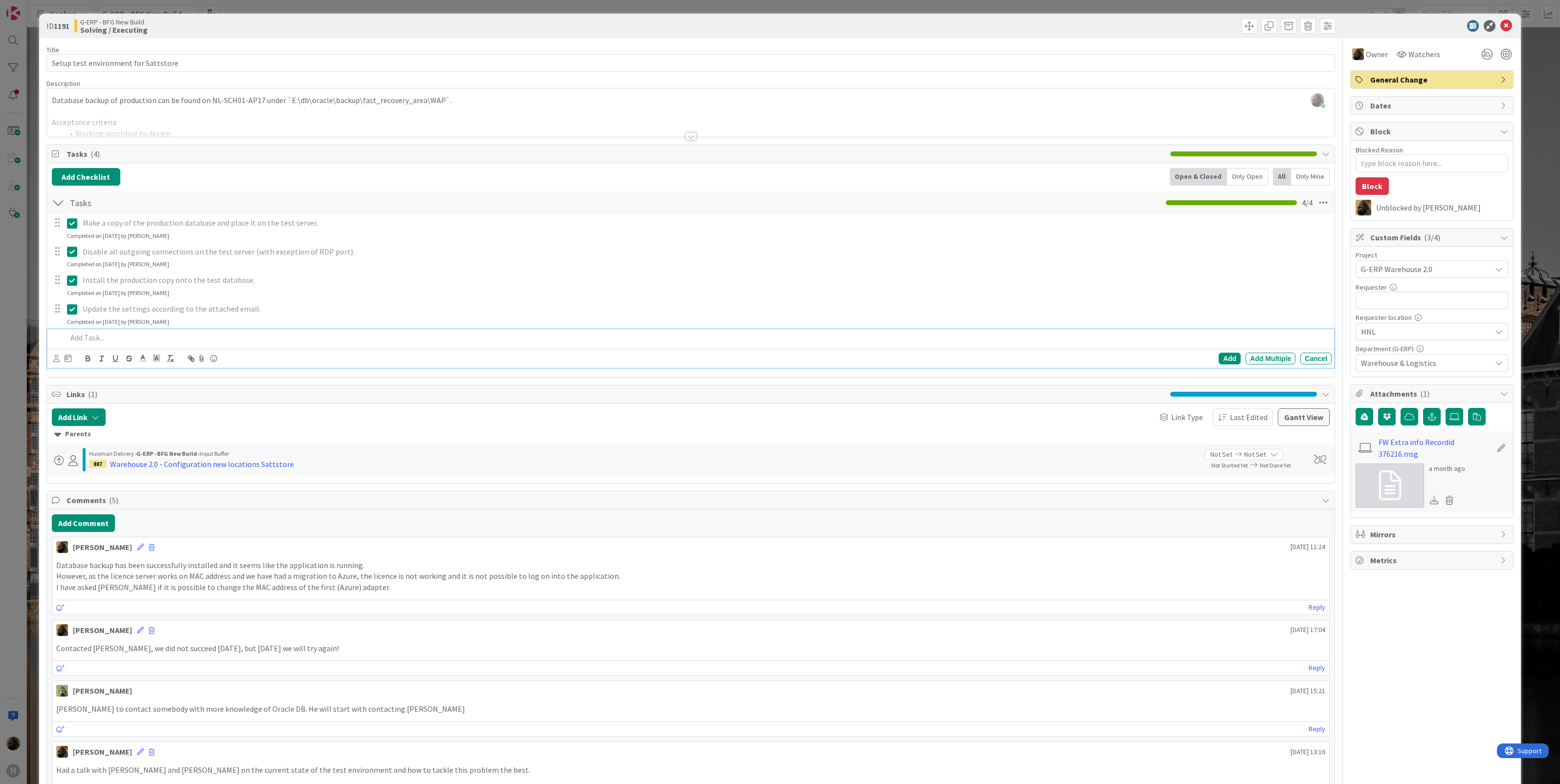
click at [101, 343] on p at bounding box center [697, 338] width 1261 height 12
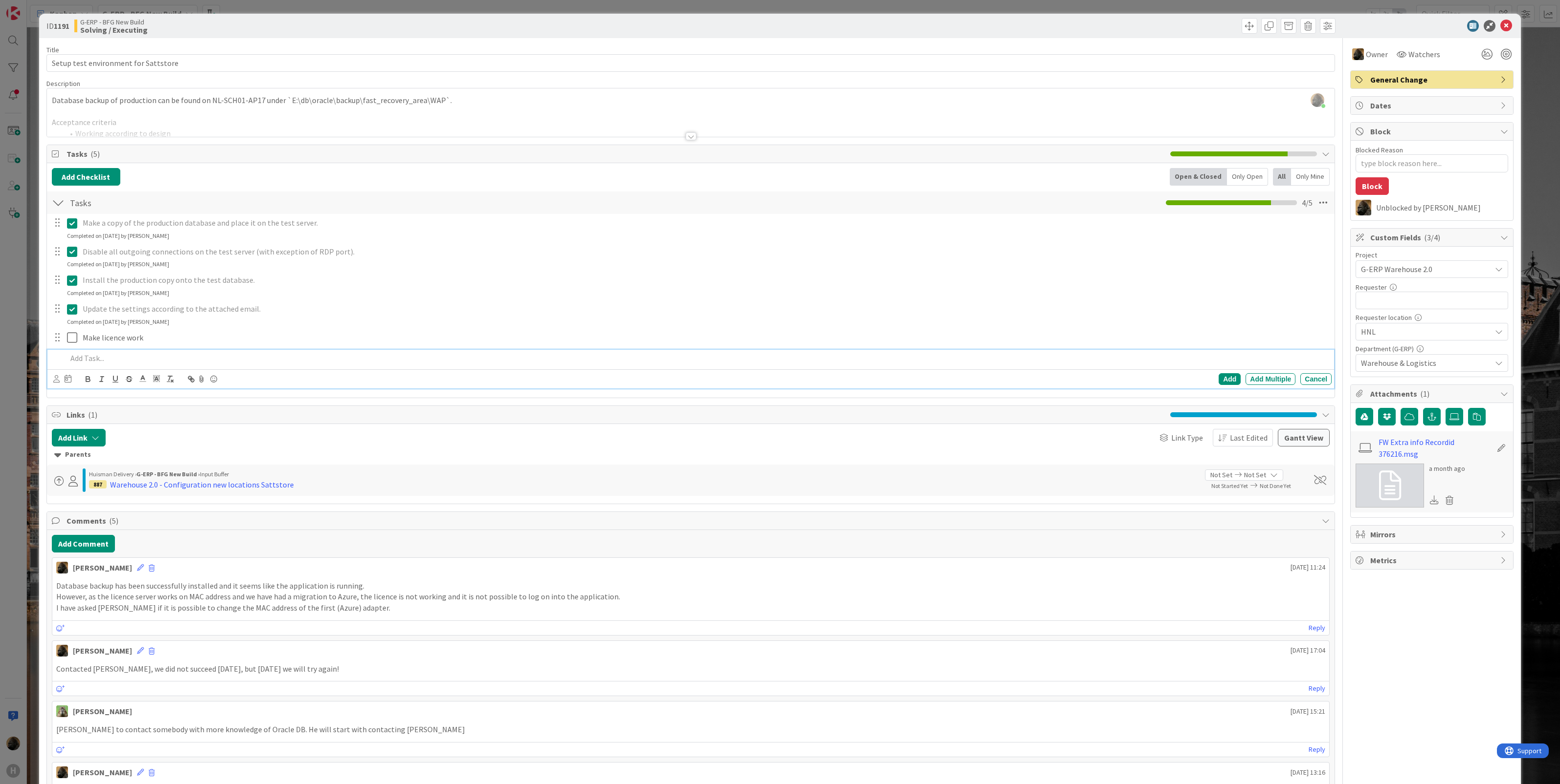
click at [8, 418] on div "ID 1191 G-ERP - BFG New Build Solving / Executing Title 36 / 128 Setup test env…" at bounding box center [780, 392] width 1560 height 784
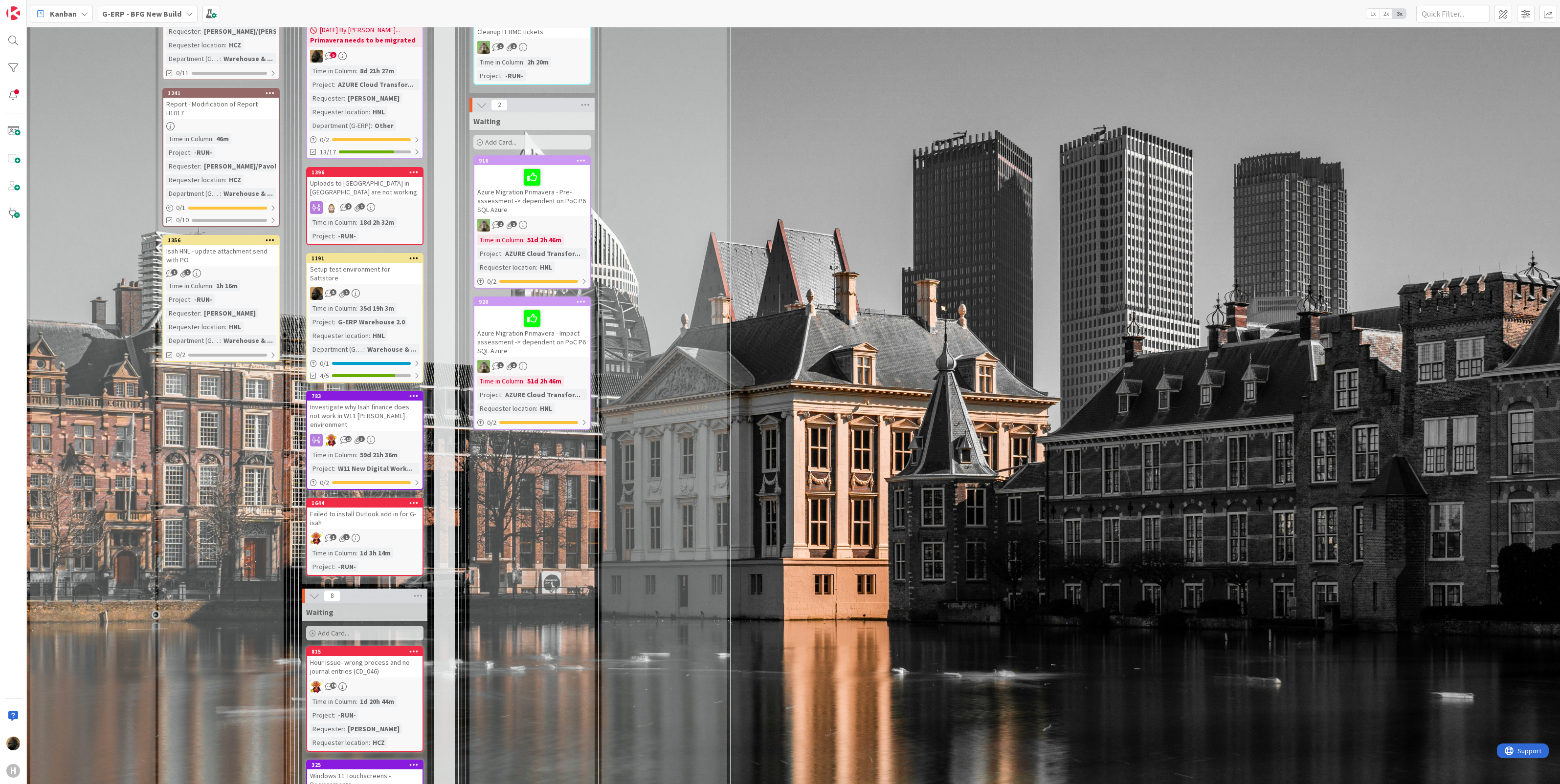
scroll to position [1161, 0]
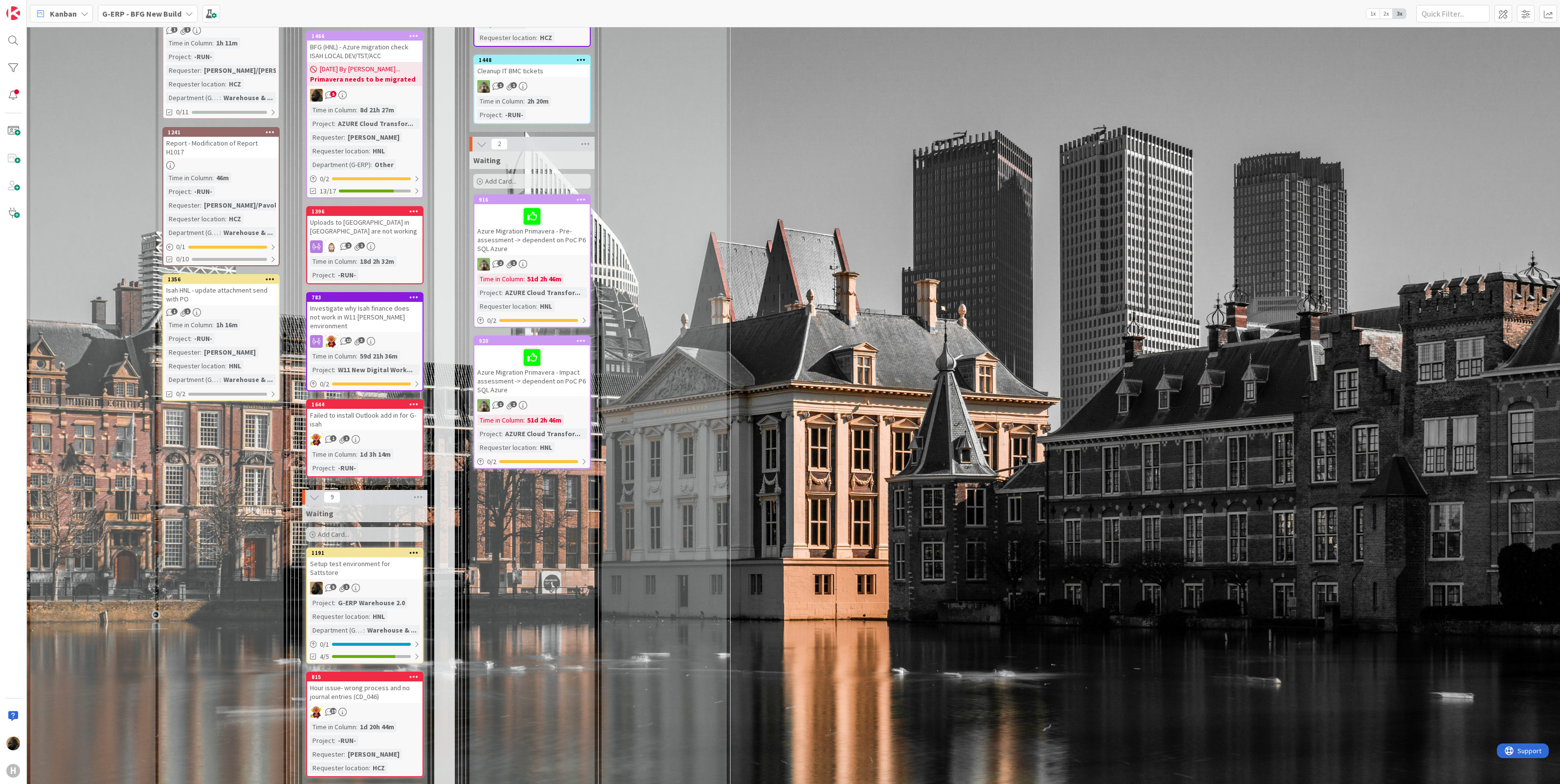
click at [385, 638] on div "0 / 1" at bounding box center [365, 644] width 116 height 13
click at [384, 643] on div at bounding box center [371, 644] width 79 height 3
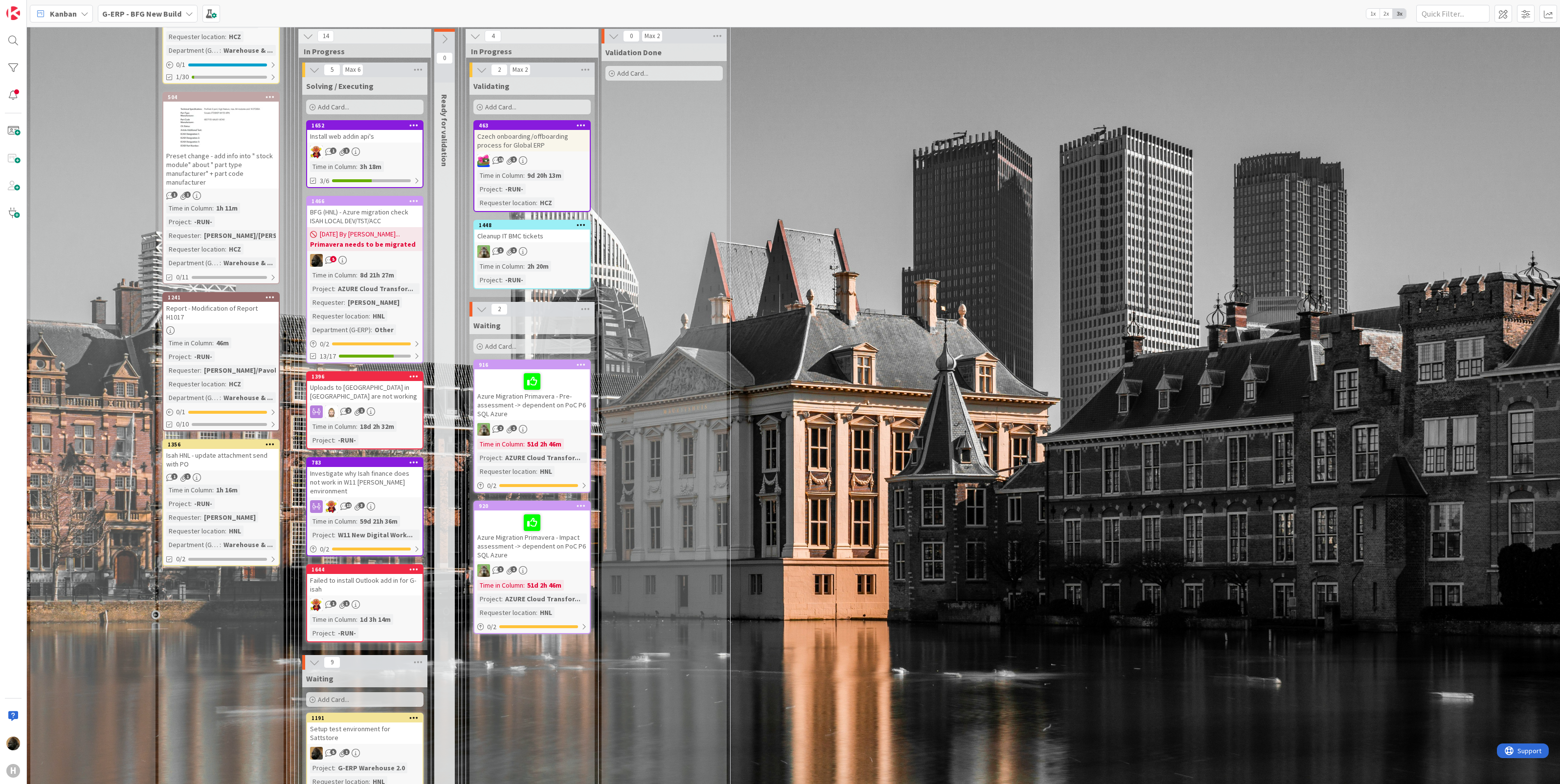
scroll to position [978, 0]
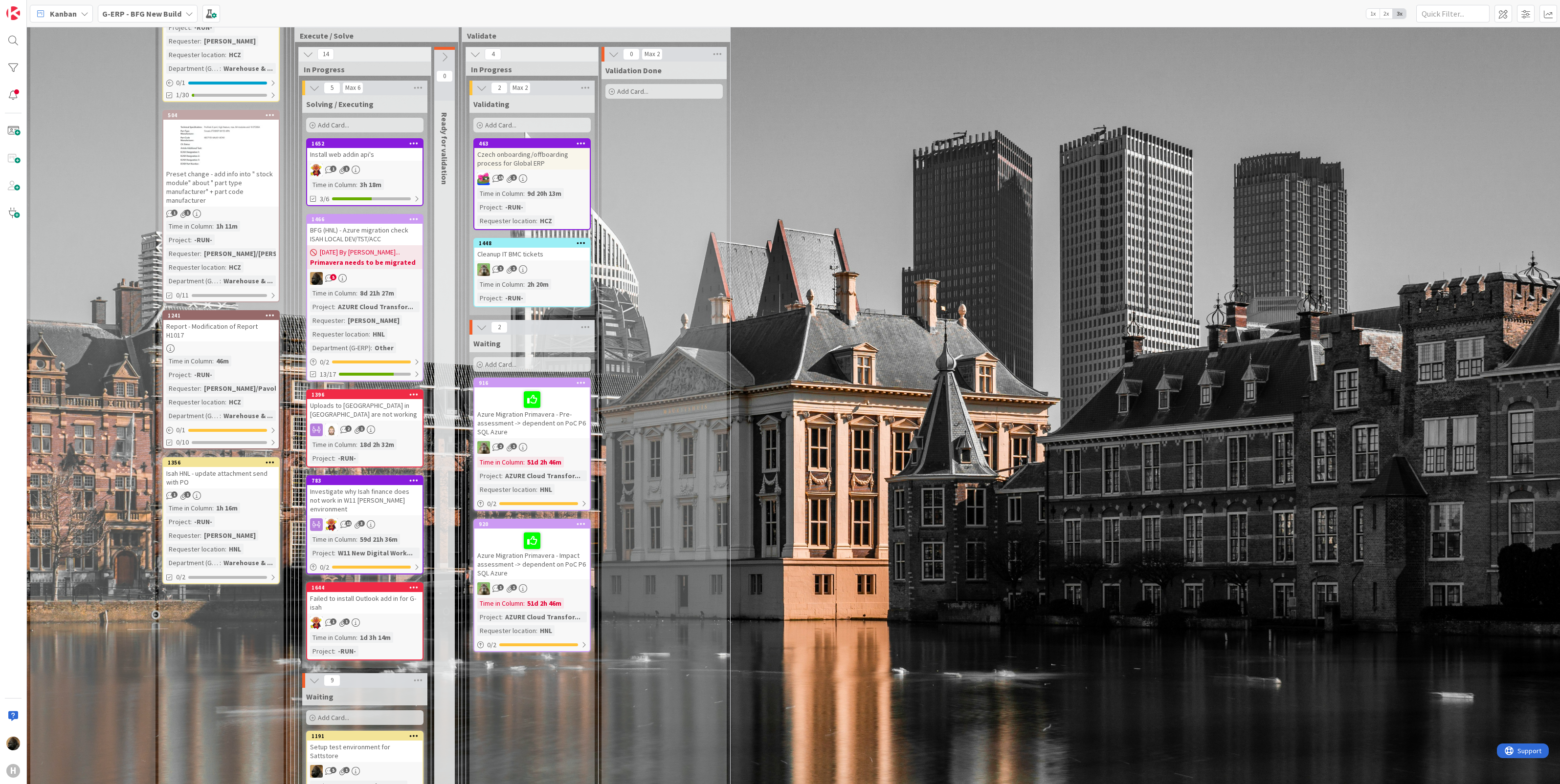
click at [376, 233] on div "BFG (HNL) - Azure migration check ISAH LOCAL DEV/TST/ACC" at bounding box center [365, 234] width 116 height 21
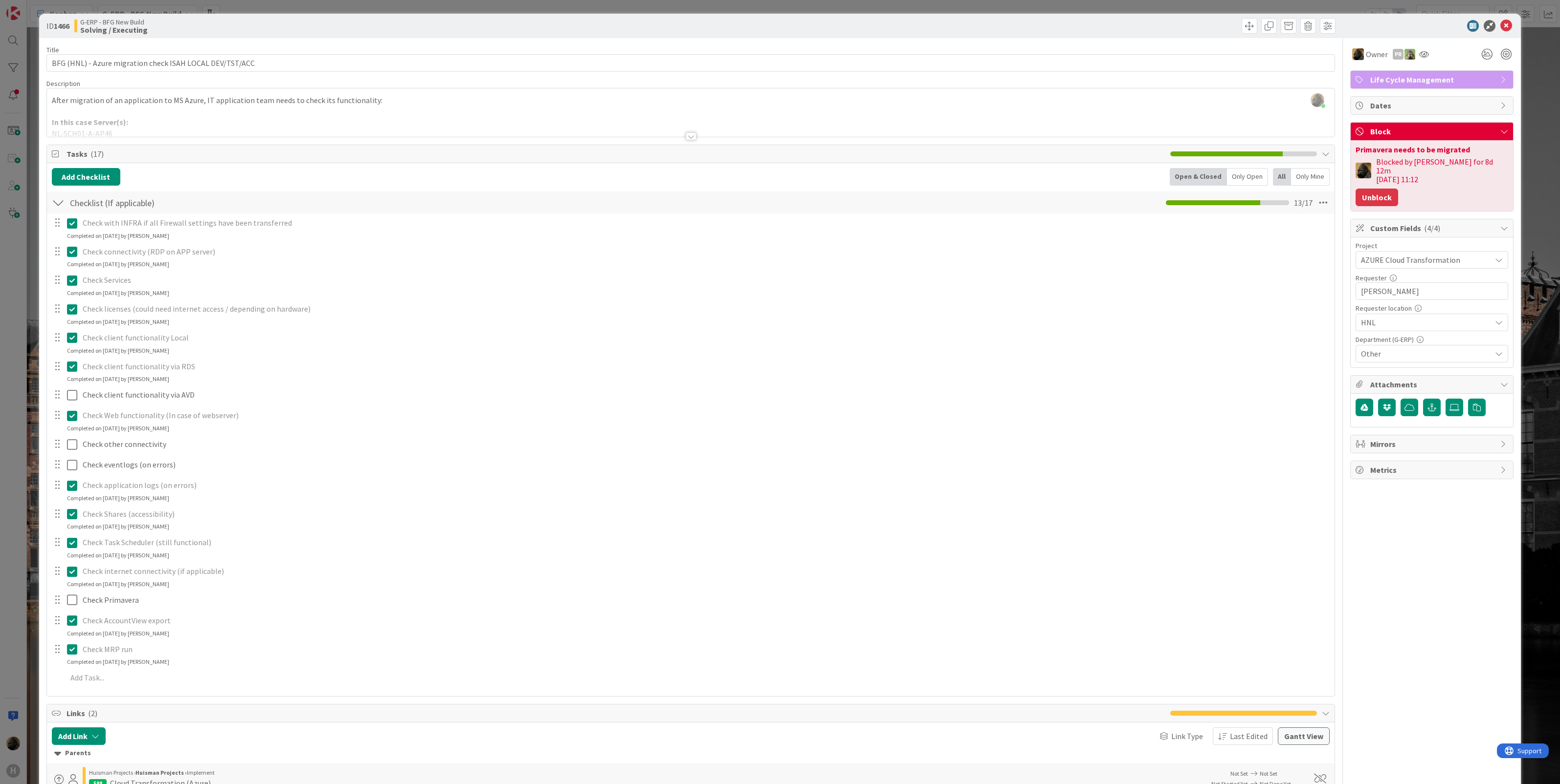
click at [1364, 189] on button "Unblock" at bounding box center [1377, 198] width 42 height 17
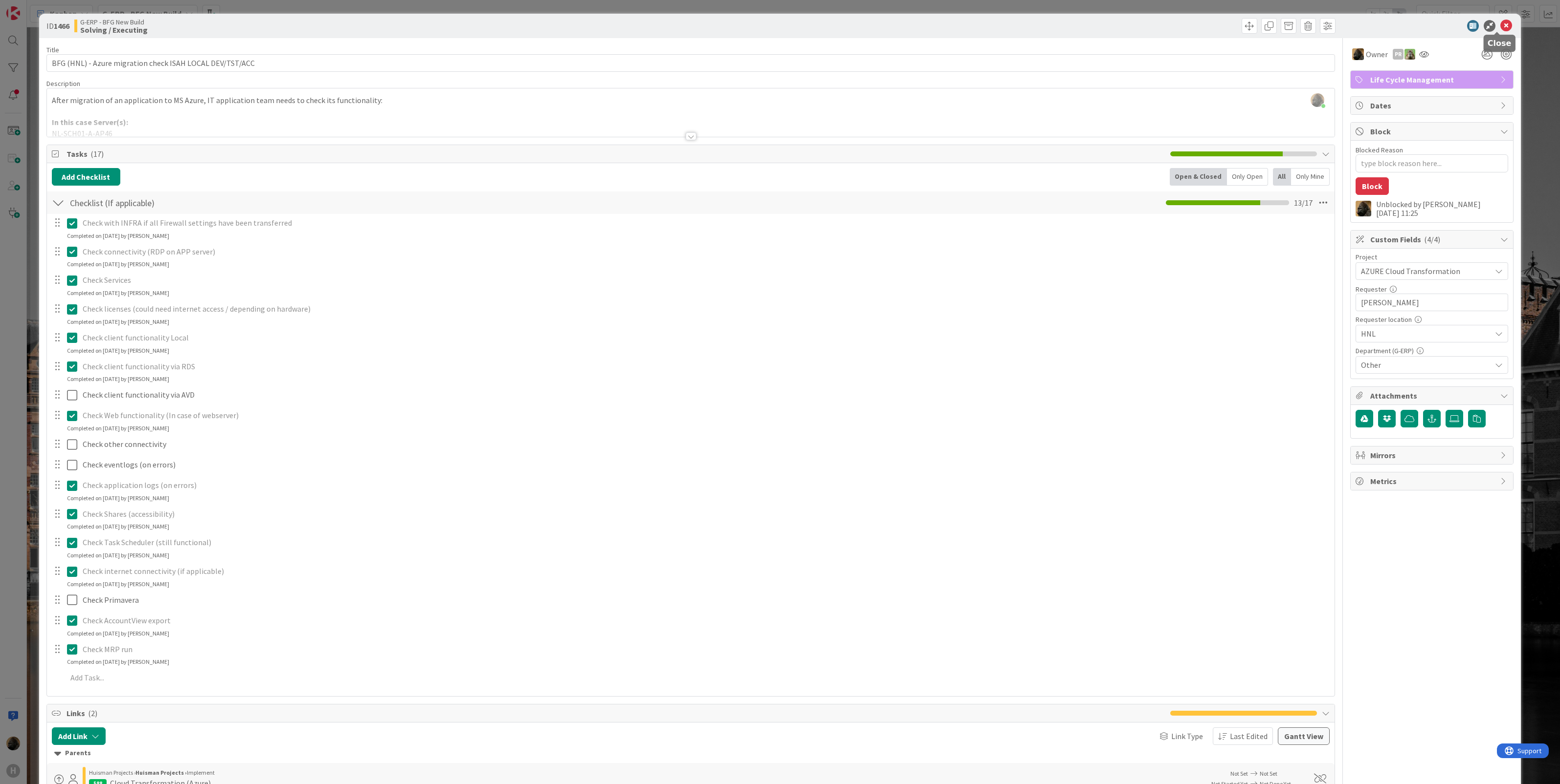
click at [1500, 20] on icon at bounding box center [1506, 26] width 12 height 12
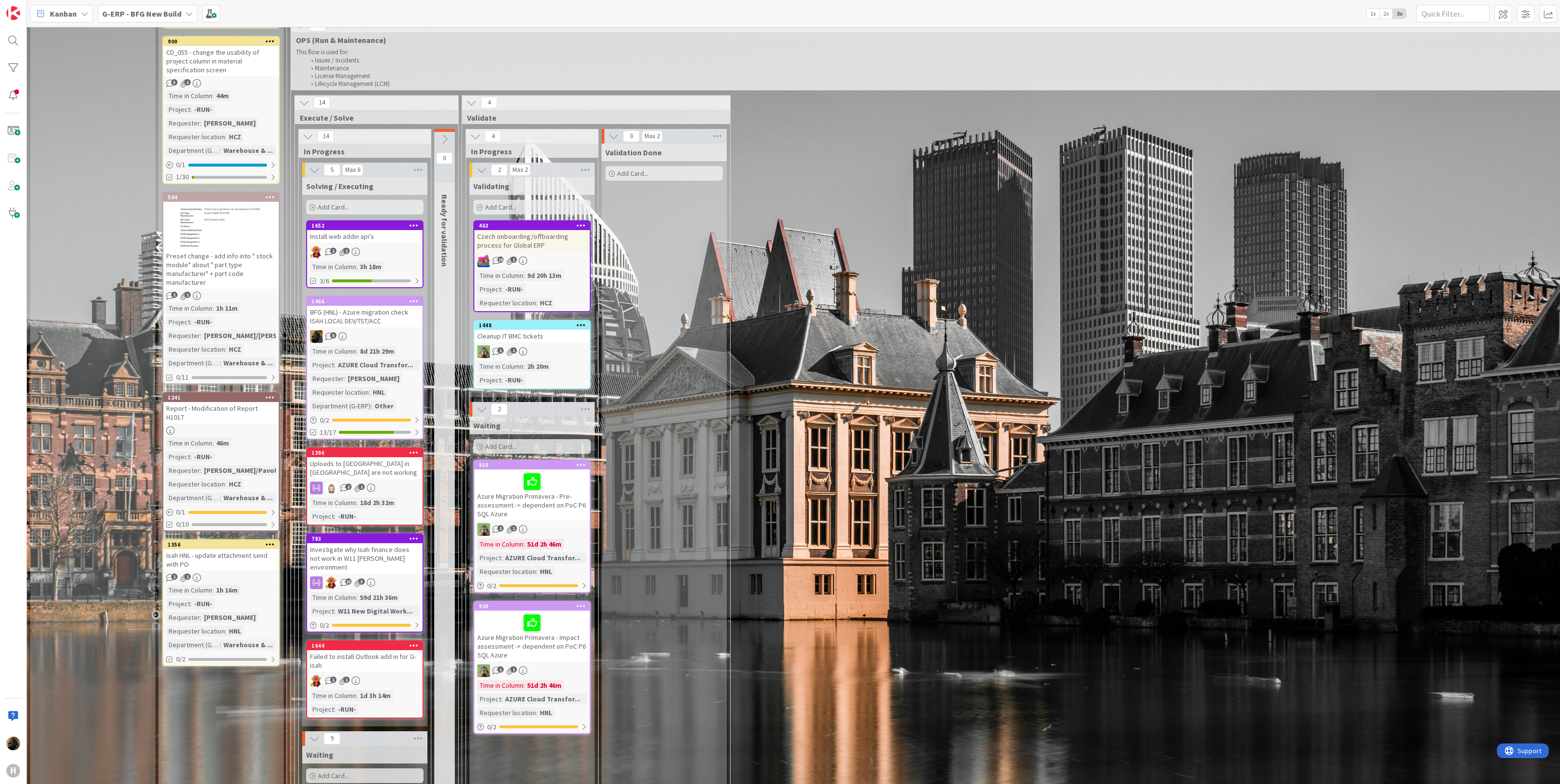
scroll to position [916, 0]
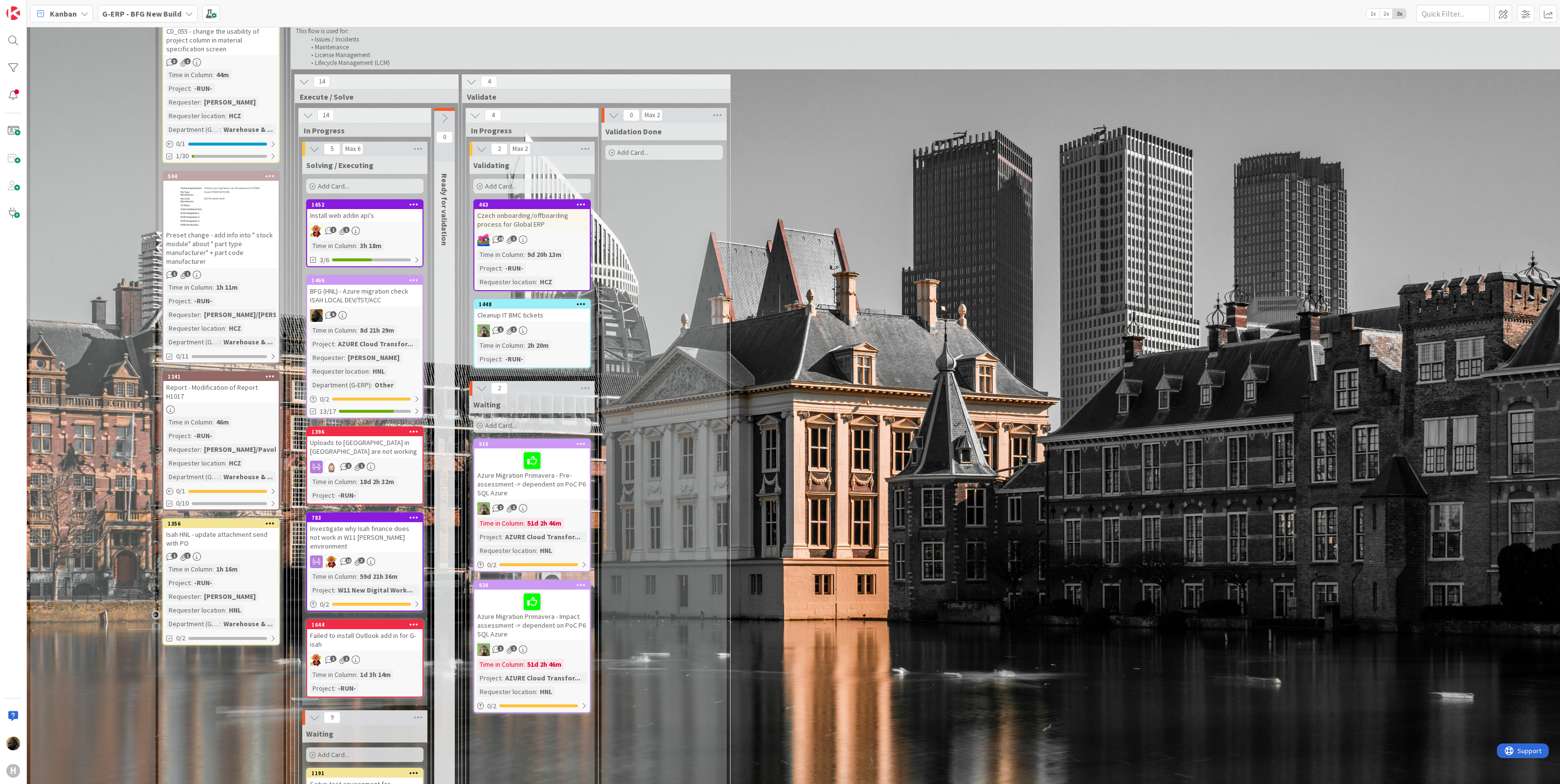
click at [374, 289] on div "BFG (HNL) - Azure migration check ISAH LOCAL DEV/TST/ACC" at bounding box center [365, 295] width 116 height 21
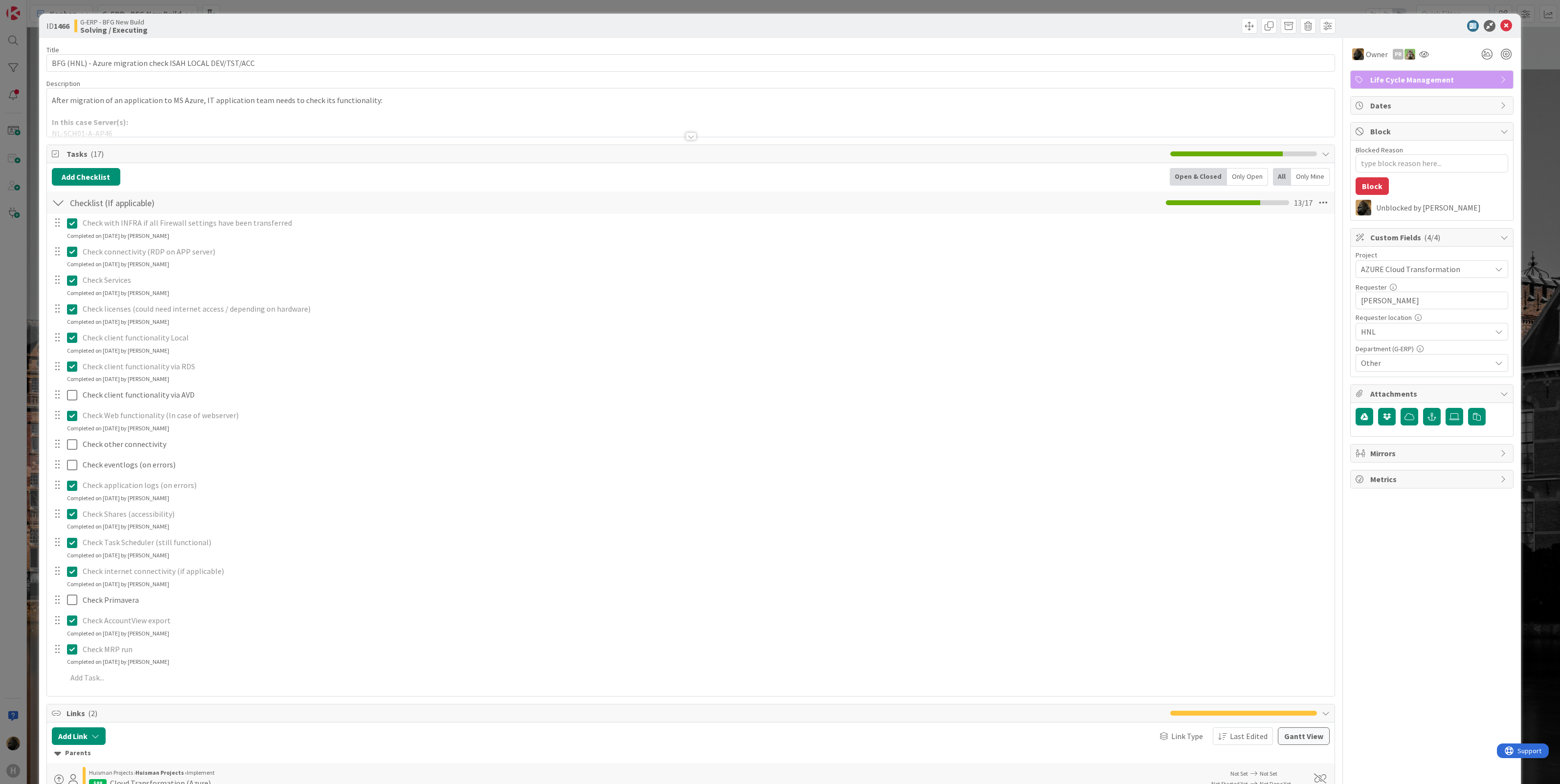
type textarea "x"
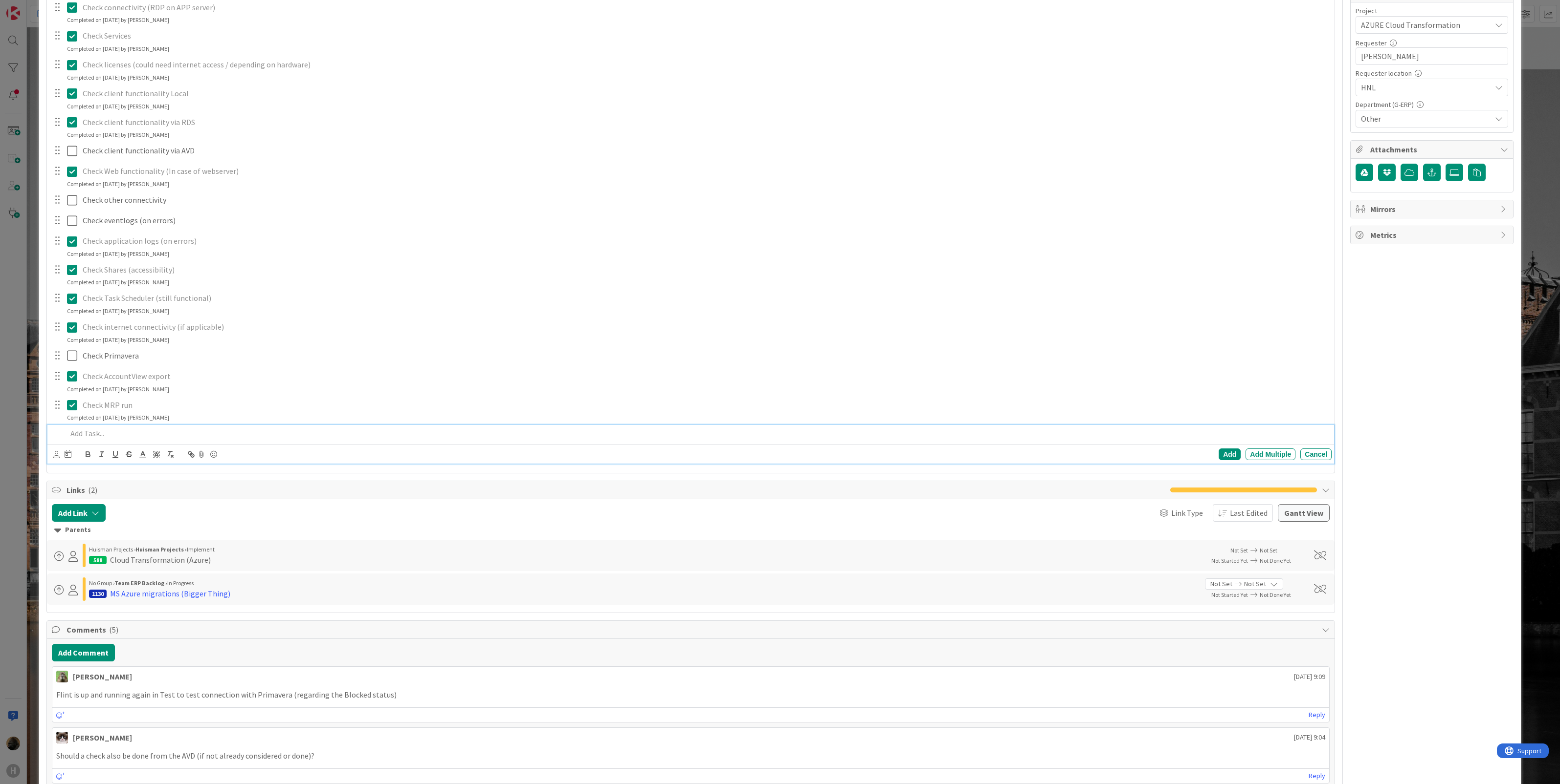
click at [104, 437] on p at bounding box center [697, 434] width 1261 height 12
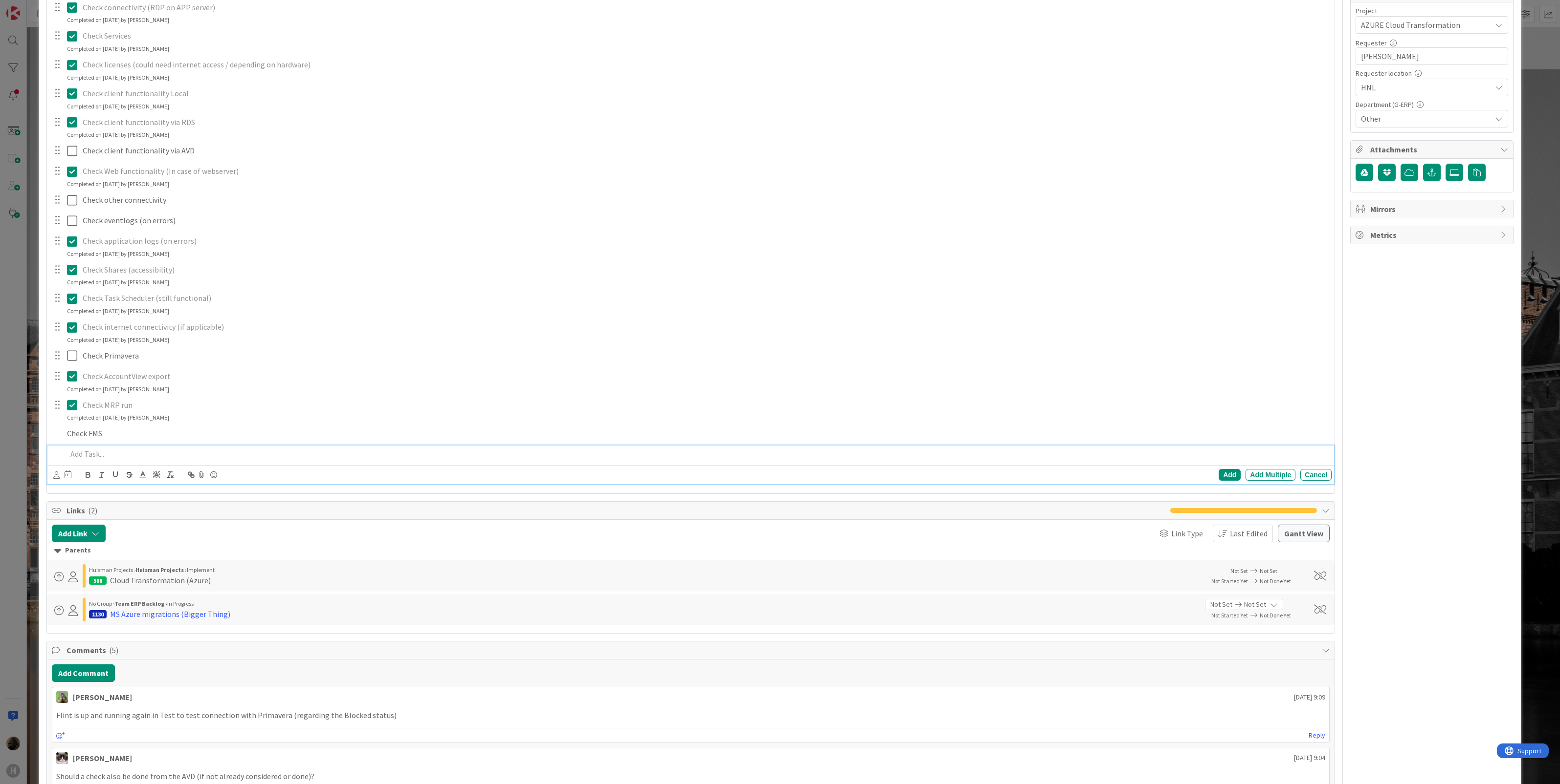
scroll to position [265, 0]
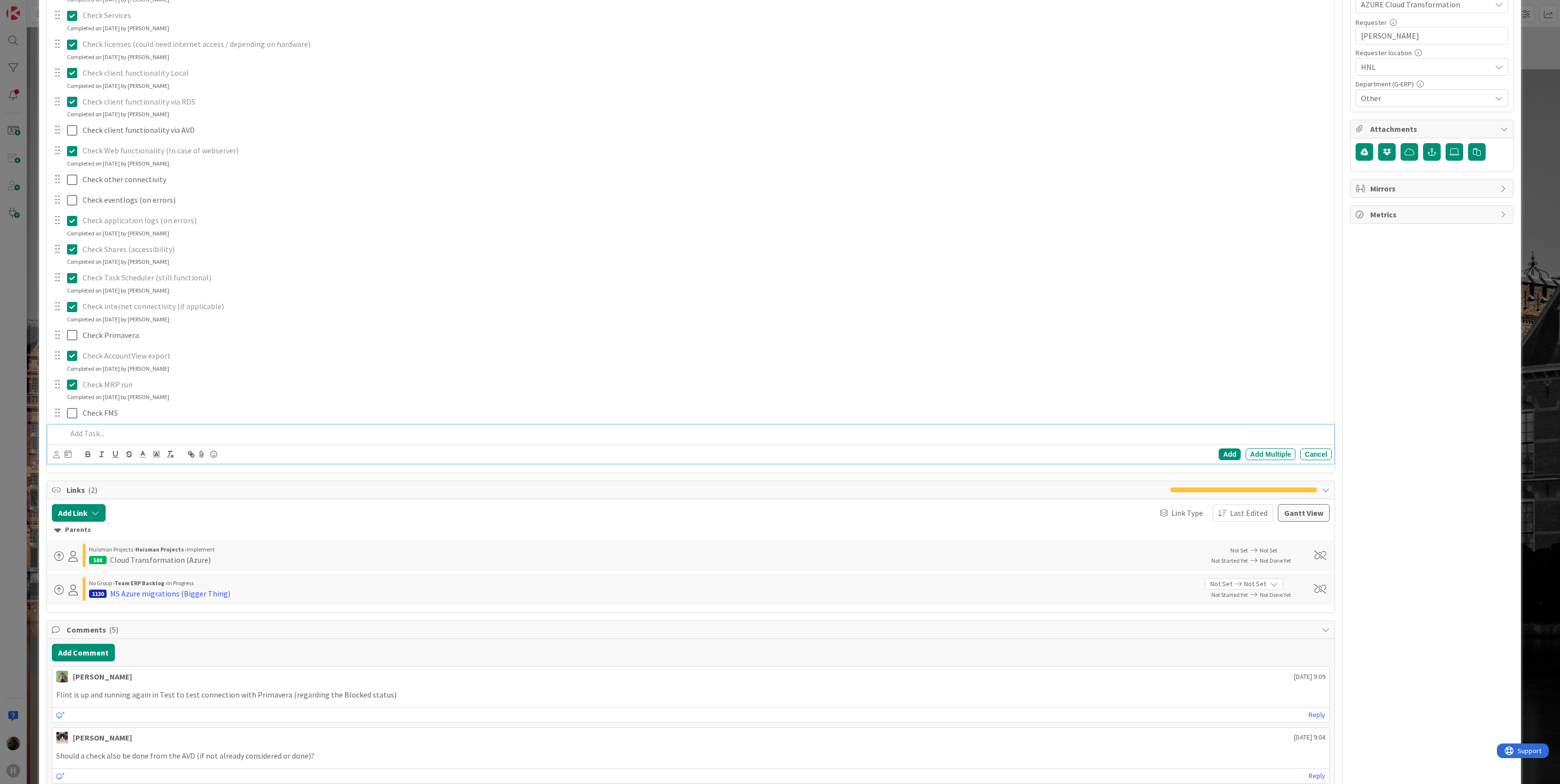
click at [284, 689] on div "Flint is up and running again in Test to test connection with Primavera (regard…" at bounding box center [691, 695] width 1277 height 19
click at [90, 436] on p at bounding box center [697, 434] width 1261 height 12
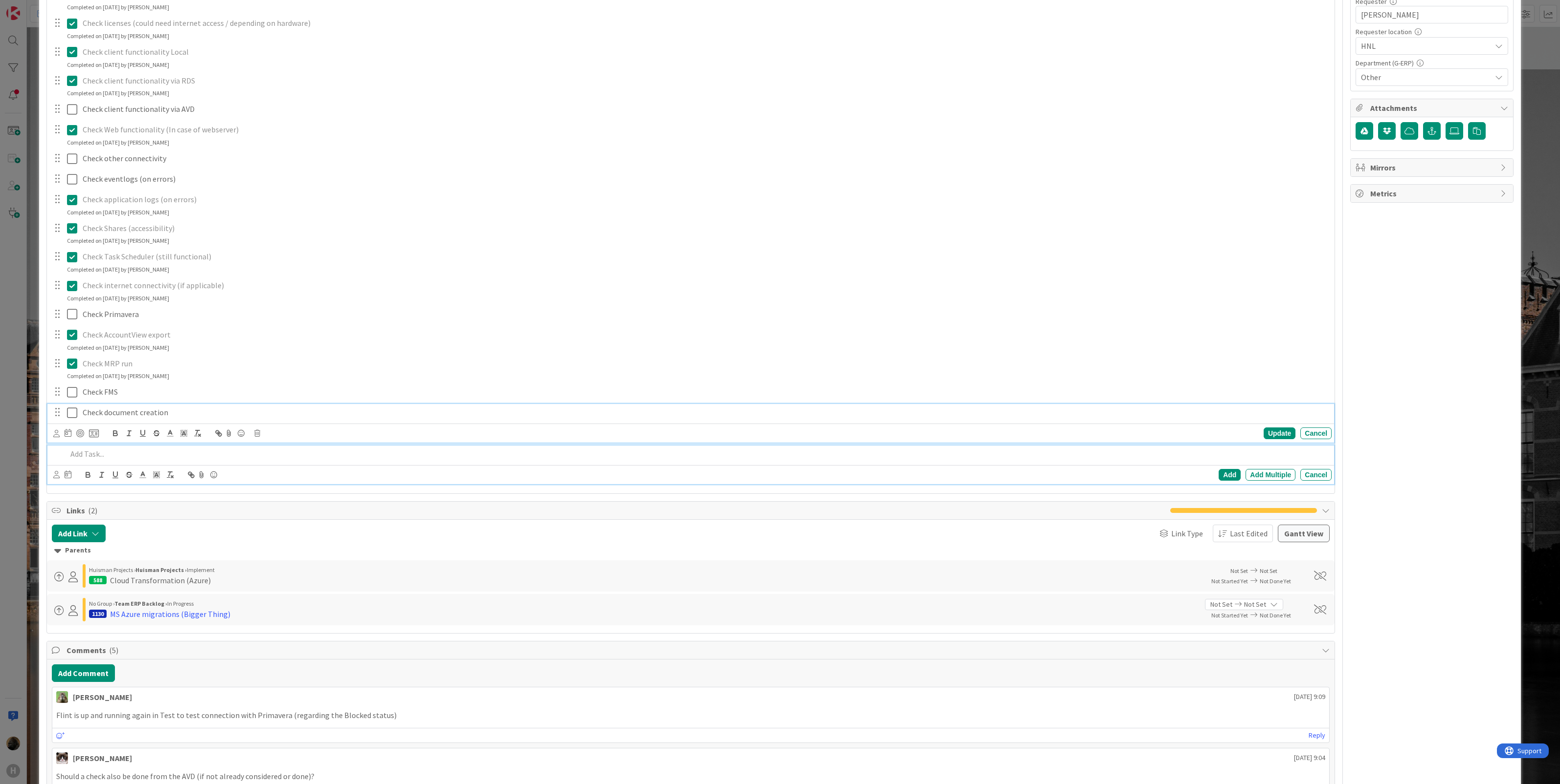
click at [69, 412] on div "Check document creation Update Cancel" at bounding box center [691, 423] width 1287 height 39
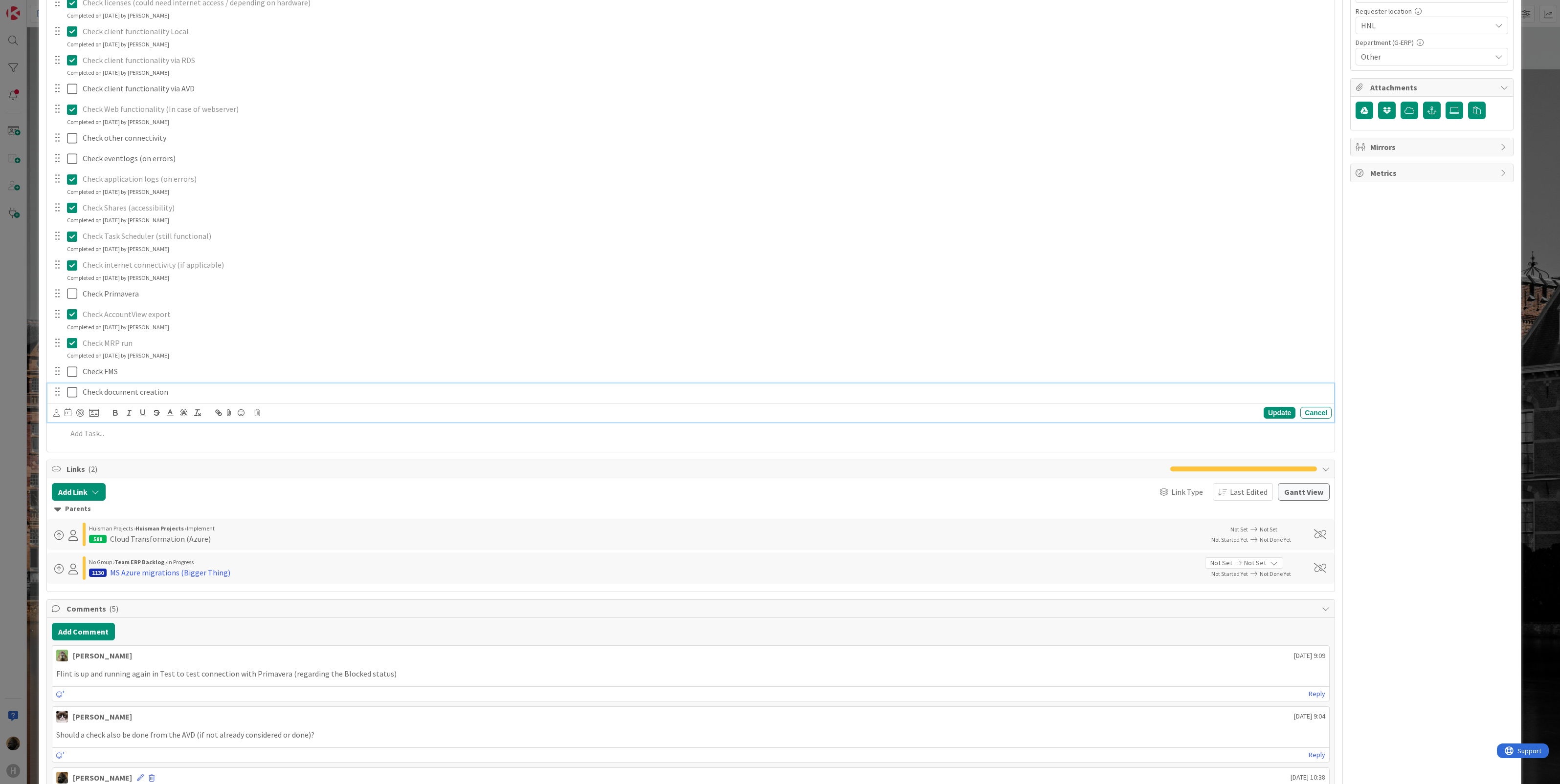
click at [73, 393] on icon at bounding box center [73, 392] width 14 height 12
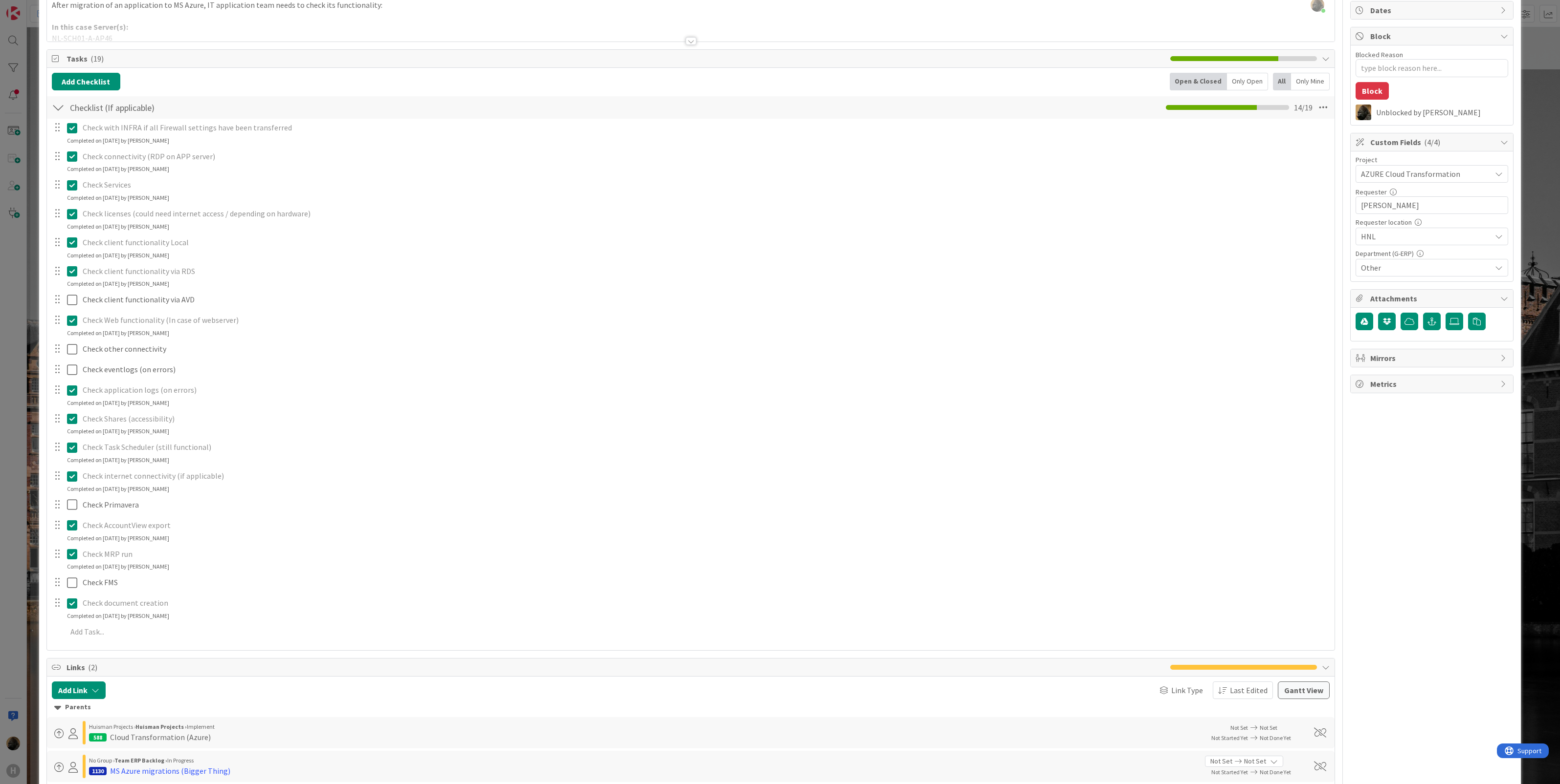
scroll to position [62, 0]
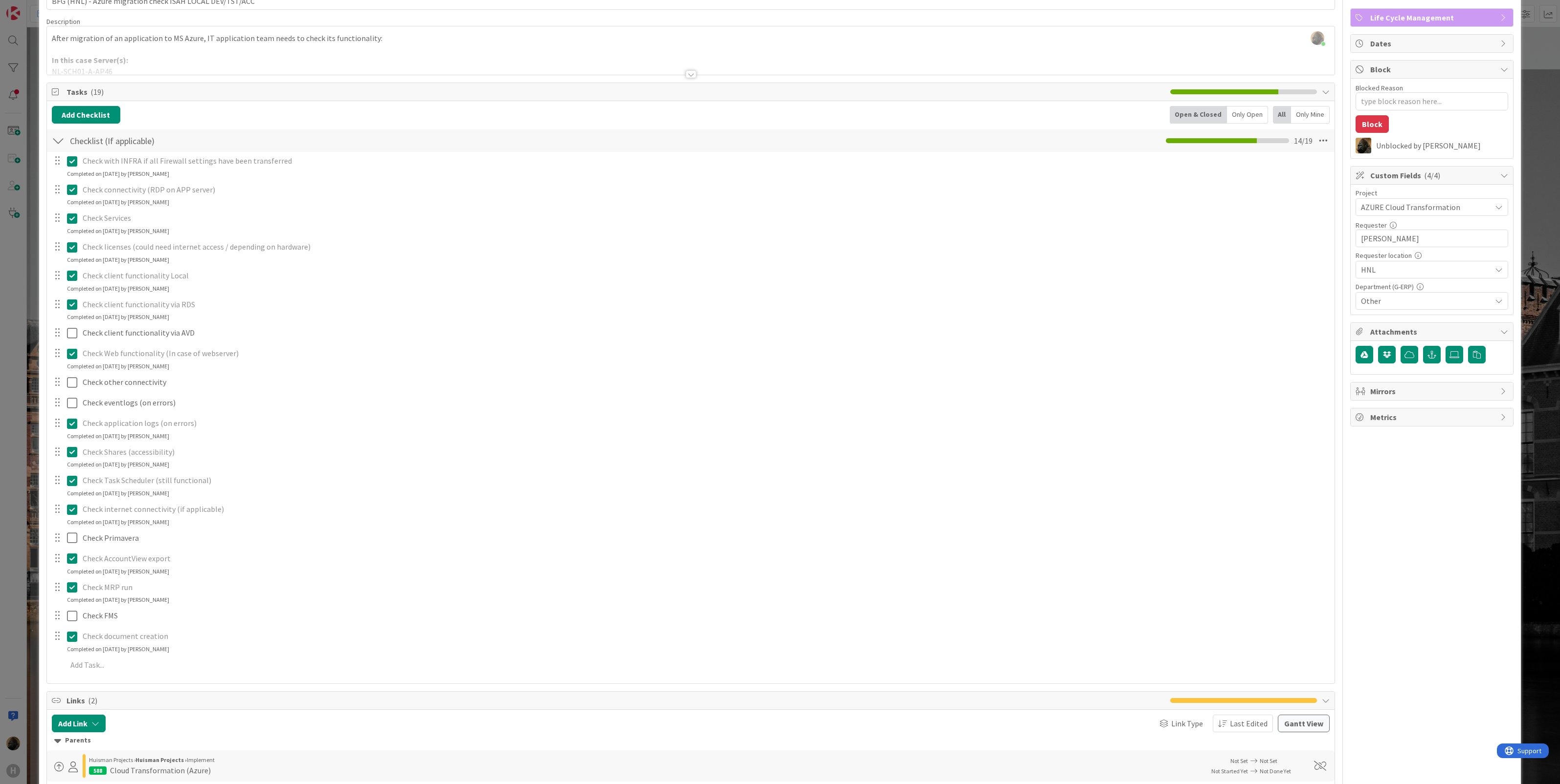
click at [18, 536] on div "ID 1466 G-ERP - BFG New Build Solving / Executing Title 56 / 128 BFG (HNL) - Az…" at bounding box center [780, 392] width 1560 height 784
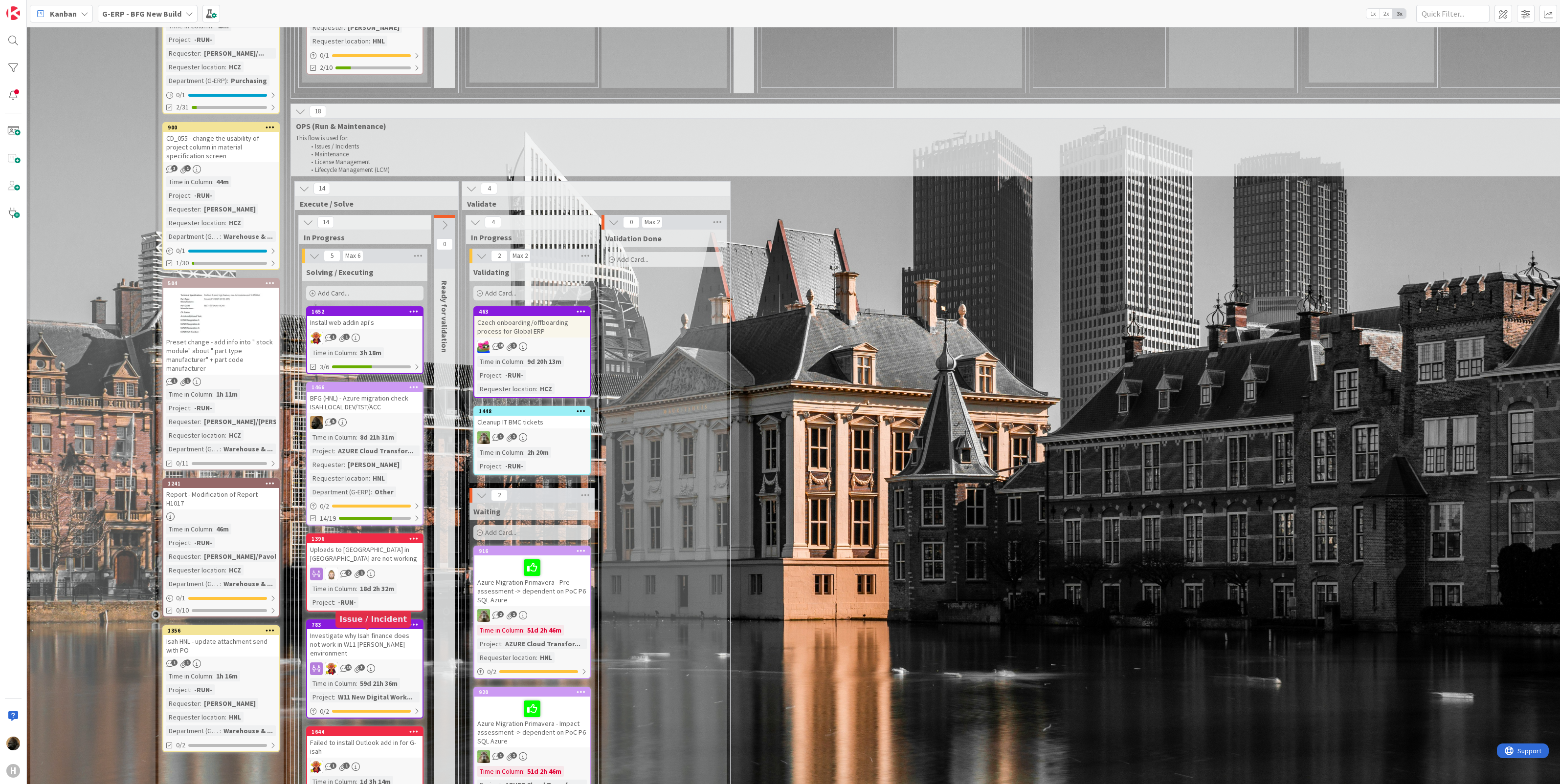
scroll to position [794, 0]
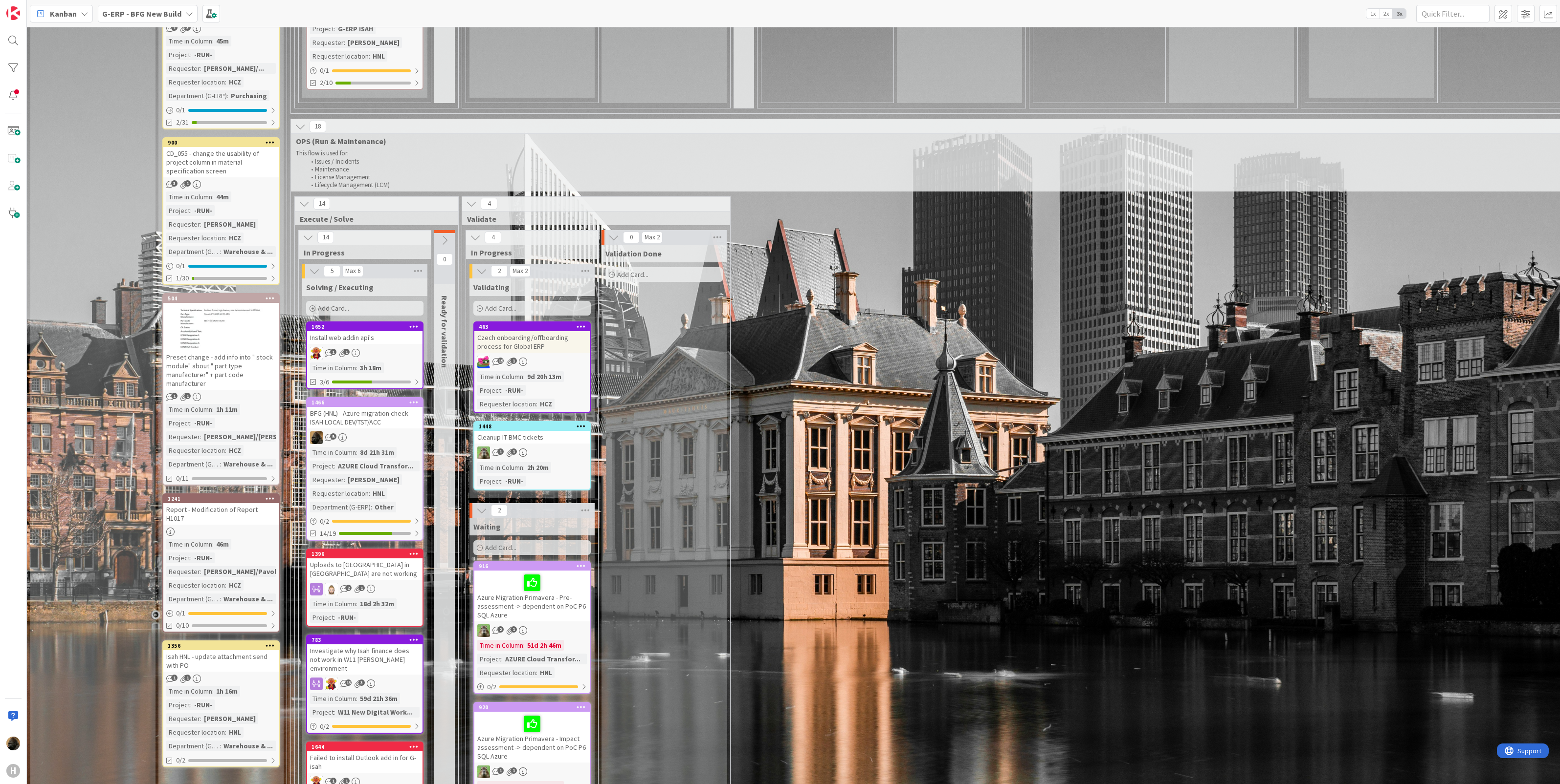
click at [208, 503] on div "Report - Modification of Report H1017" at bounding box center [221, 514] width 116 height 21
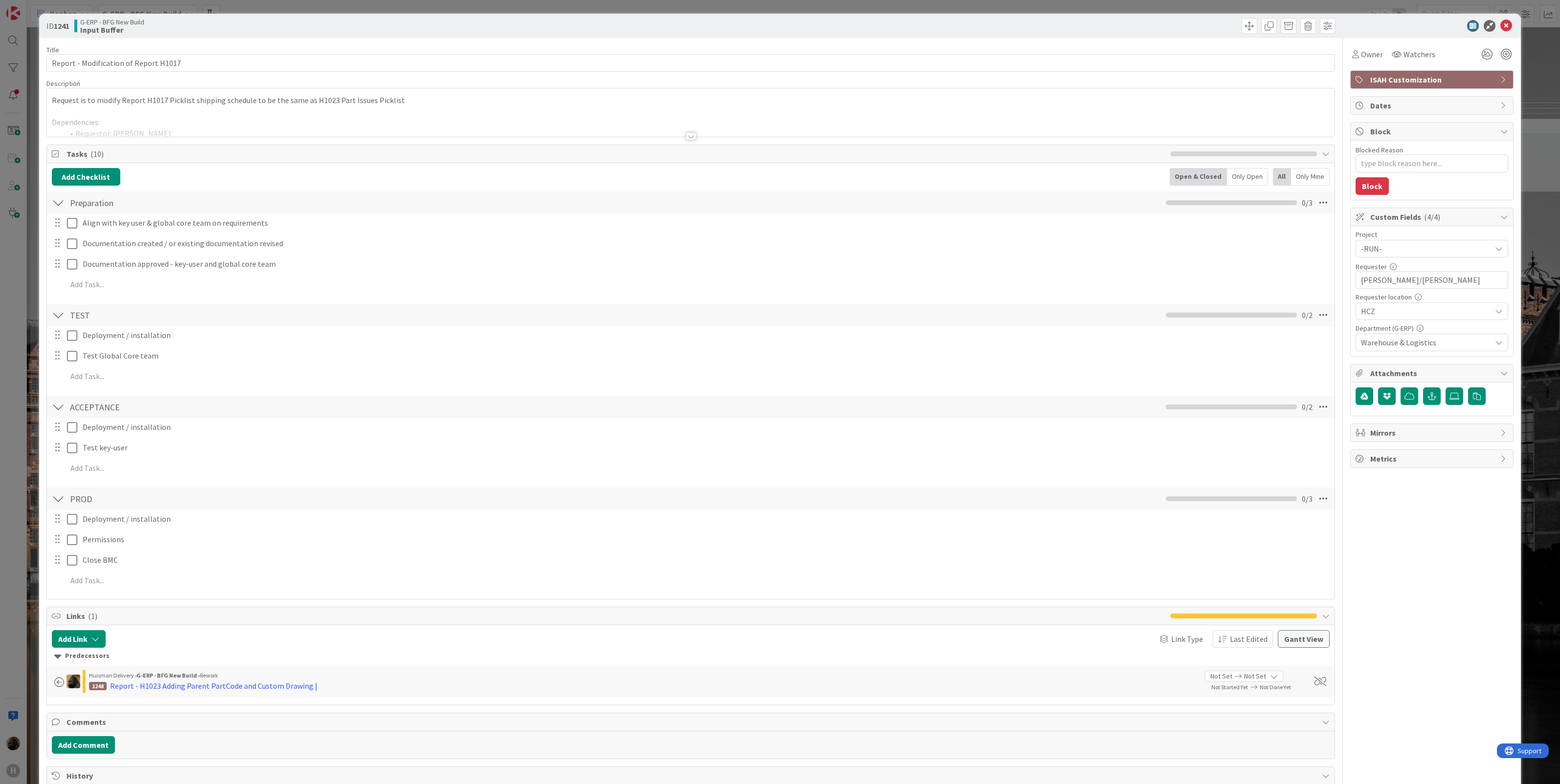
click at [30, 473] on div "ID 1241 G-ERP - BFG New Build Input Buffer Title 37 / 128 Report - Modification…" at bounding box center [780, 392] width 1560 height 784
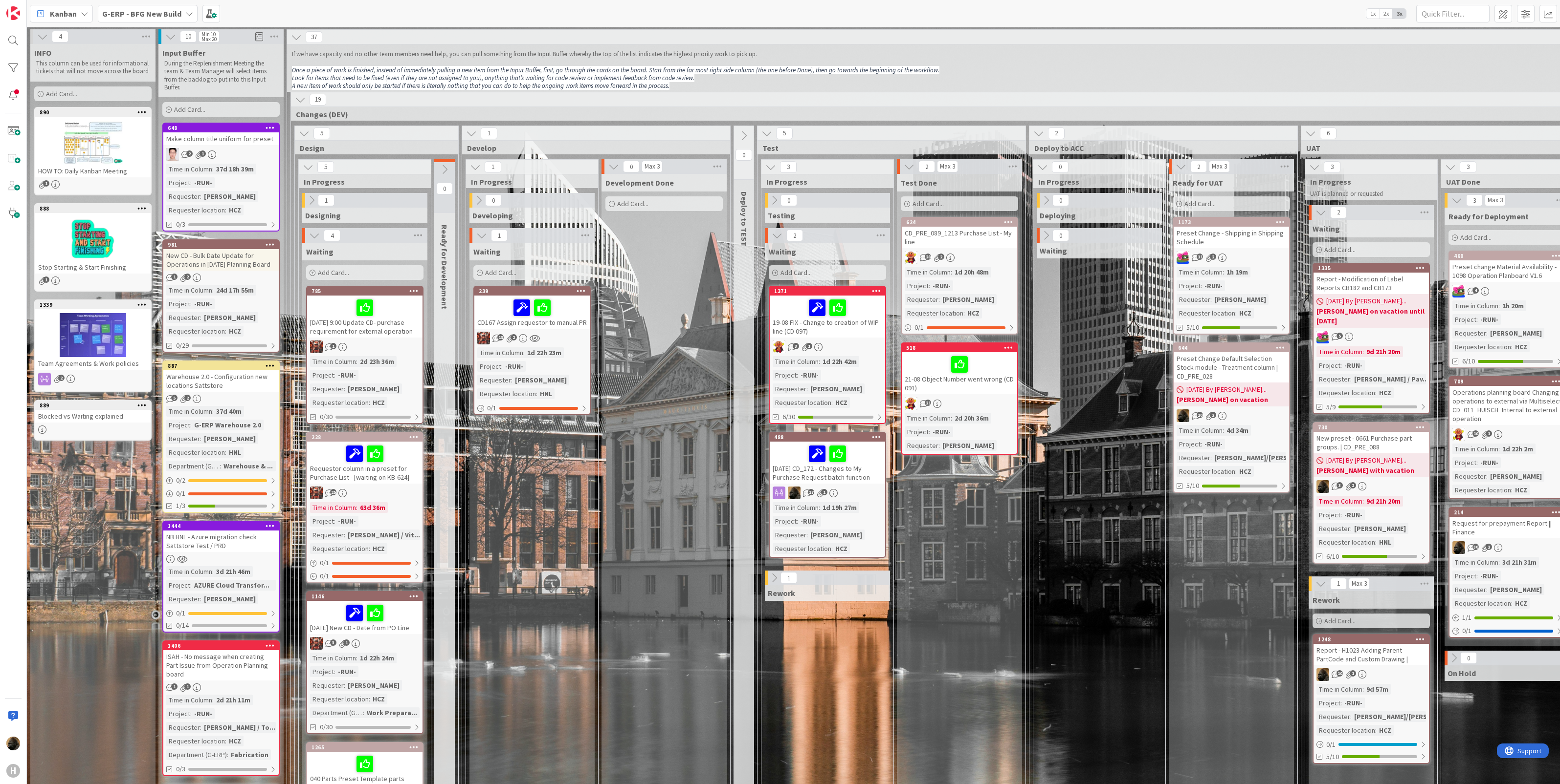
click at [241, 257] on div "New CD - Bulk Date Update for Operations in [DATE] Planning Board" at bounding box center [221, 259] width 116 height 21
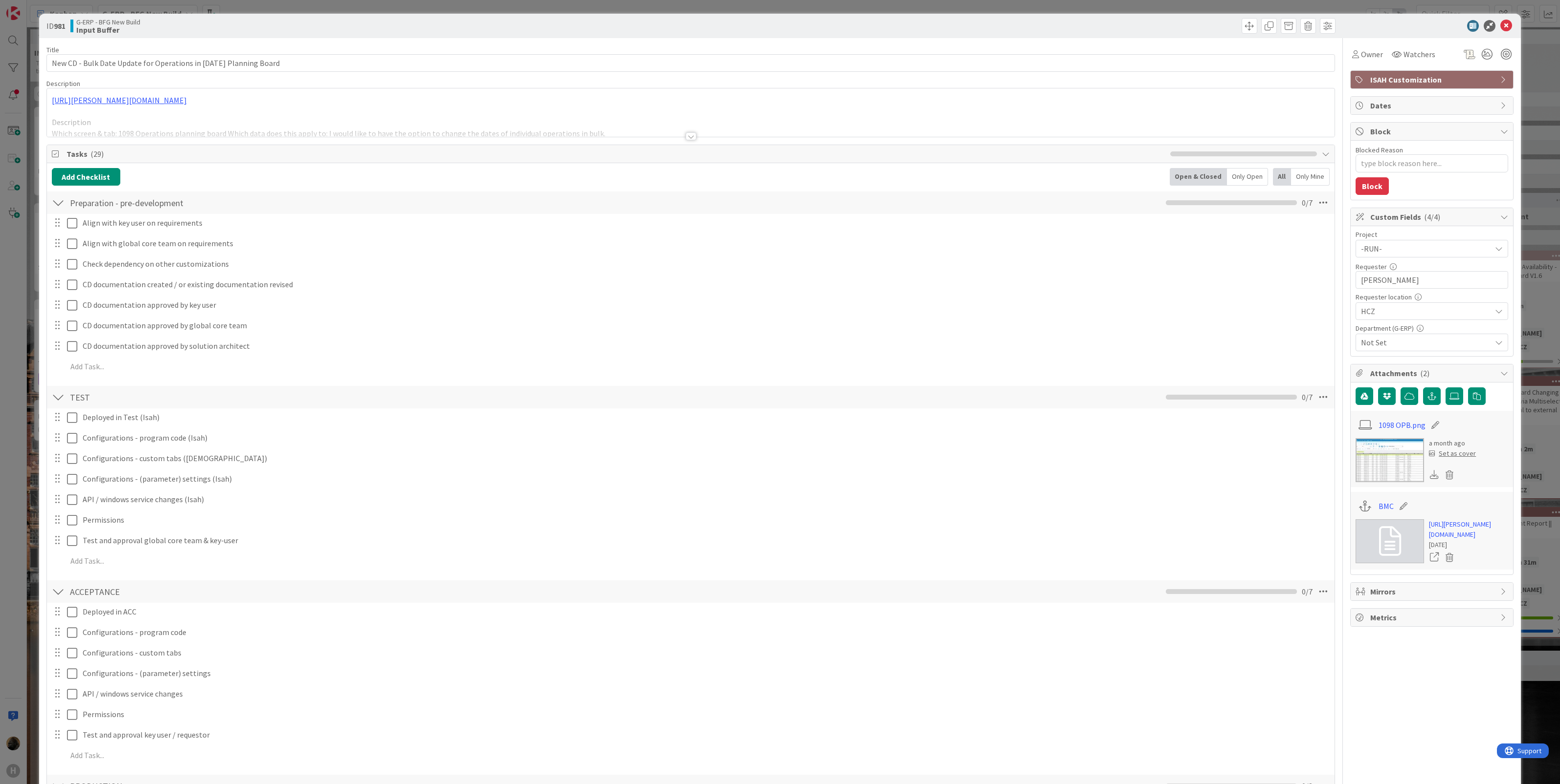
type textarea "x"
click at [1500, 25] on icon at bounding box center [1506, 26] width 12 height 12
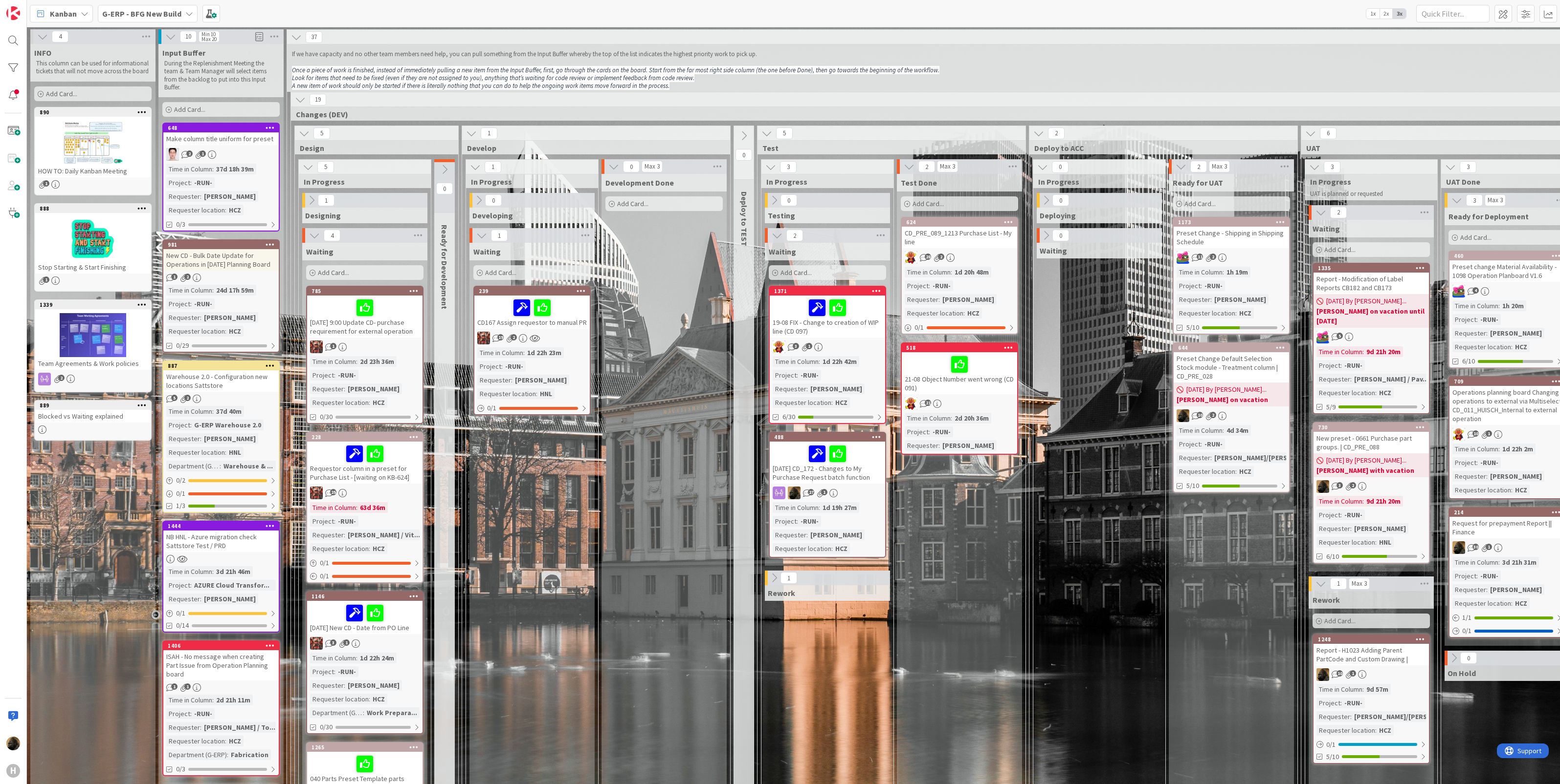
click at [661, 380] on div "Development Done Add Card..." at bounding box center [664, 535] width 125 height 723
click at [173, 15] on b "G-ERP - BFG New Build" at bounding box center [142, 14] width 79 height 10
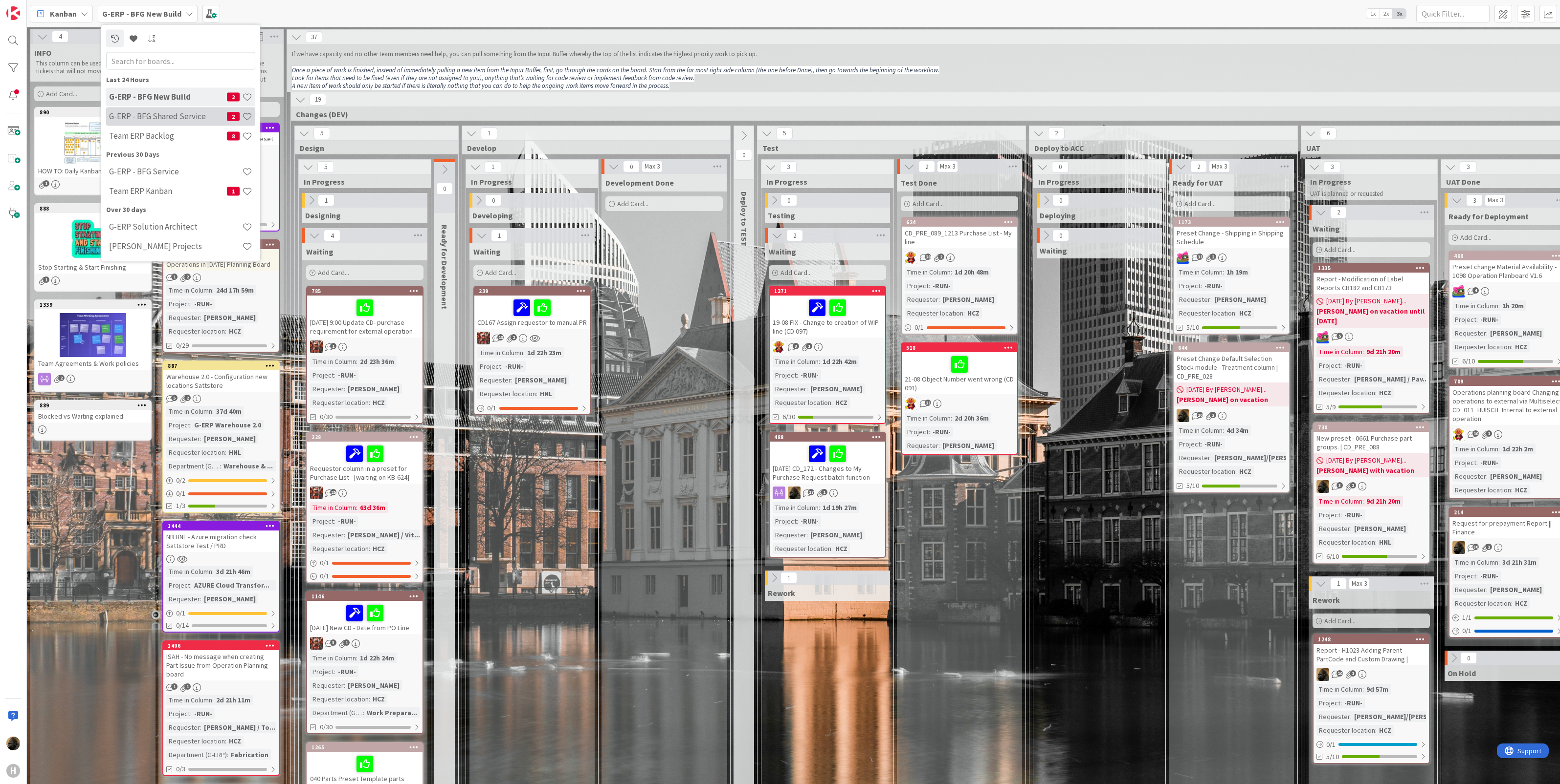
click at [174, 123] on div "G-ERP - BFG Shared Service 2" at bounding box center [180, 116] width 150 height 18
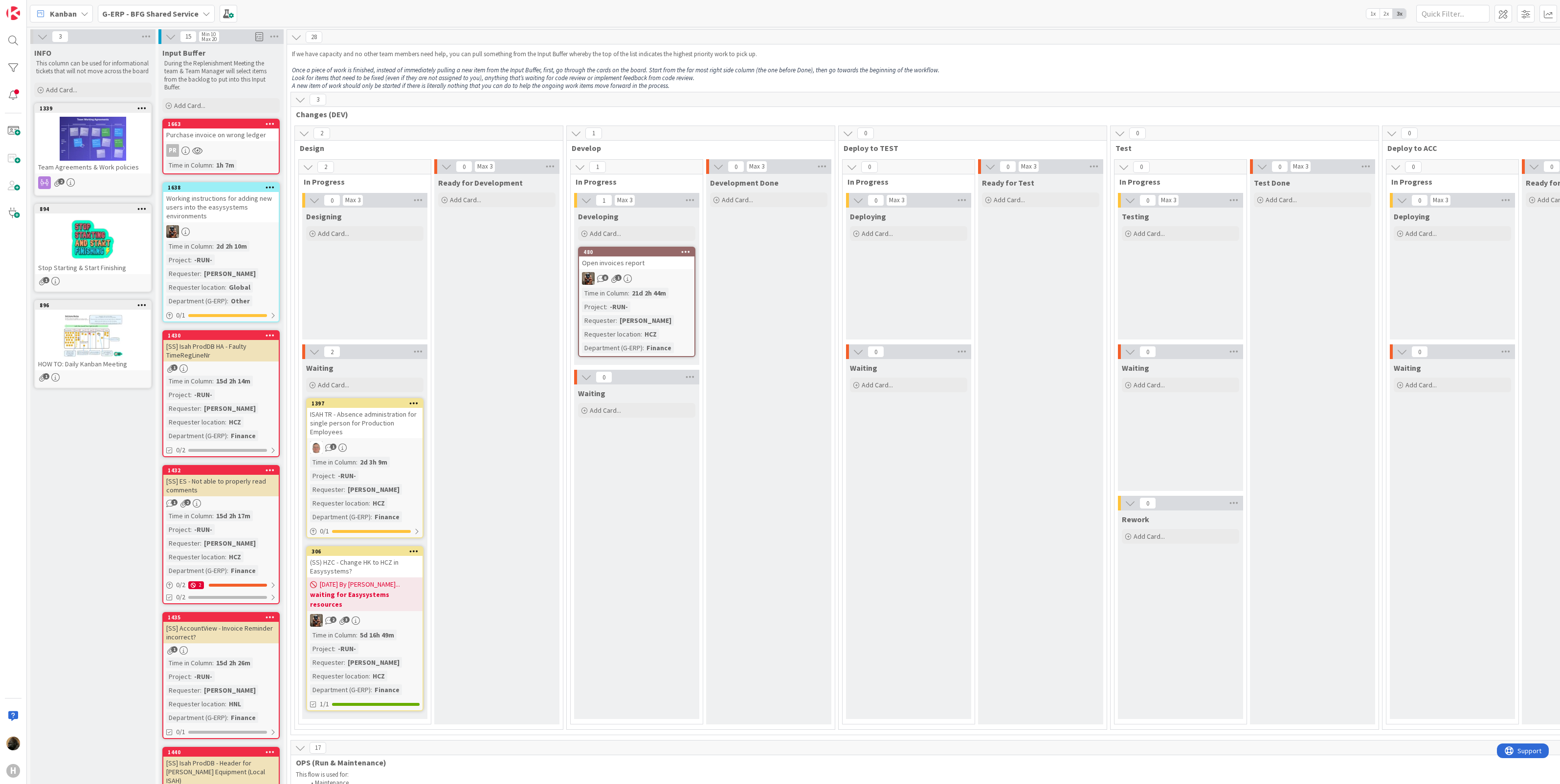
click at [713, 536] on div "Development Done Add Card..." at bounding box center [769, 448] width 125 height 551
